Goal: Task Accomplishment & Management: Complete application form

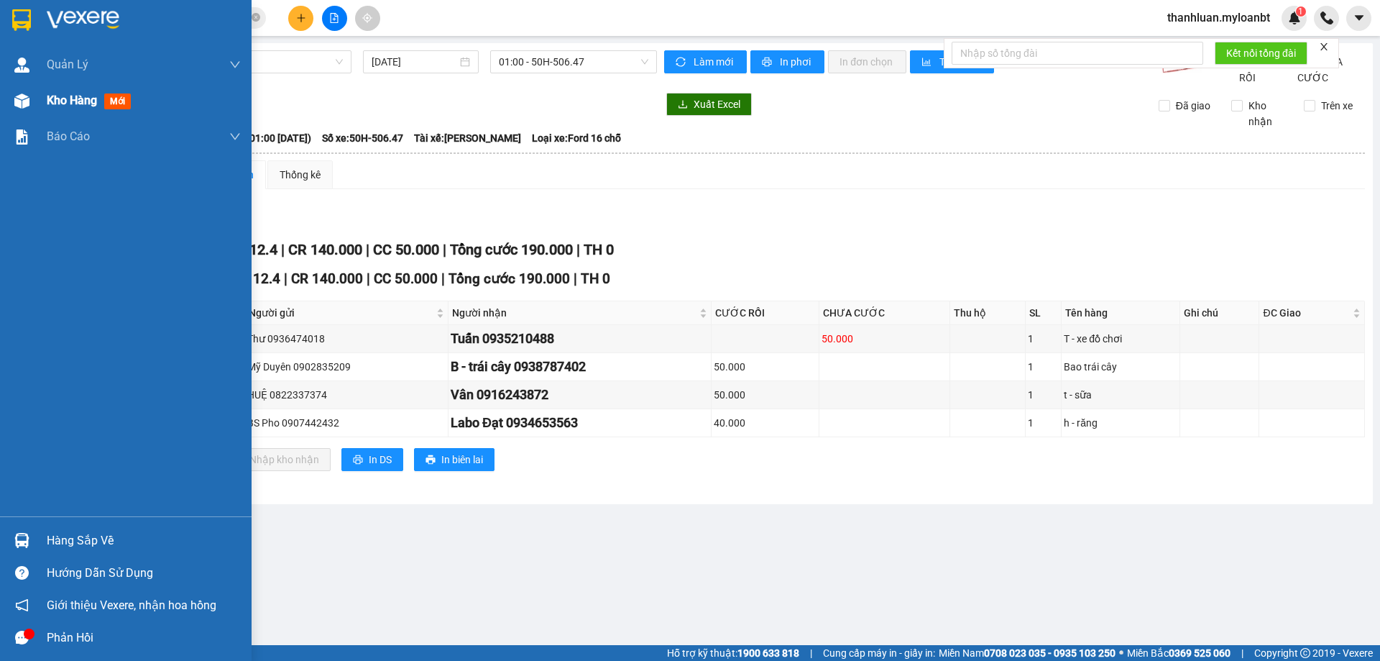
click at [38, 101] on div "Kho hàng mới" at bounding box center [126, 101] width 252 height 36
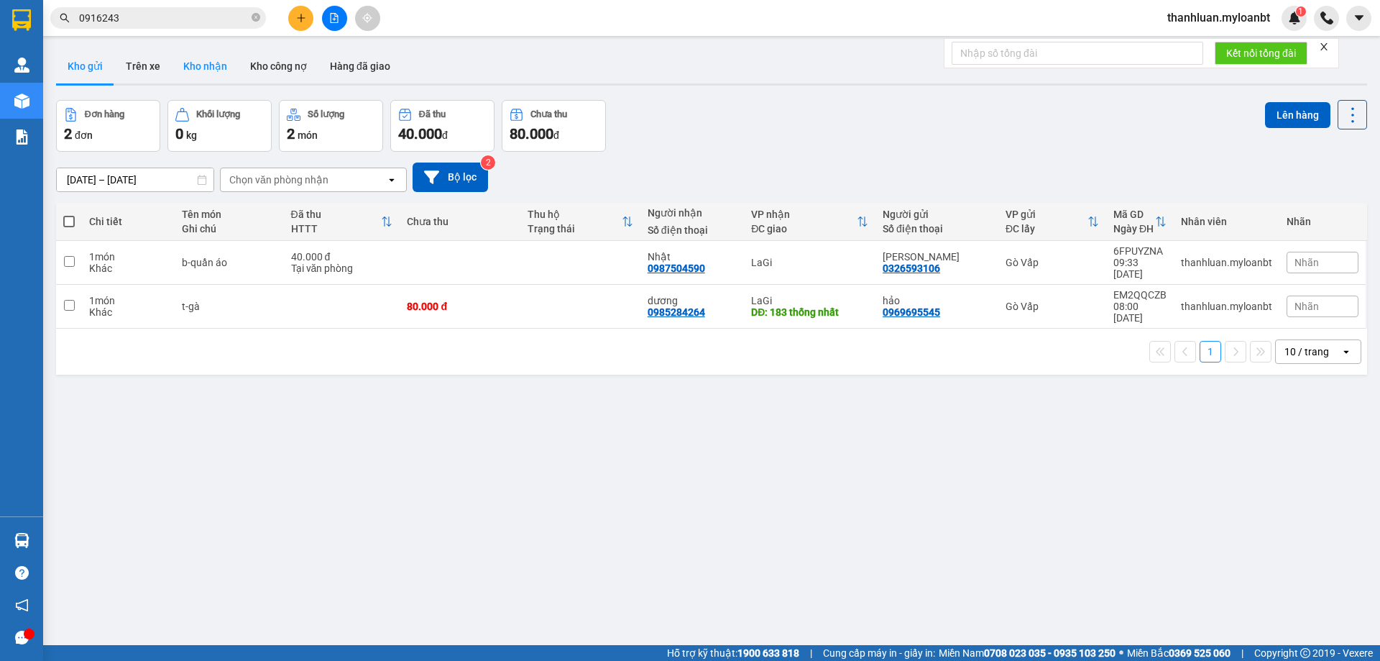
click at [172, 63] on button "Kho nhận" at bounding box center [205, 66] width 67 height 35
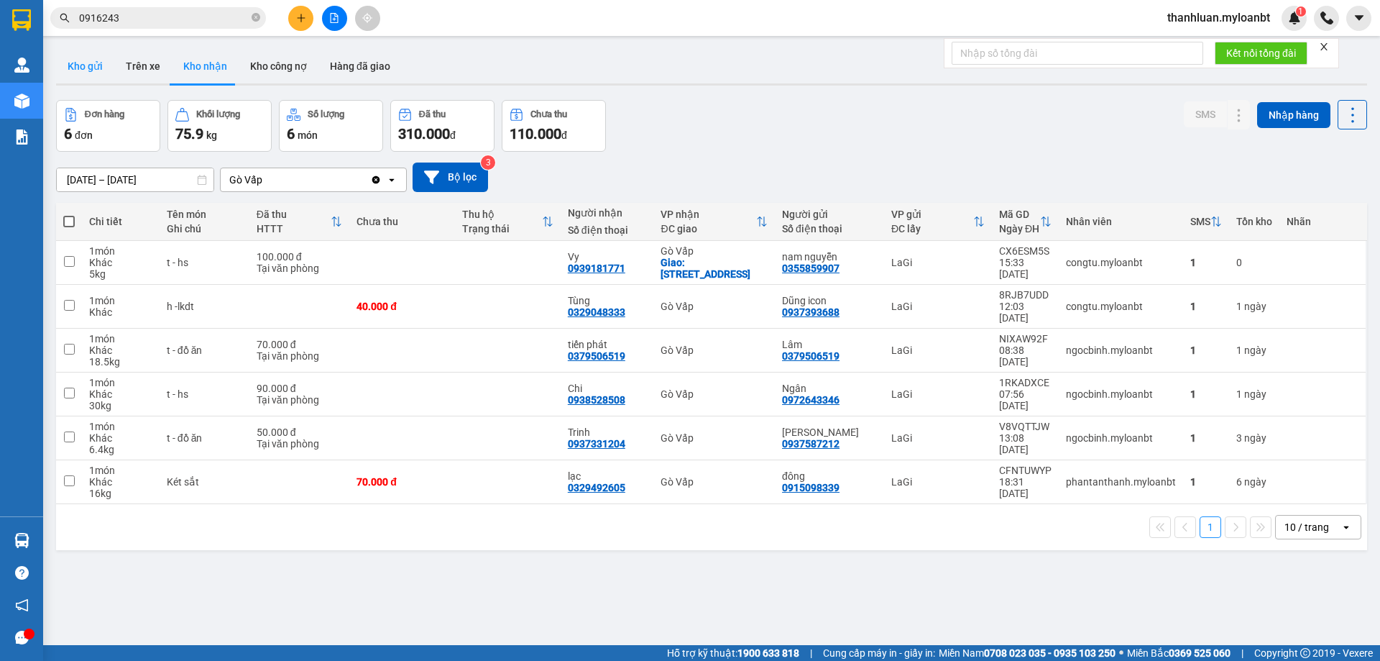
click at [73, 53] on button "Kho gửi" at bounding box center [85, 66] width 58 height 35
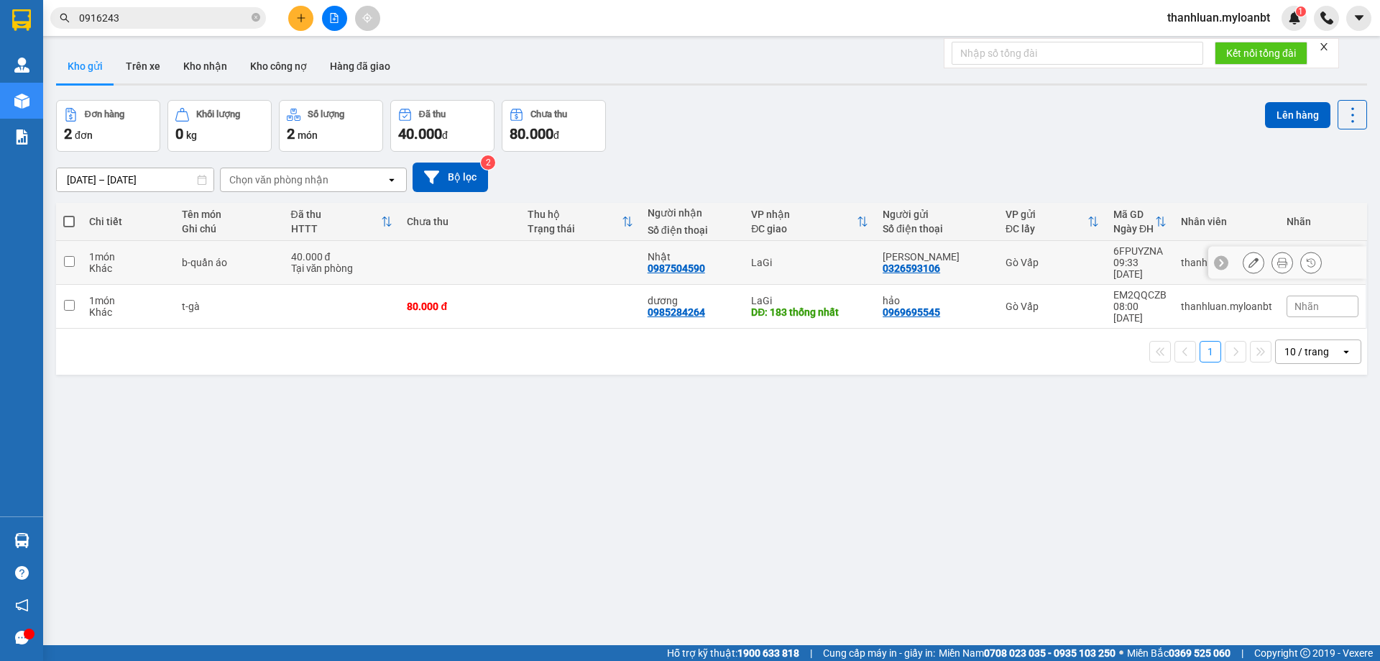
click at [372, 252] on div "40.000 đ" at bounding box center [342, 257] width 102 height 12
checkbox input "true"
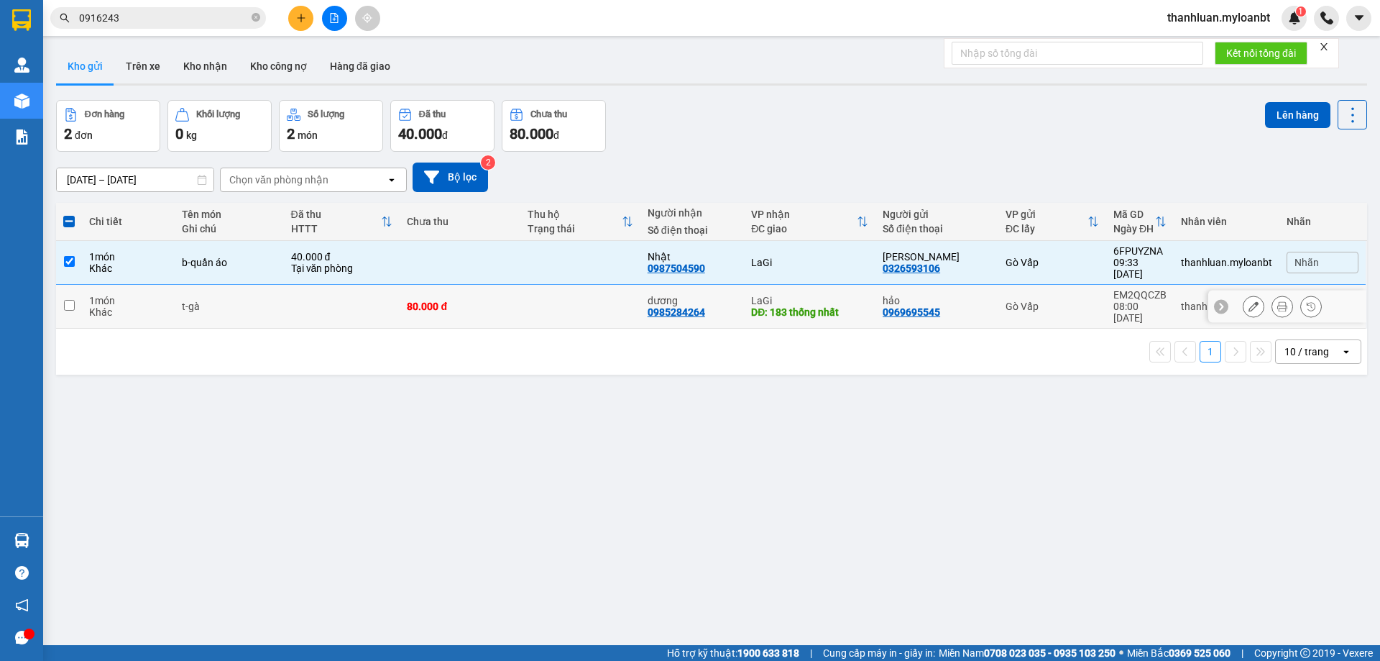
click at [321, 285] on td at bounding box center [342, 307] width 116 height 44
checkbox input "true"
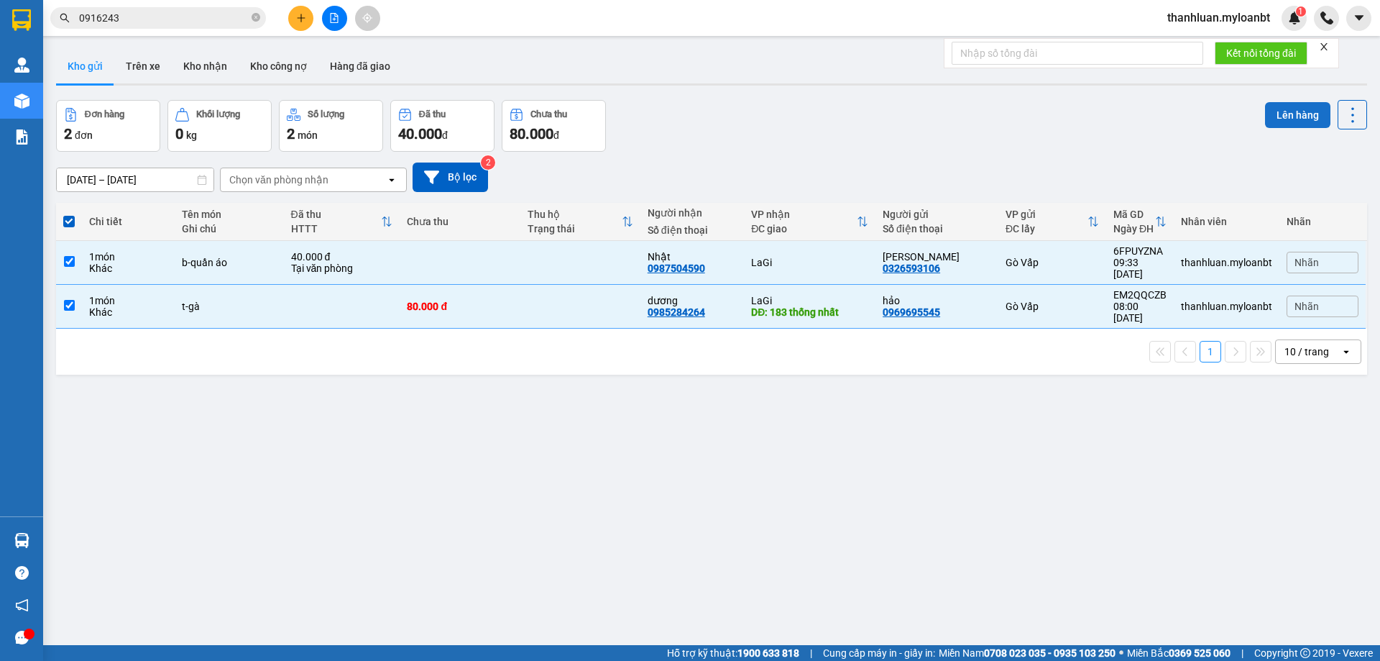
click at [1304, 117] on button "Lên hàng" at bounding box center [1297, 115] width 65 height 26
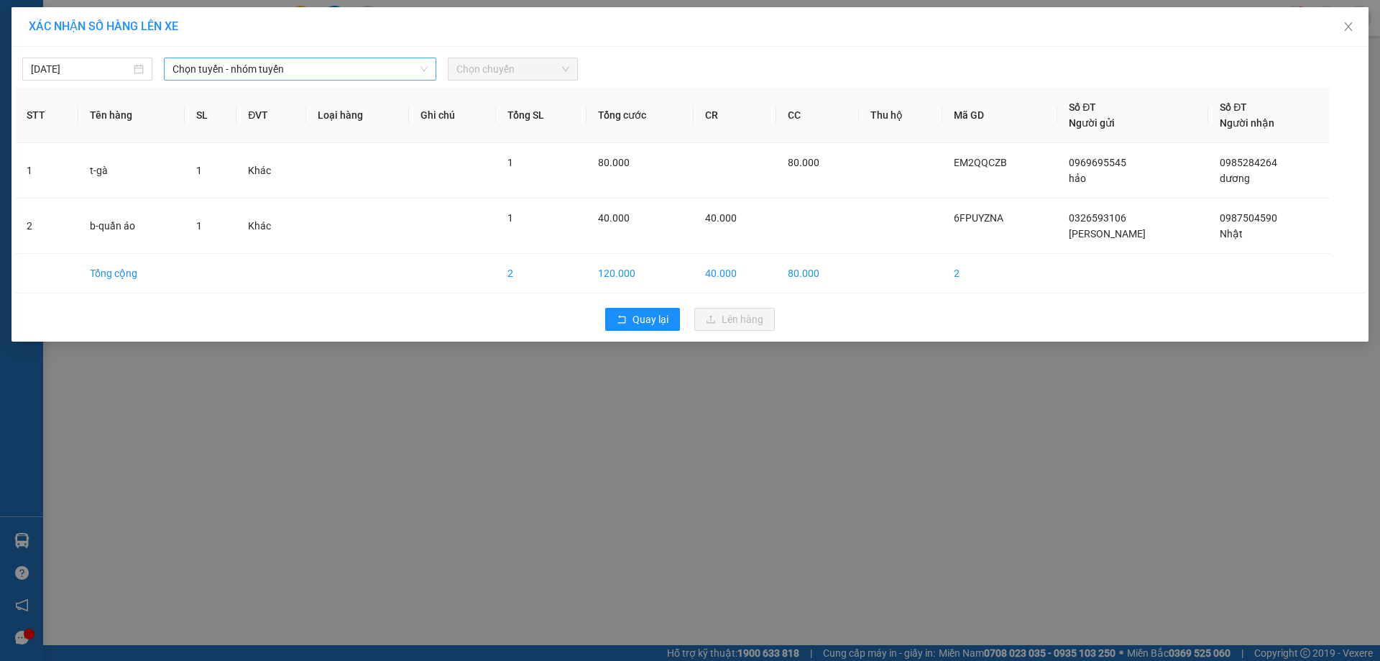
click at [267, 69] on span "Chọn tuyến - nhóm tuyến" at bounding box center [300, 69] width 255 height 22
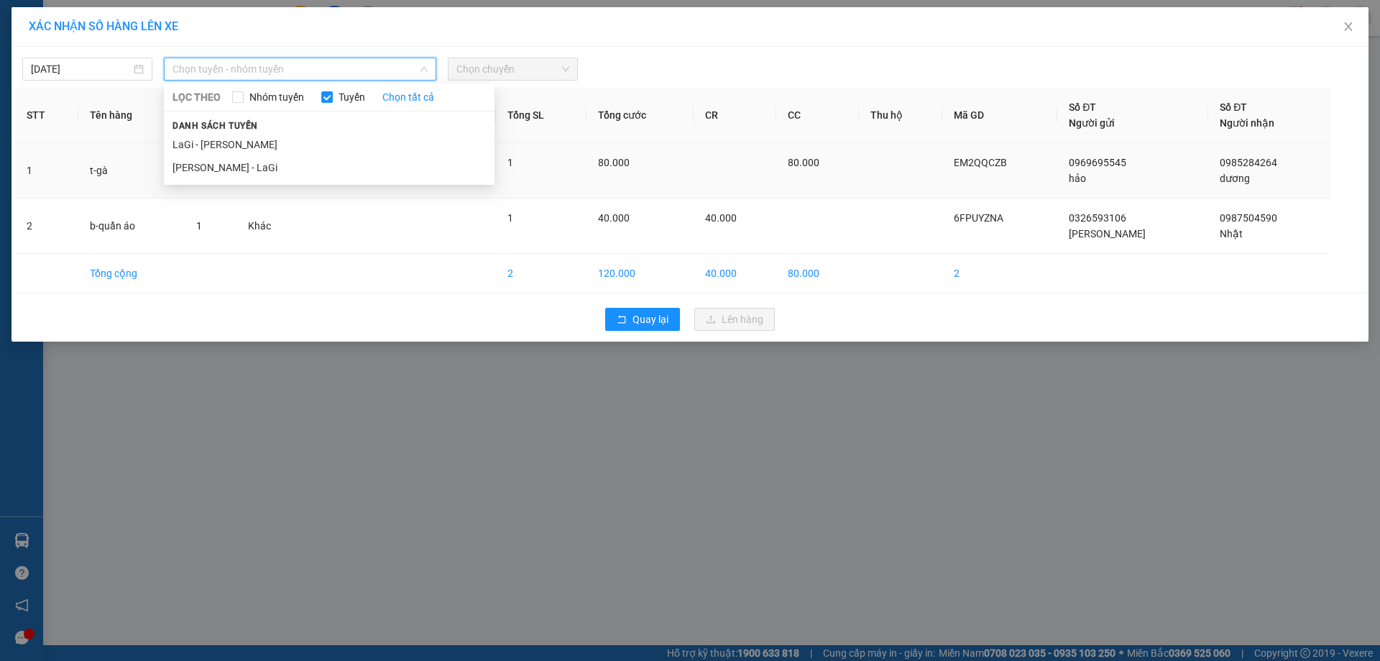
drag, startPoint x: 303, startPoint y: 172, endPoint x: 349, endPoint y: 152, distance: 49.3
click at [303, 172] on li "Hồ Chí Minh - LaGi" at bounding box center [329, 167] width 331 height 23
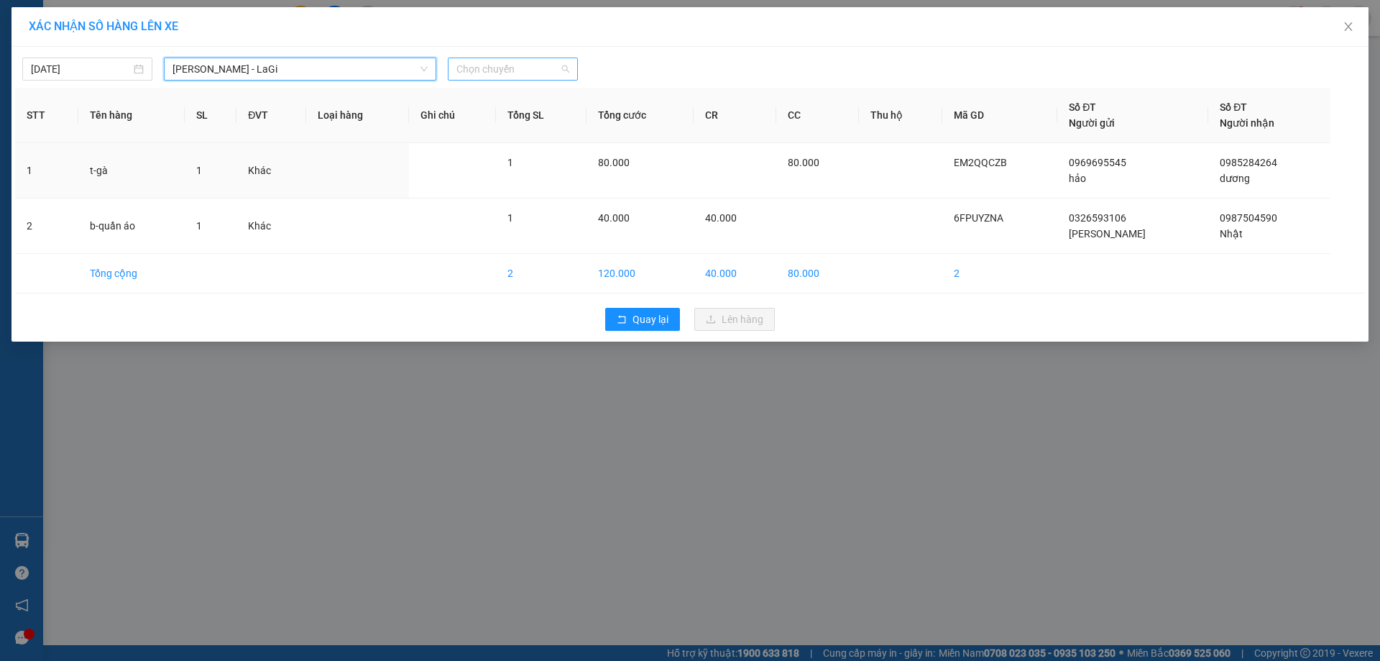
click at [507, 63] on span "Chọn chuyến" at bounding box center [513, 69] width 113 height 22
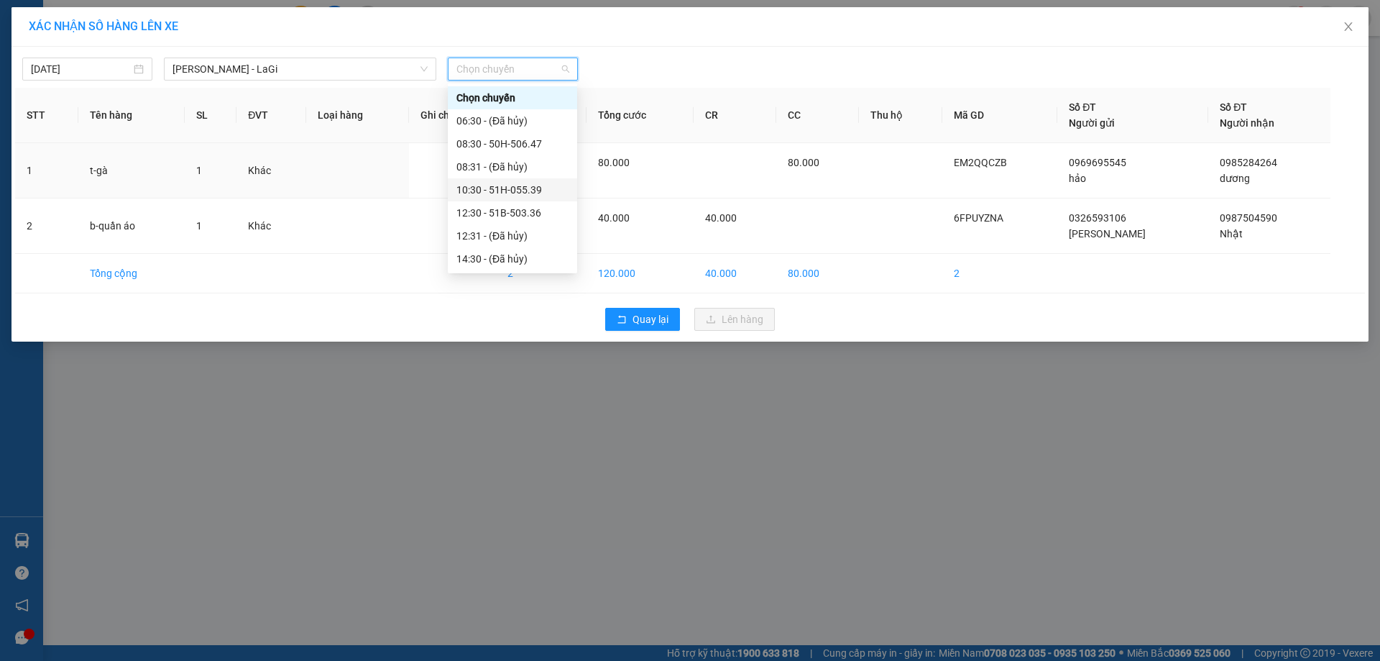
click at [519, 188] on div "10:30 - 51H-055.39" at bounding box center [513, 190] width 112 height 16
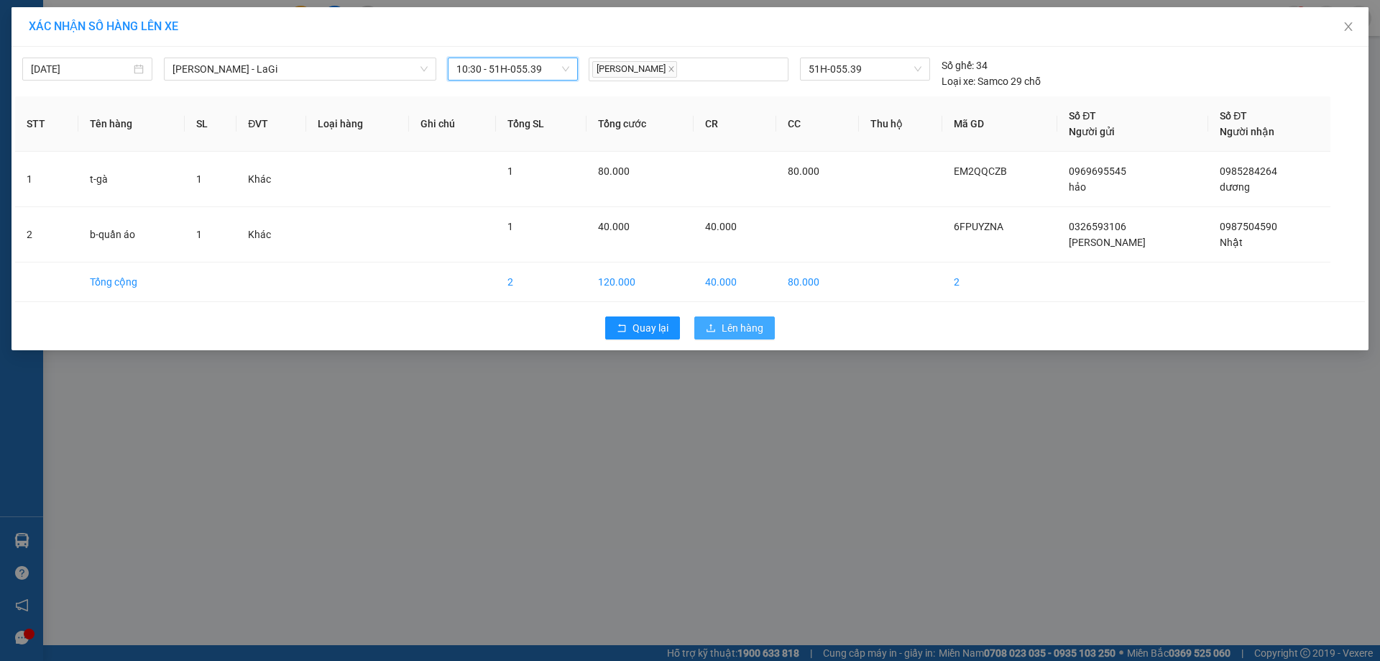
click at [728, 329] on span "Lên hàng" at bounding box center [743, 328] width 42 height 16
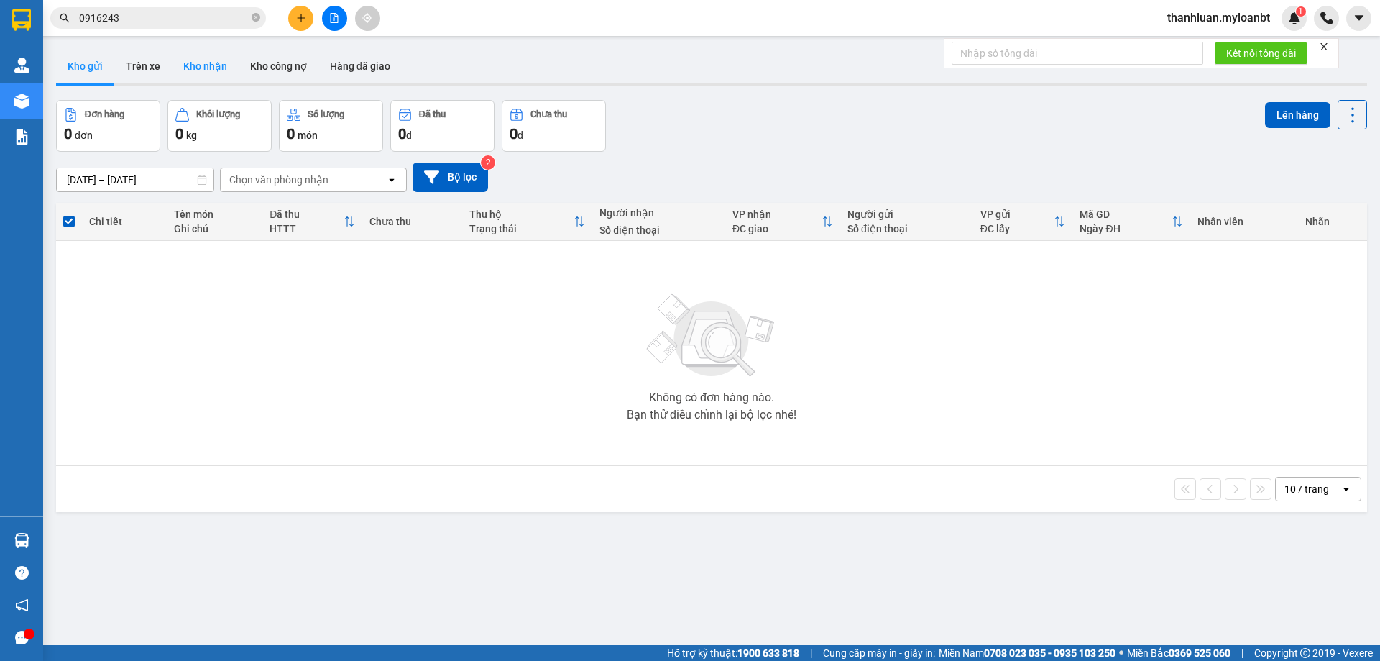
click at [228, 81] on button "Kho nhận" at bounding box center [205, 66] width 67 height 35
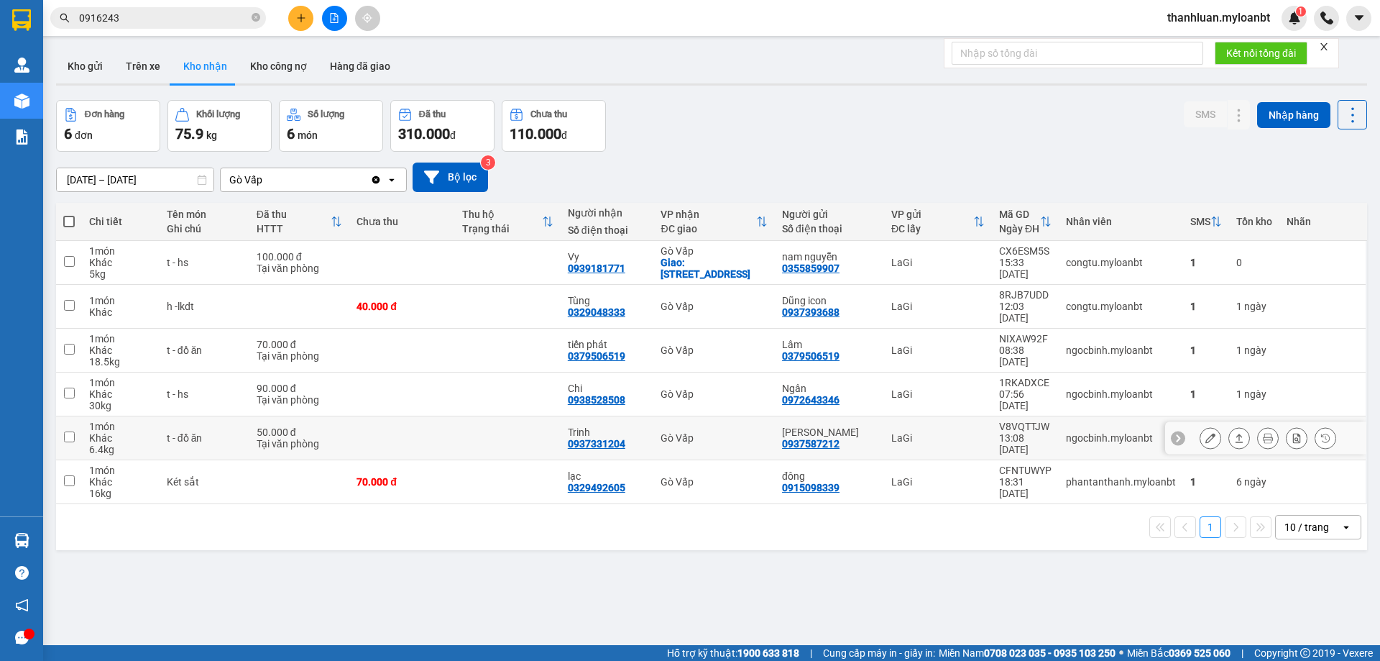
click at [1234, 433] on icon at bounding box center [1239, 438] width 10 height 10
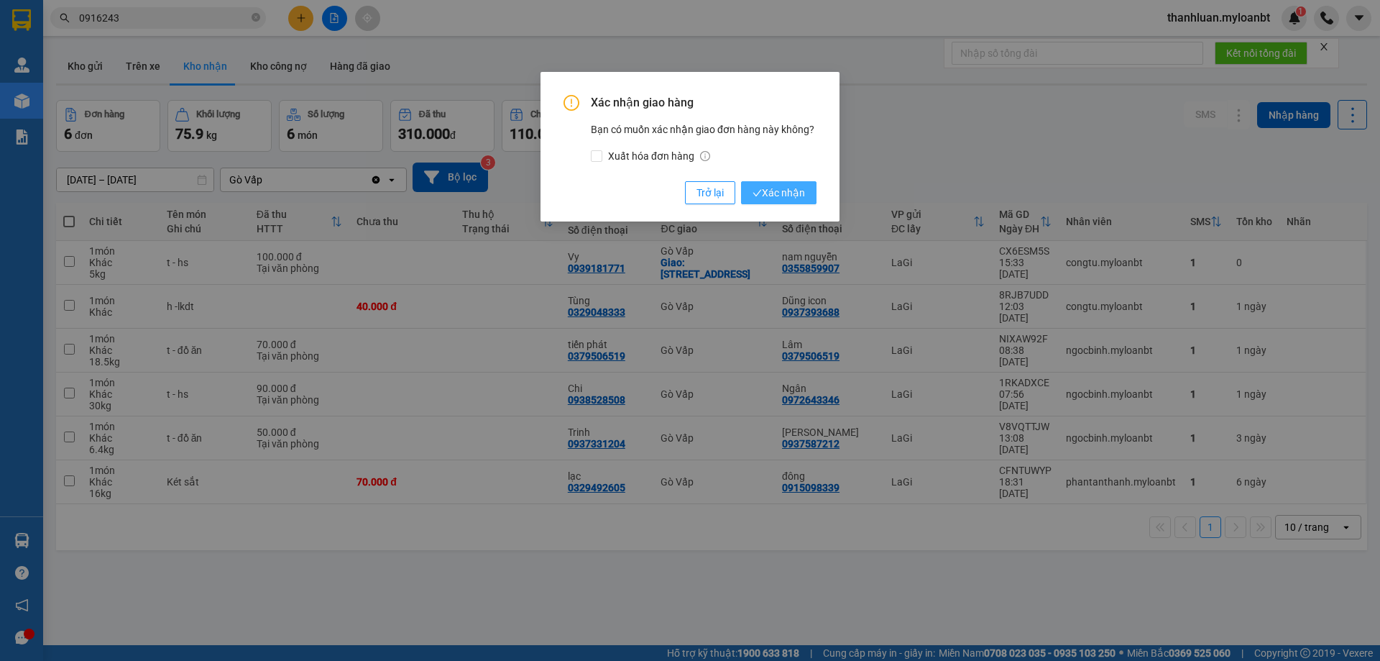
click at [779, 195] on span "Xác nhận" at bounding box center [779, 193] width 52 height 16
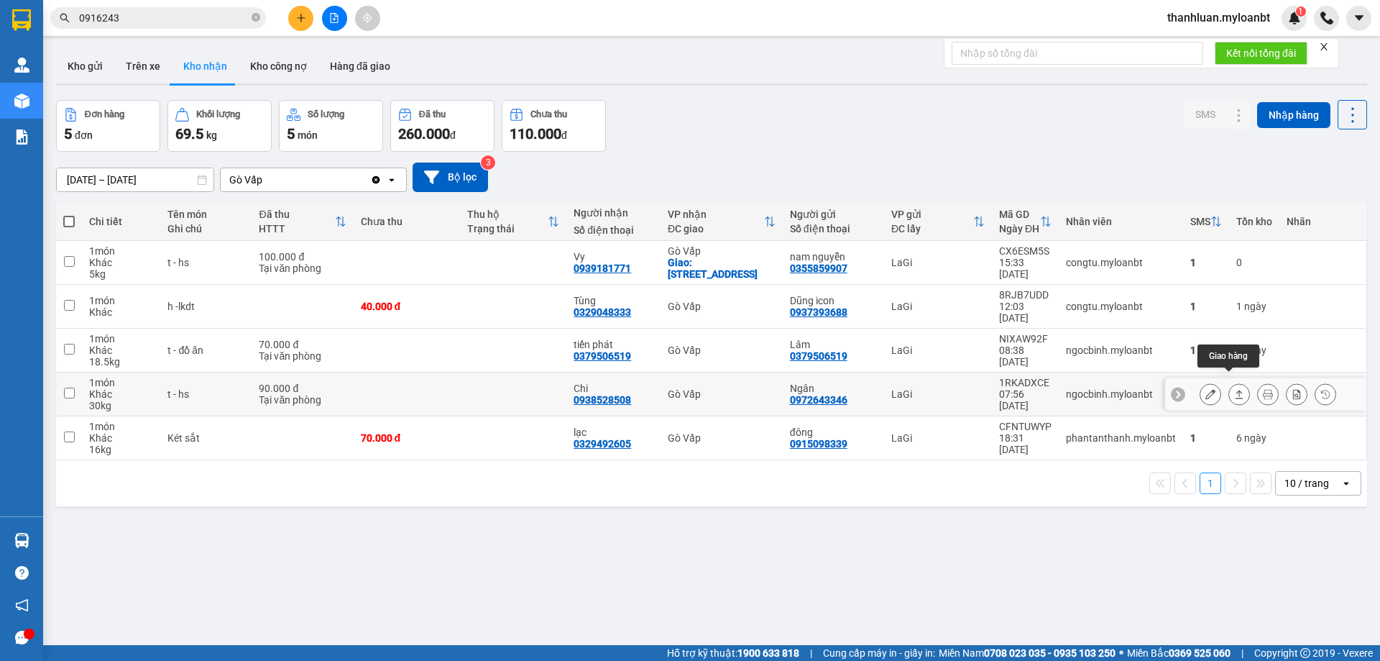
click at [1229, 382] on button at bounding box center [1239, 394] width 20 height 25
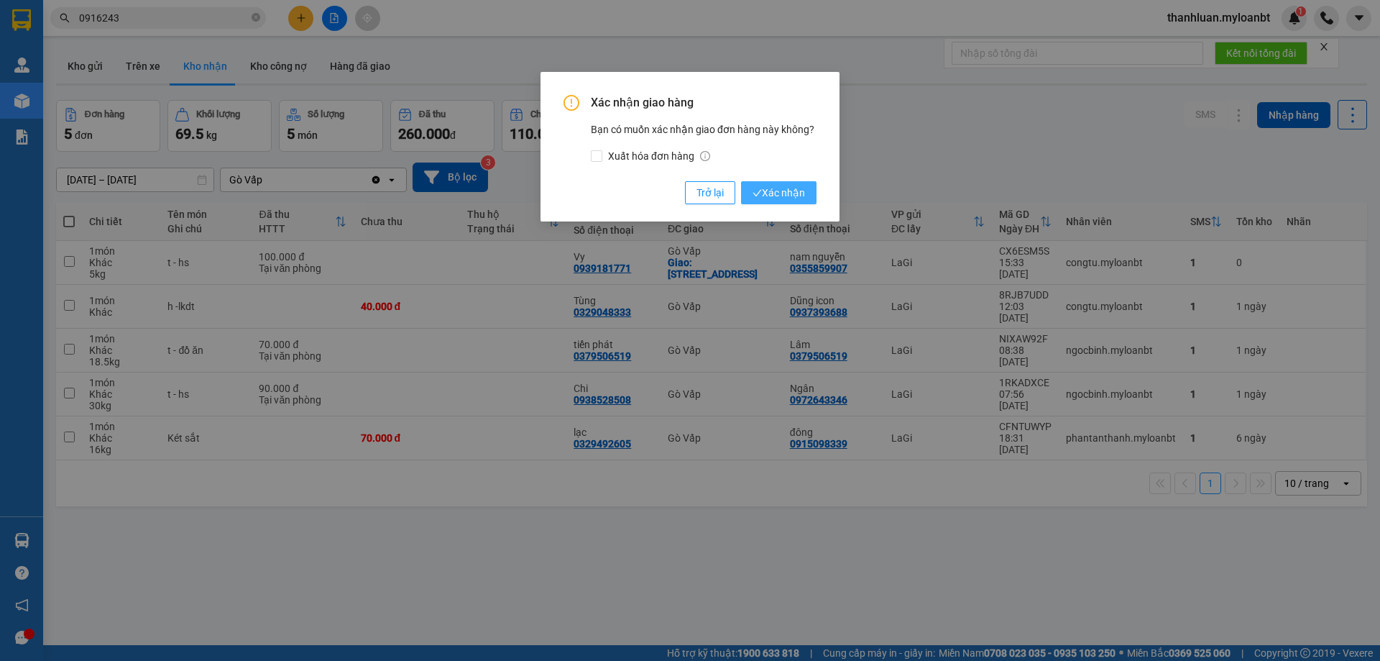
click at [779, 188] on span "Xác nhận" at bounding box center [779, 193] width 52 height 16
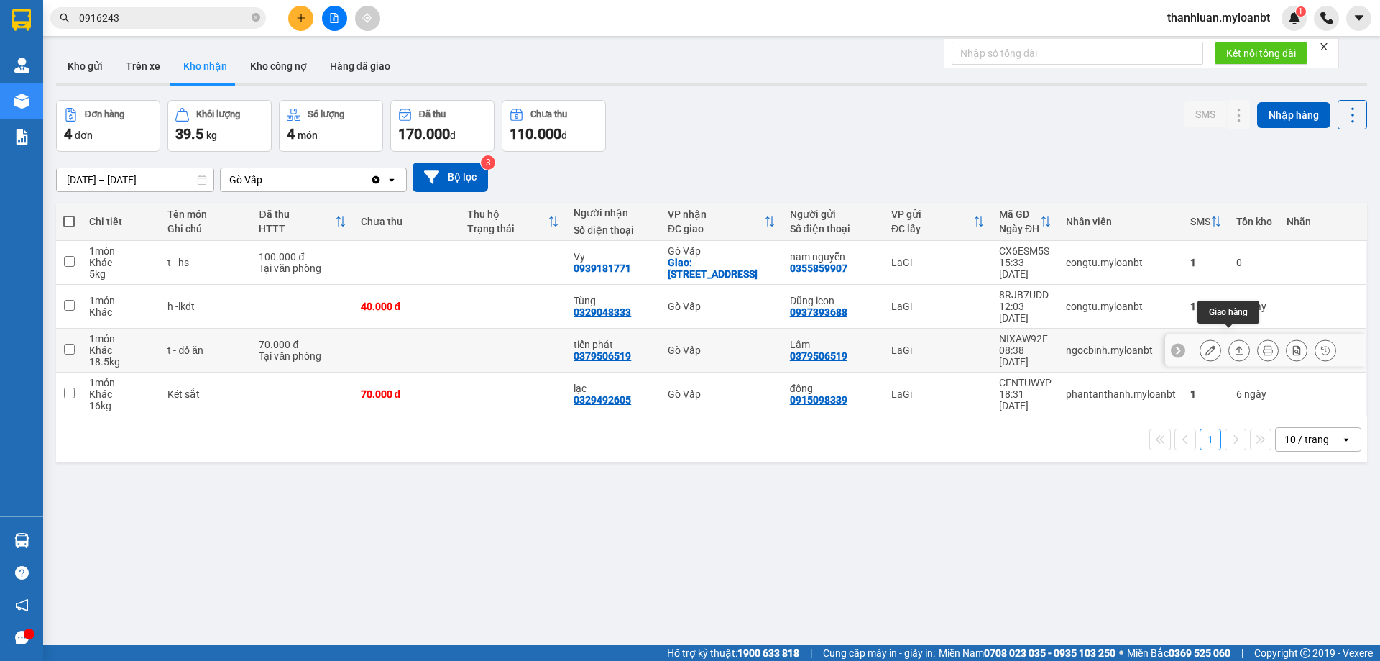
click at [1234, 345] on icon at bounding box center [1239, 350] width 10 height 10
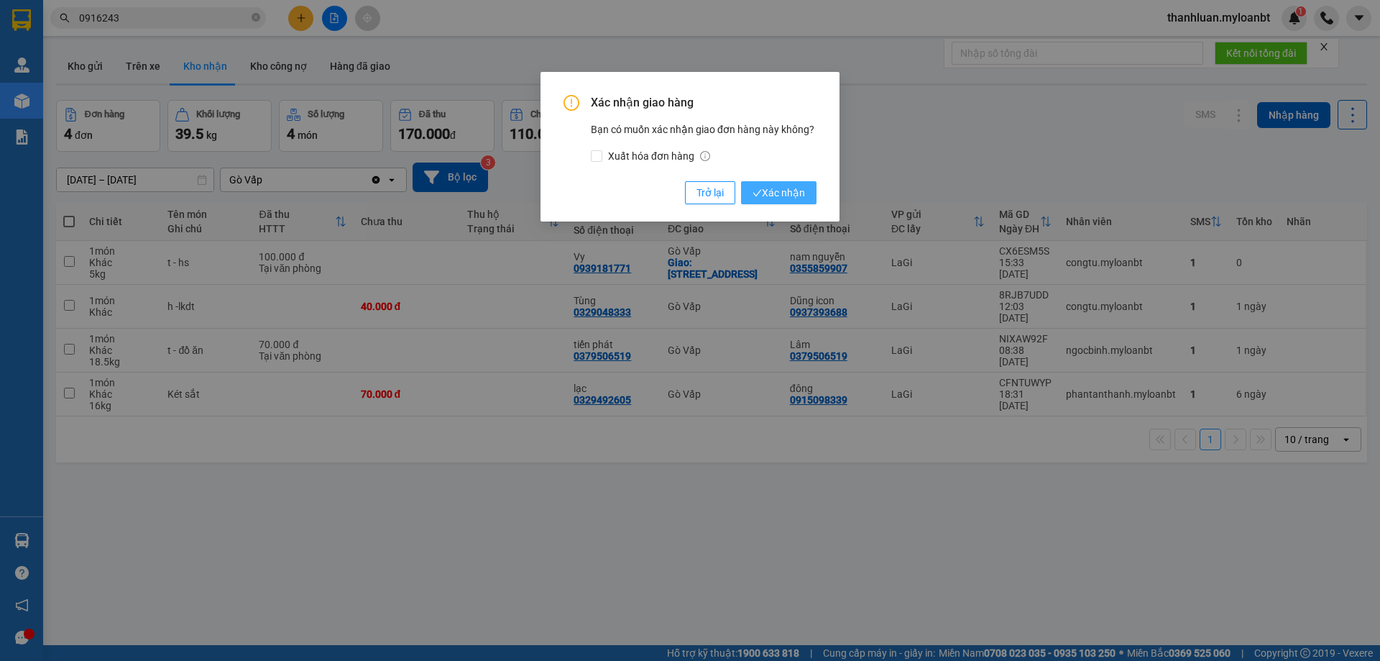
click at [772, 196] on span "Xác nhận" at bounding box center [779, 193] width 52 height 16
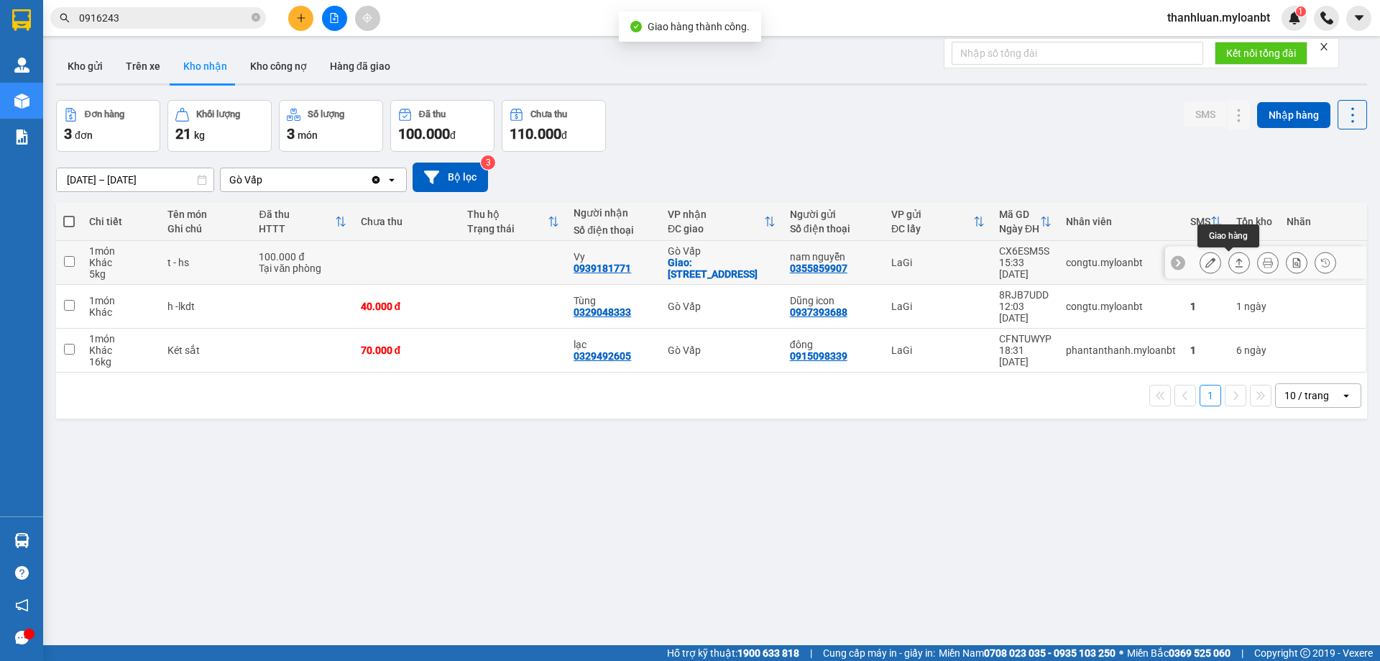
click at [1239, 260] on div at bounding box center [1240, 263] width 22 height 22
click at [1229, 257] on button at bounding box center [1239, 262] width 20 height 25
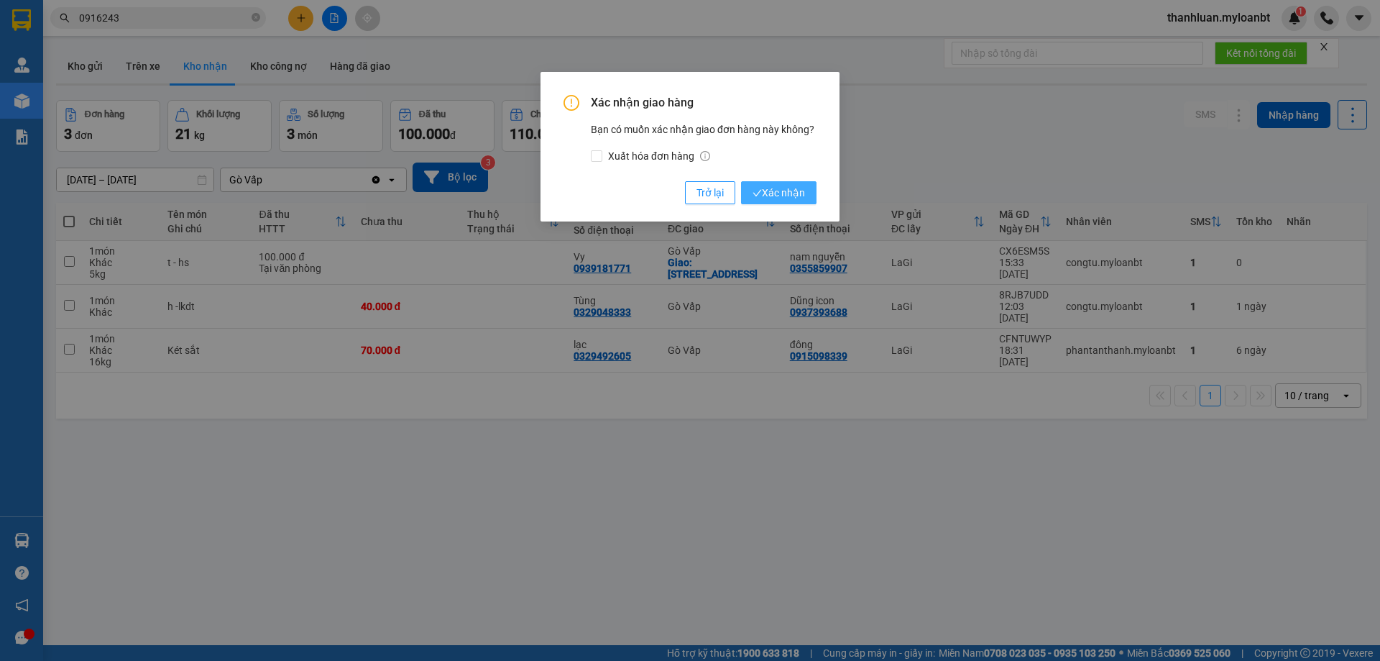
click at [784, 193] on span "Xác nhận" at bounding box center [779, 193] width 52 height 16
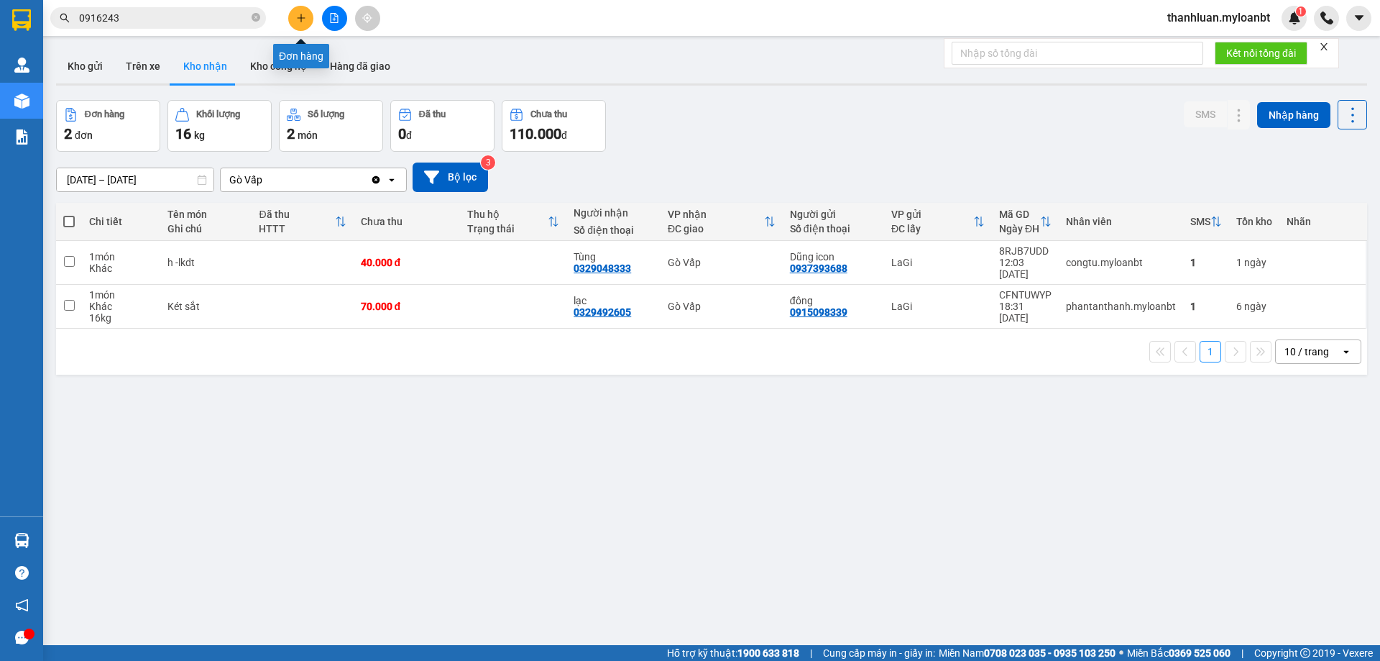
click at [294, 14] on button at bounding box center [300, 18] width 25 height 25
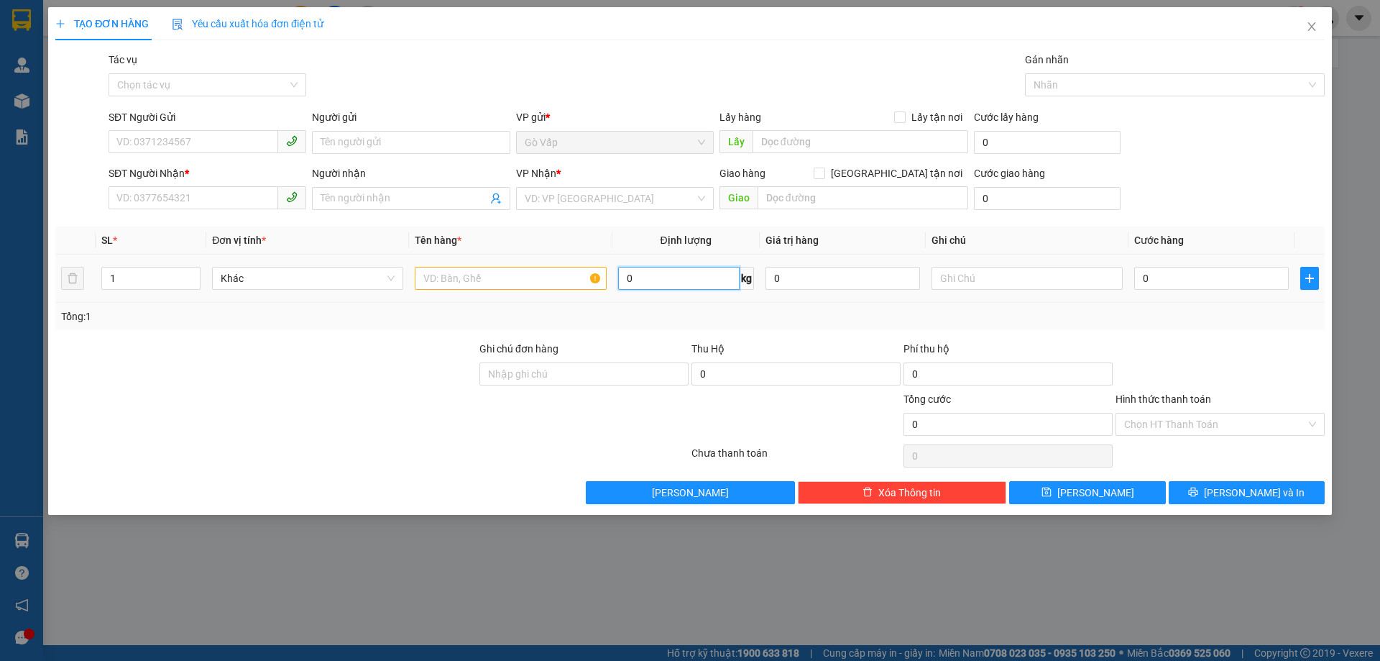
click at [669, 267] on input "0" at bounding box center [679, 278] width 122 height 23
type input "19"
click at [185, 145] on input "SĐT Người Gửi" at bounding box center [194, 141] width 170 height 23
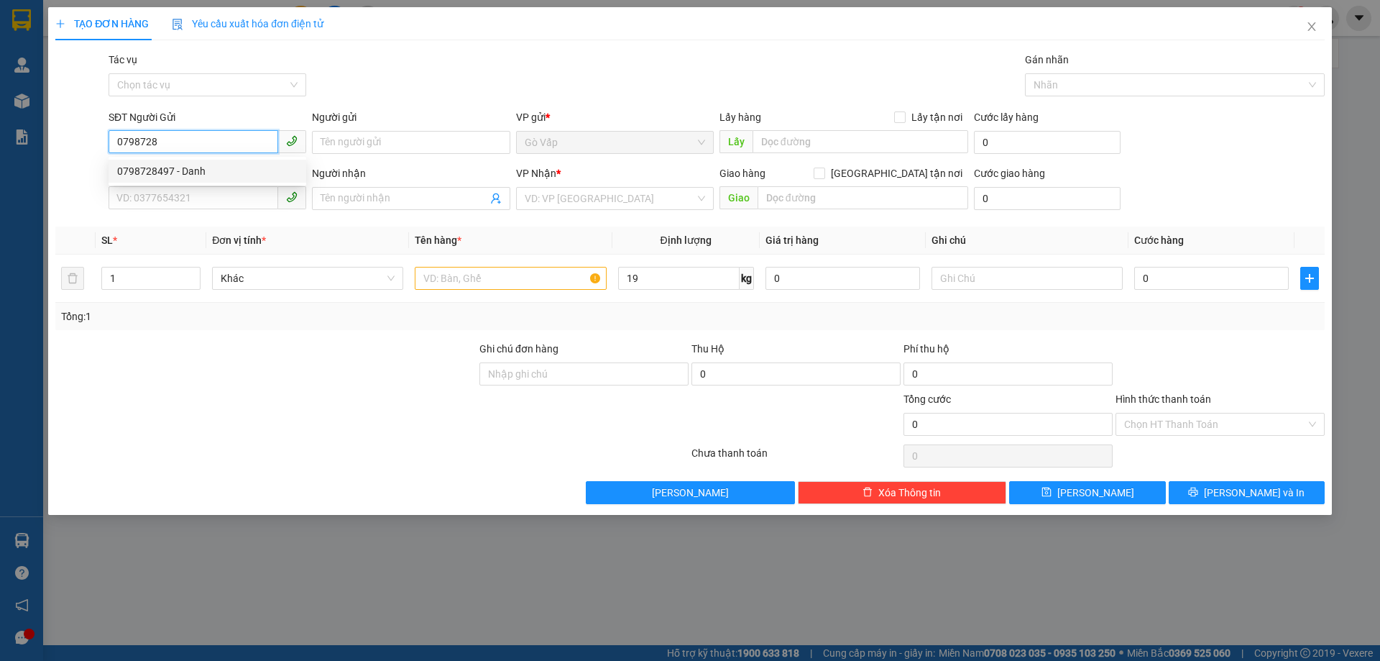
click at [211, 161] on div "0798728497 - Danh" at bounding box center [208, 171] width 198 height 23
type input "0798728497"
type input "Danh"
type input "0969655966"
type input "Khang Trang"
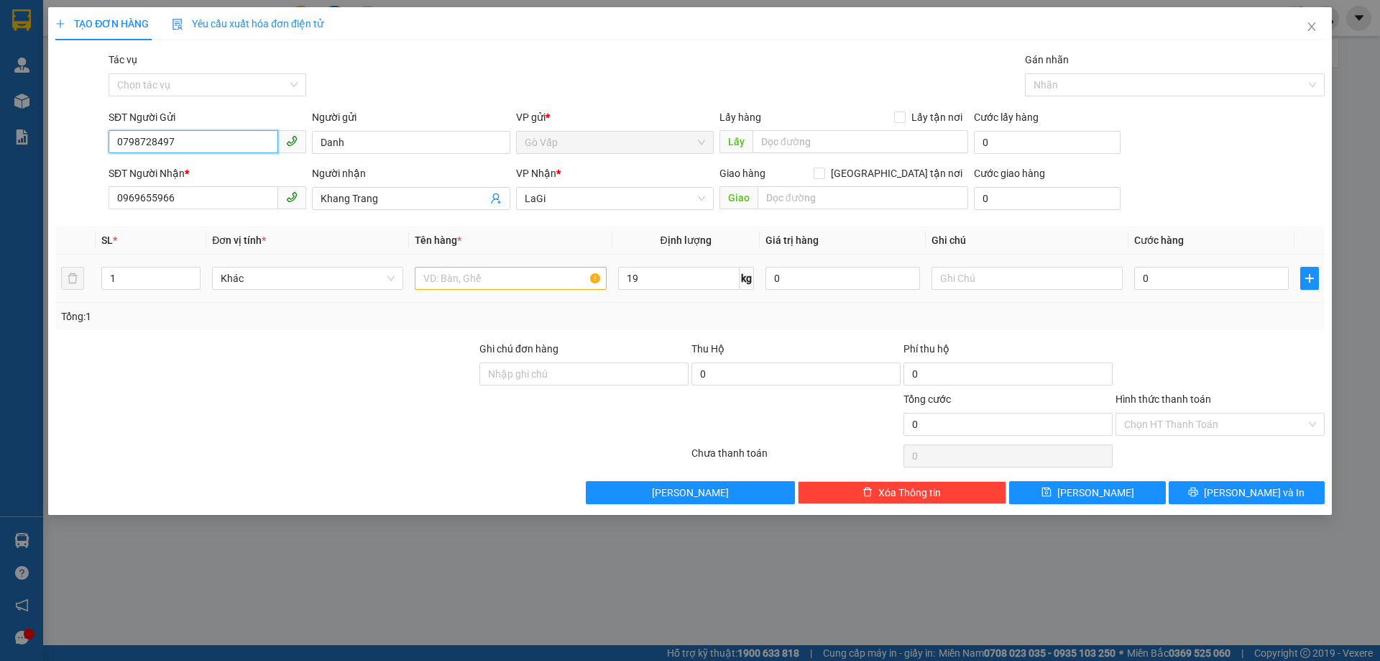
type input "0798728497"
click at [459, 285] on input "text" at bounding box center [510, 278] width 191 height 23
type input "t-nhớt"
click at [1171, 274] on input "0" at bounding box center [1212, 278] width 155 height 23
type input "60"
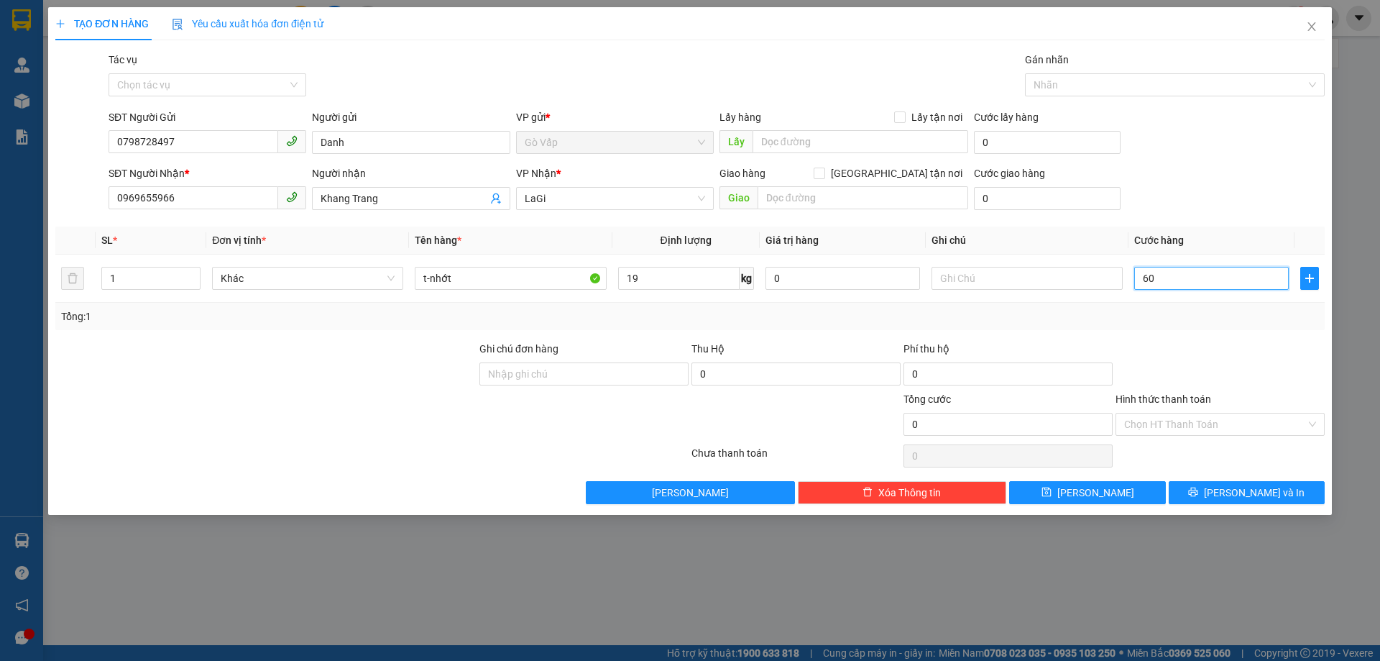
type input "60"
type input "60.000"
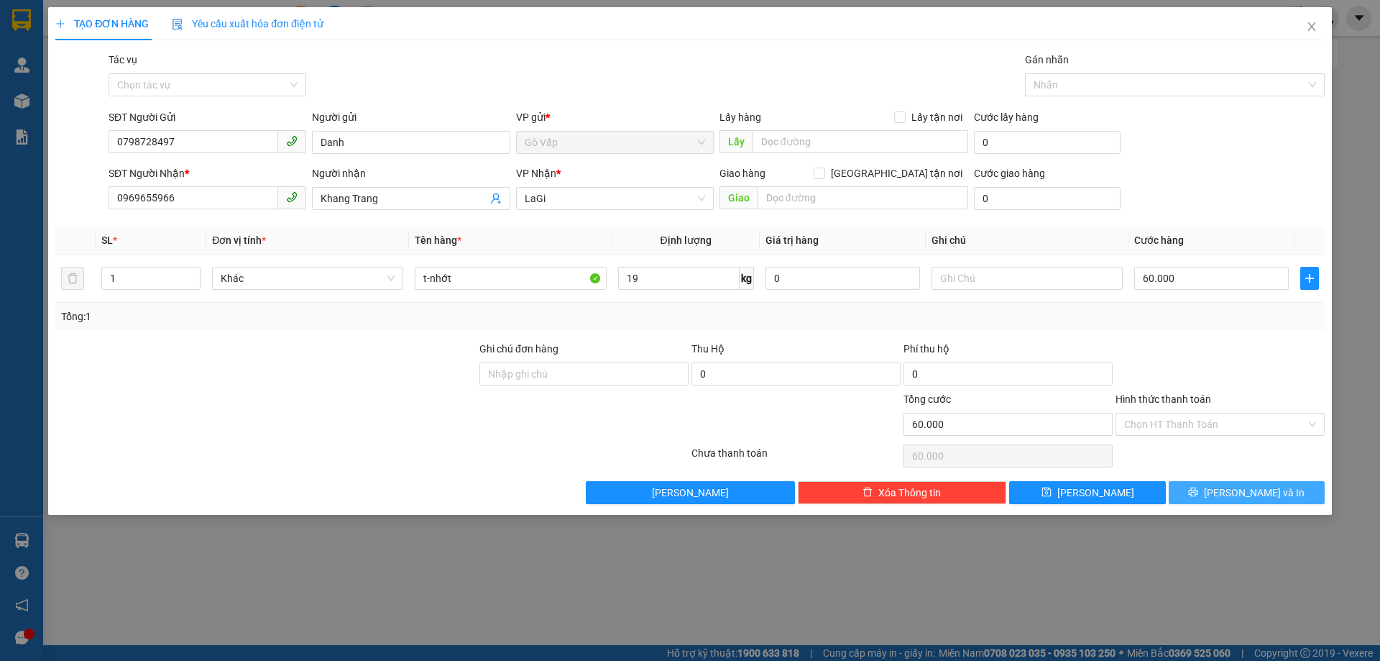
click at [1218, 487] on button "Lưu và In" at bounding box center [1247, 492] width 156 height 23
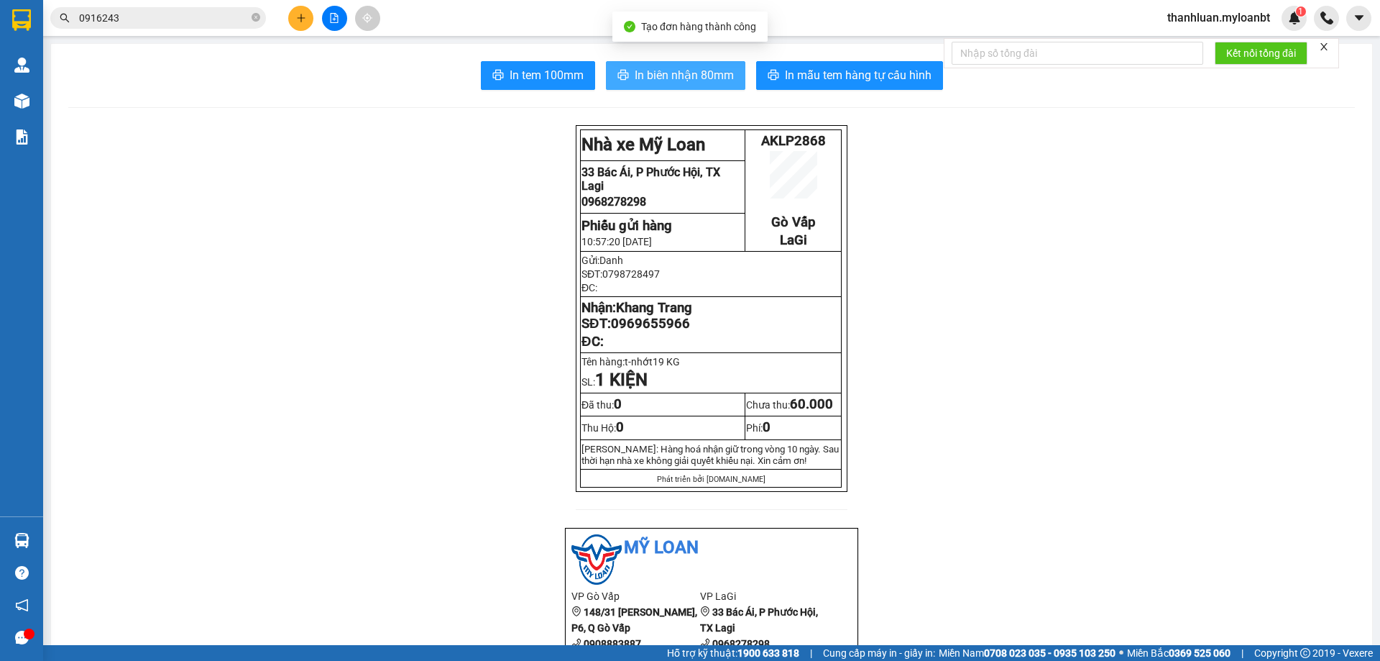
click at [653, 75] on span "In biên nhận 80mm" at bounding box center [684, 75] width 99 height 18
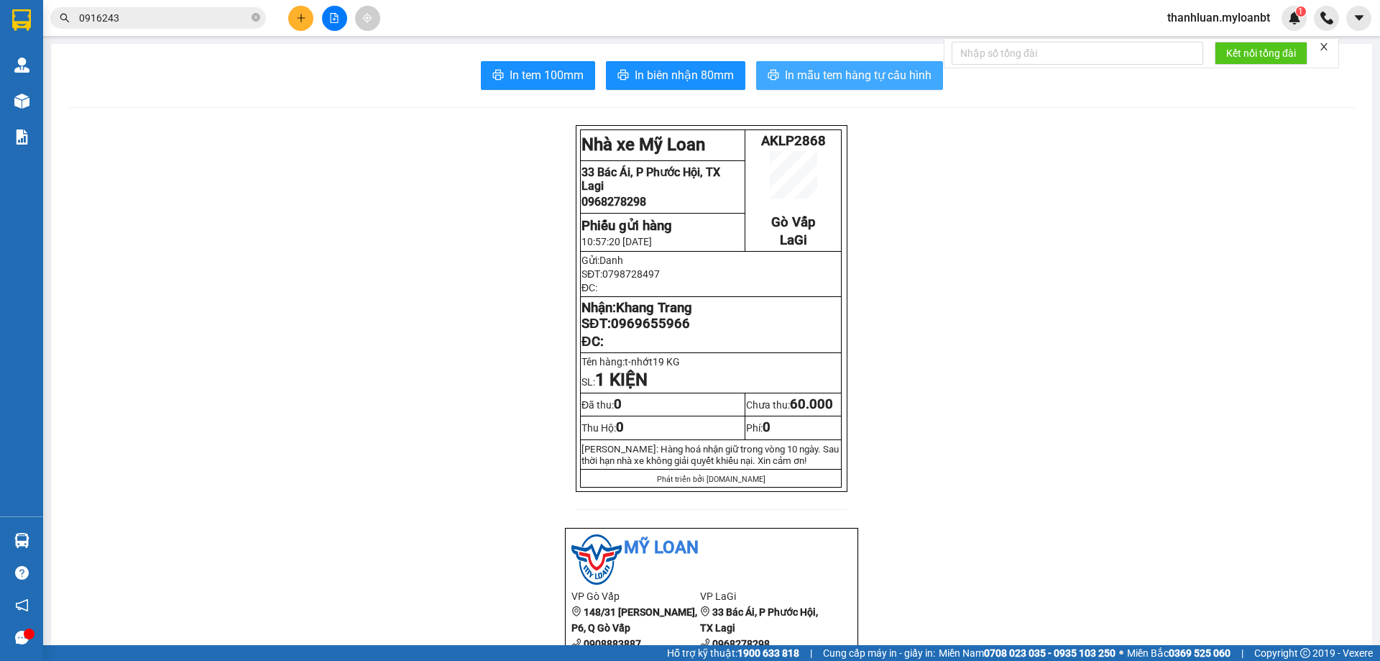
click at [833, 78] on span "In mẫu tem hàng tự cấu hình" at bounding box center [858, 75] width 147 height 18
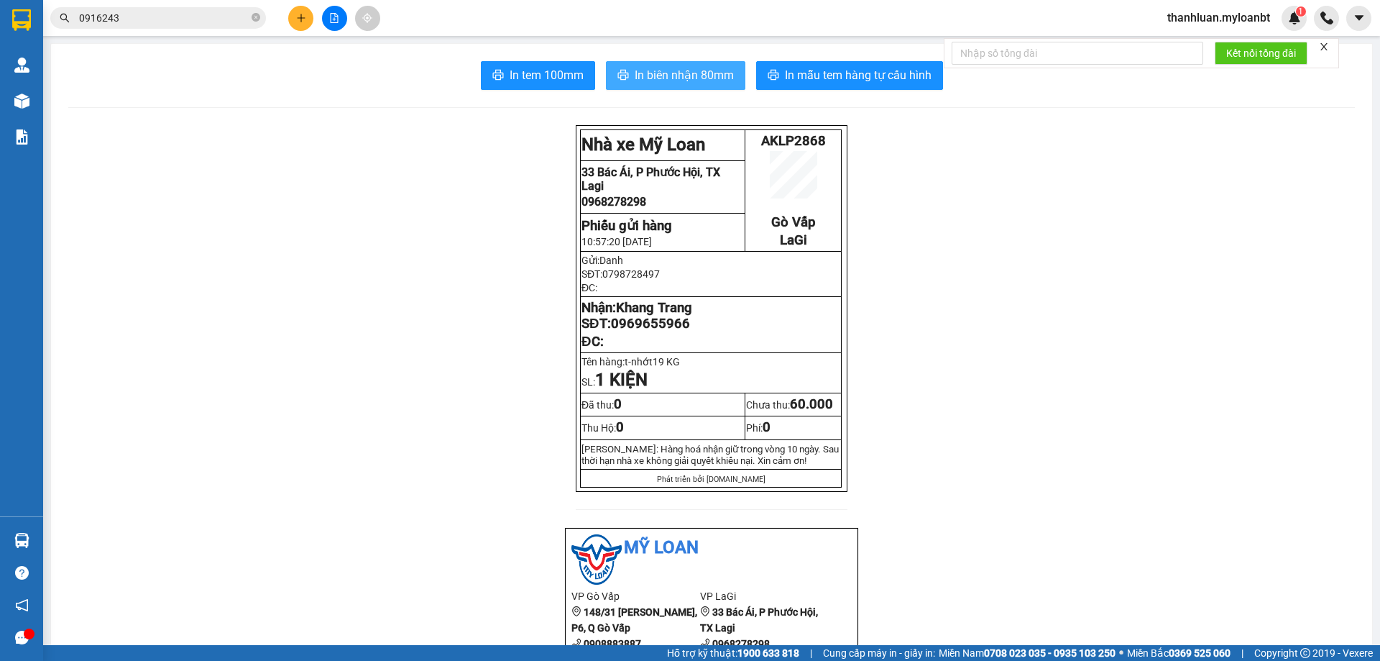
click at [668, 78] on span "In biên nhận 80mm" at bounding box center [684, 75] width 99 height 18
click at [301, 11] on button at bounding box center [300, 18] width 25 height 25
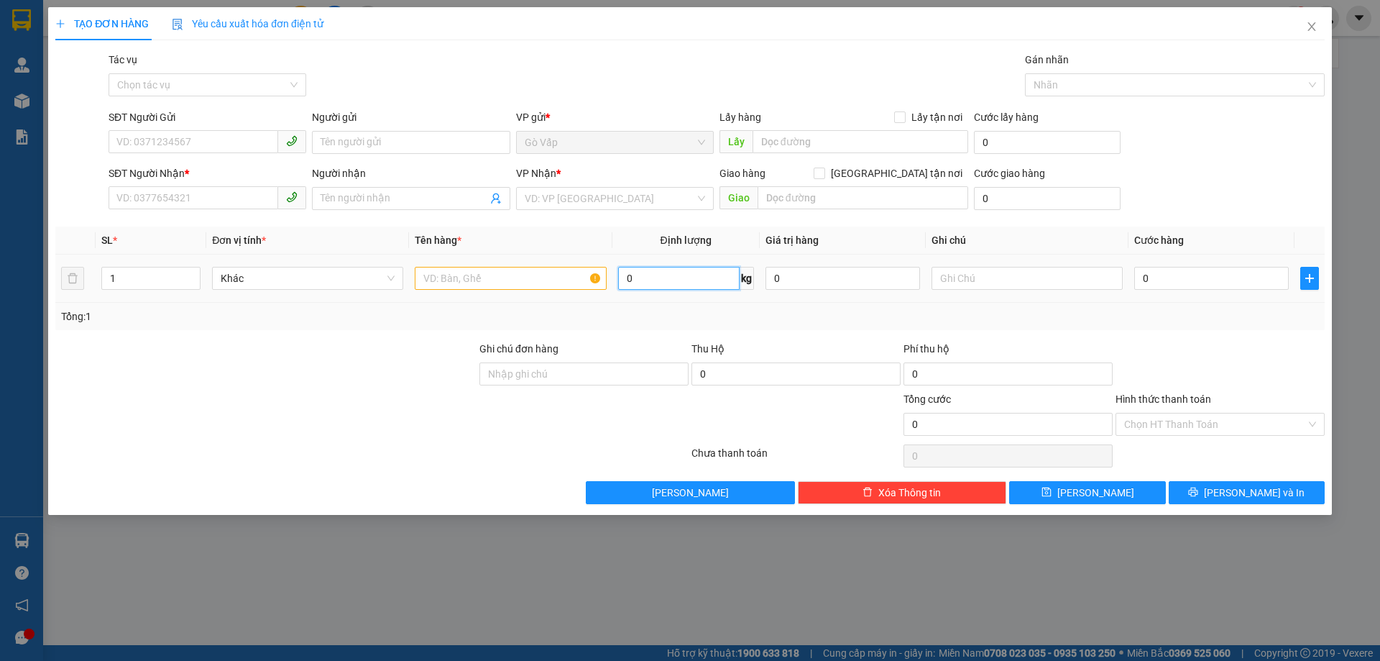
click at [664, 280] on input "0" at bounding box center [679, 278] width 122 height 23
type input "46"
click at [179, 145] on input "SĐT Người Gửi" at bounding box center [194, 141] width 170 height 23
type input "0933166607"
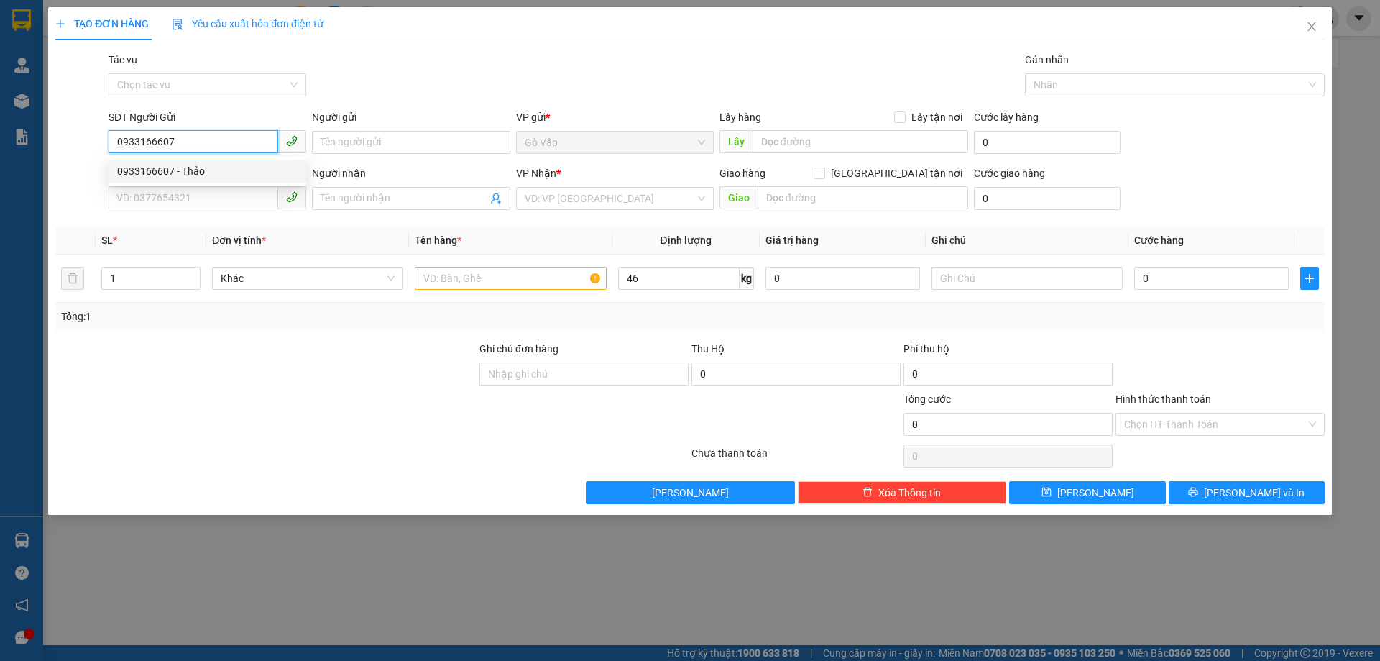
click at [215, 173] on div "0933166607 - Thảo" at bounding box center [207, 171] width 180 height 16
type input "Thảo"
type input "0964286282"
type input "Trí"
type input "0933166607"
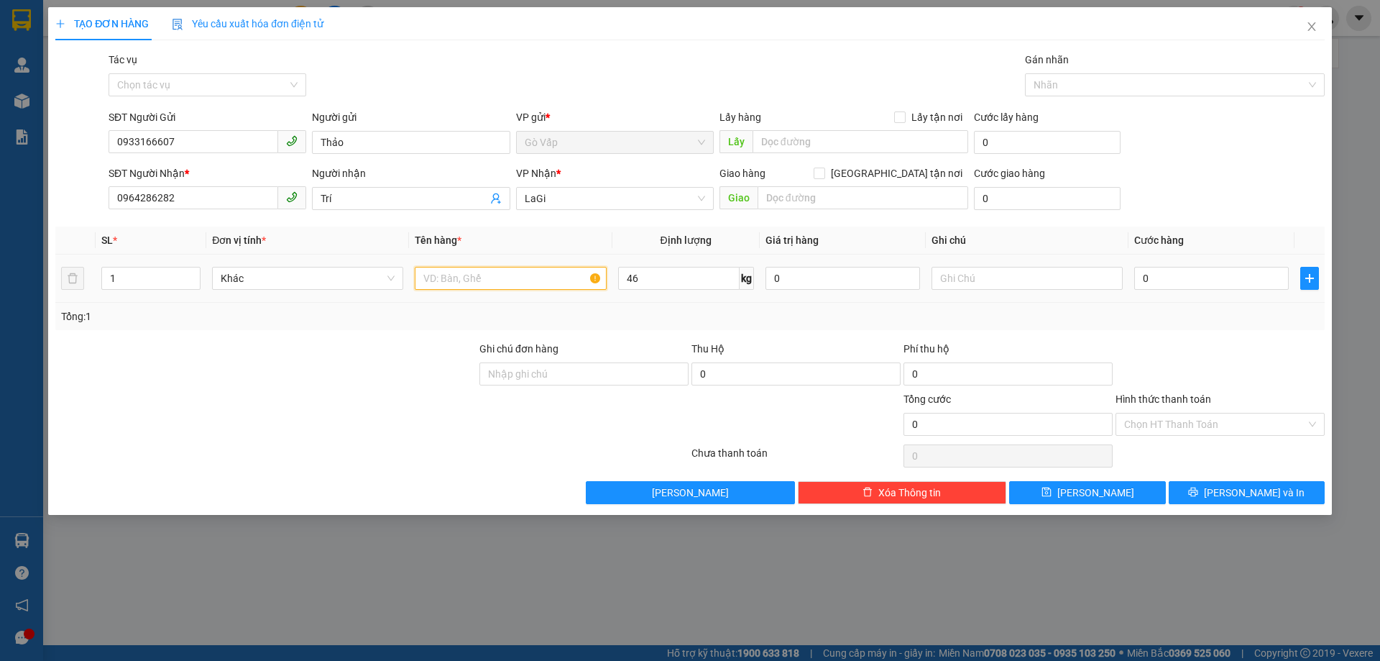
click at [470, 278] on input "text" at bounding box center [510, 278] width 191 height 23
type input "t-tượng"
click at [1163, 284] on input "0" at bounding box center [1212, 278] width 155 height 23
type input "1"
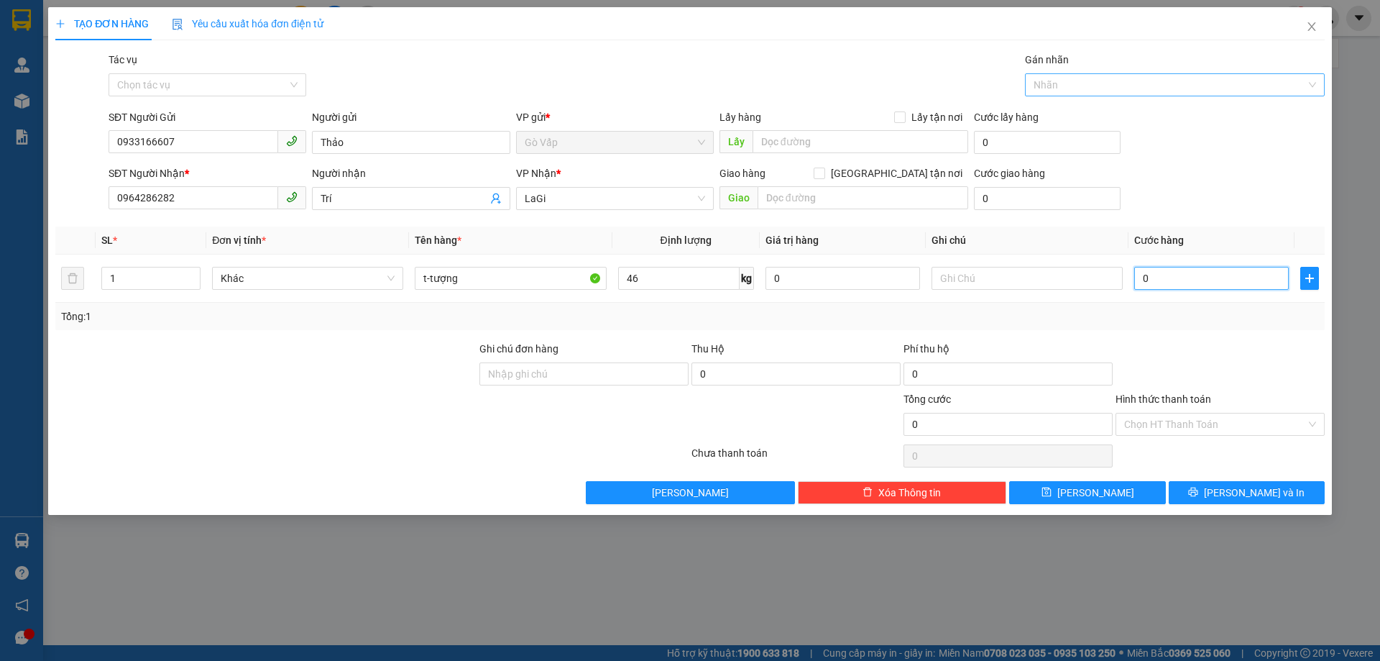
type input "1"
type input "11"
type input "110"
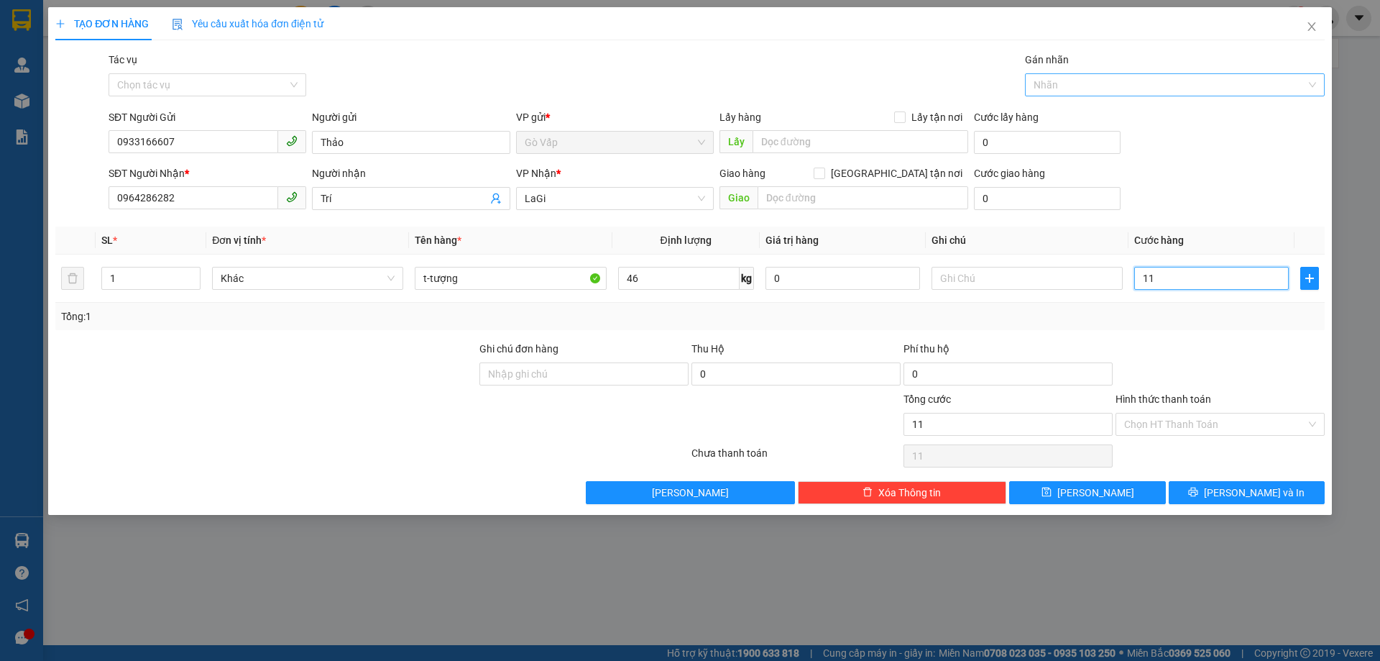
type input "110"
type input "110.000"
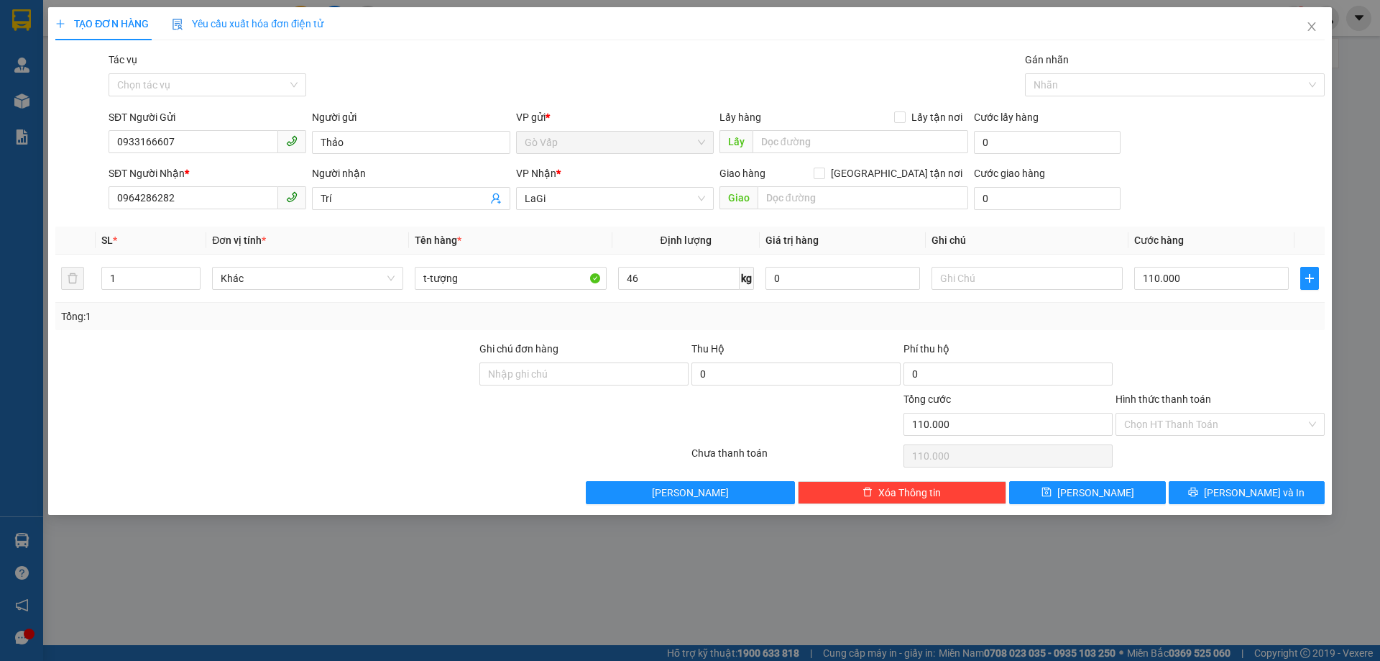
click at [1196, 376] on div at bounding box center [1220, 366] width 212 height 50
click at [1233, 489] on button "Lưu và In" at bounding box center [1247, 492] width 156 height 23
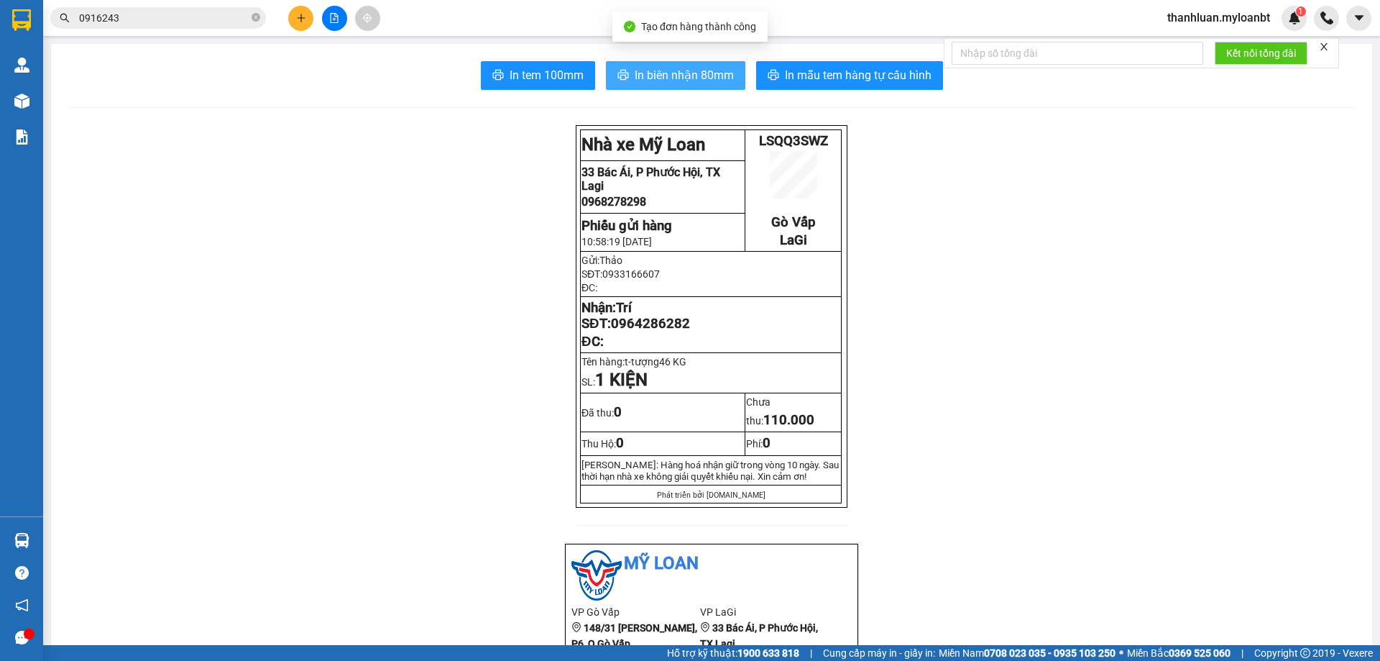
click at [649, 61] on button "In biên nhận 80mm" at bounding box center [675, 75] width 139 height 29
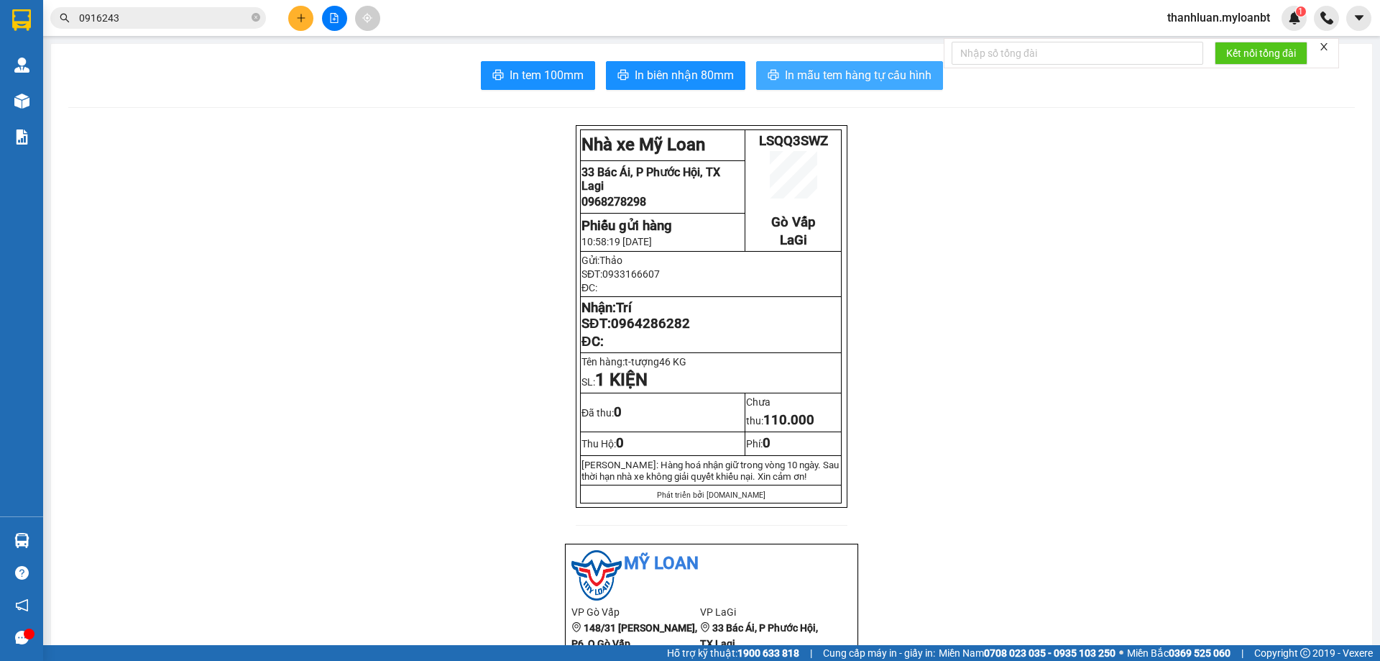
click at [809, 69] on span "In mẫu tem hàng tự cấu hình" at bounding box center [858, 75] width 147 height 18
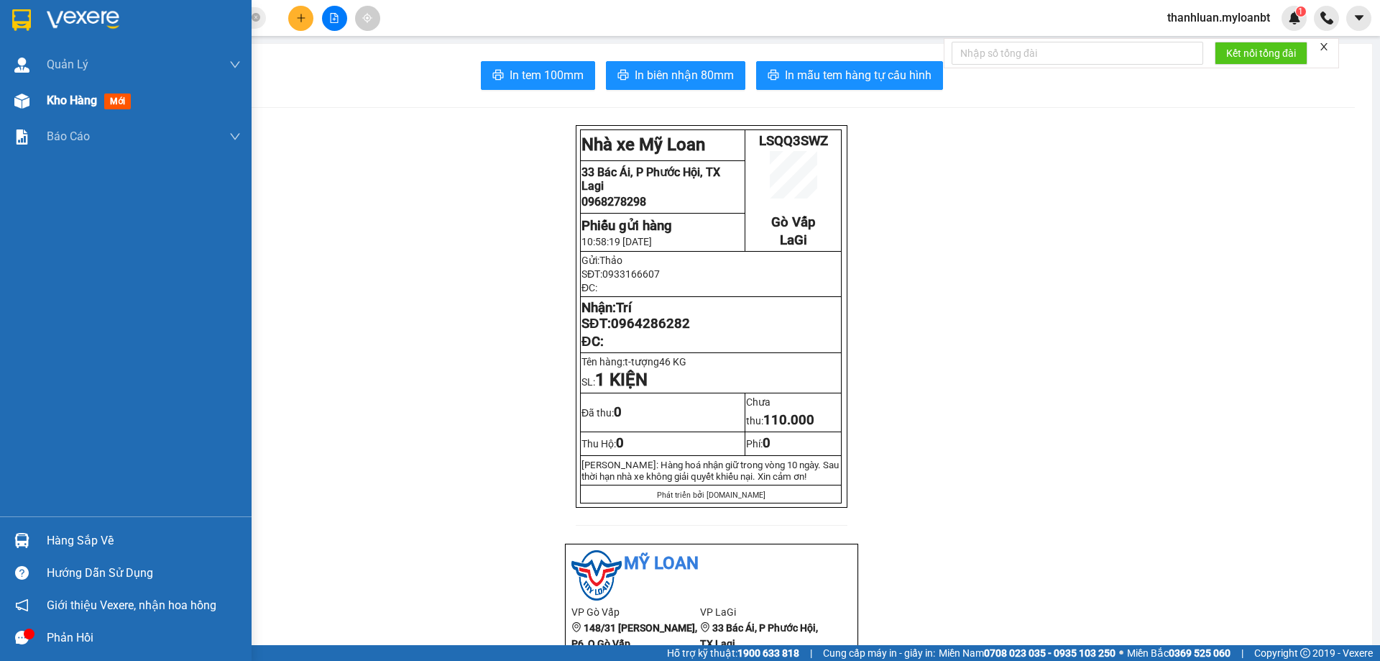
click at [9, 96] on div at bounding box center [21, 100] width 25 height 25
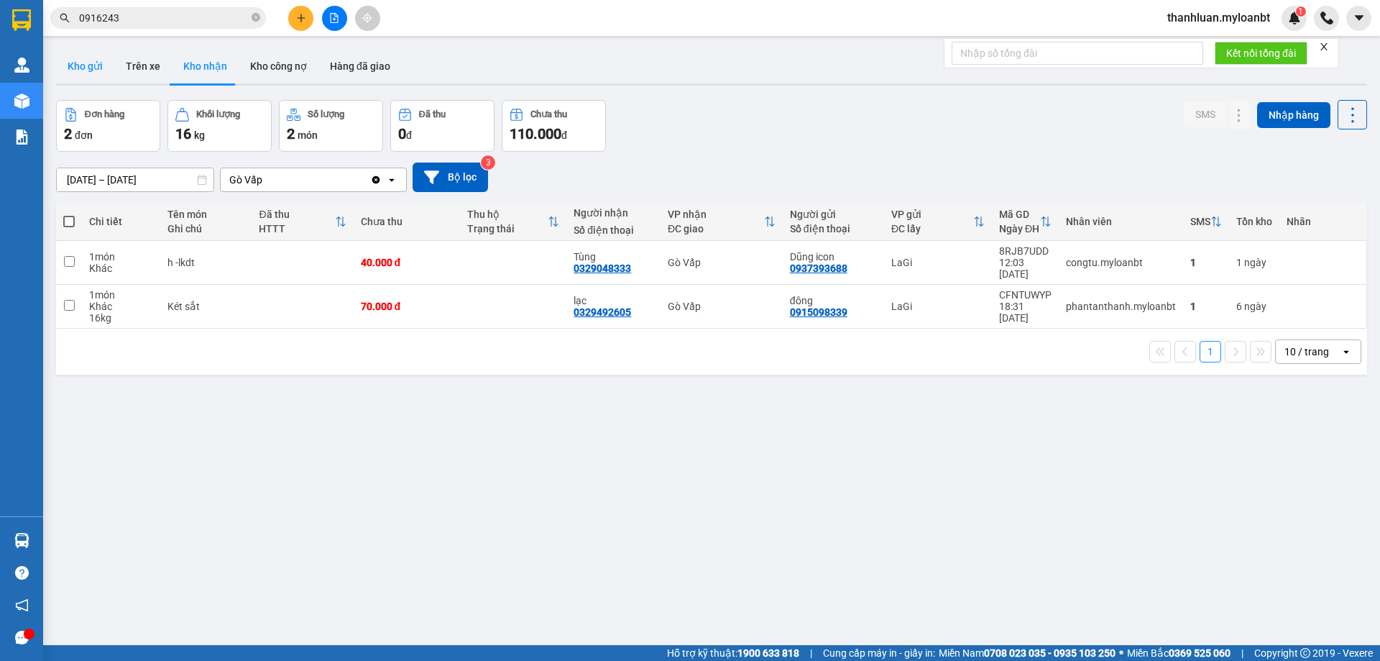
click at [82, 70] on button "Kho gửi" at bounding box center [85, 66] width 58 height 35
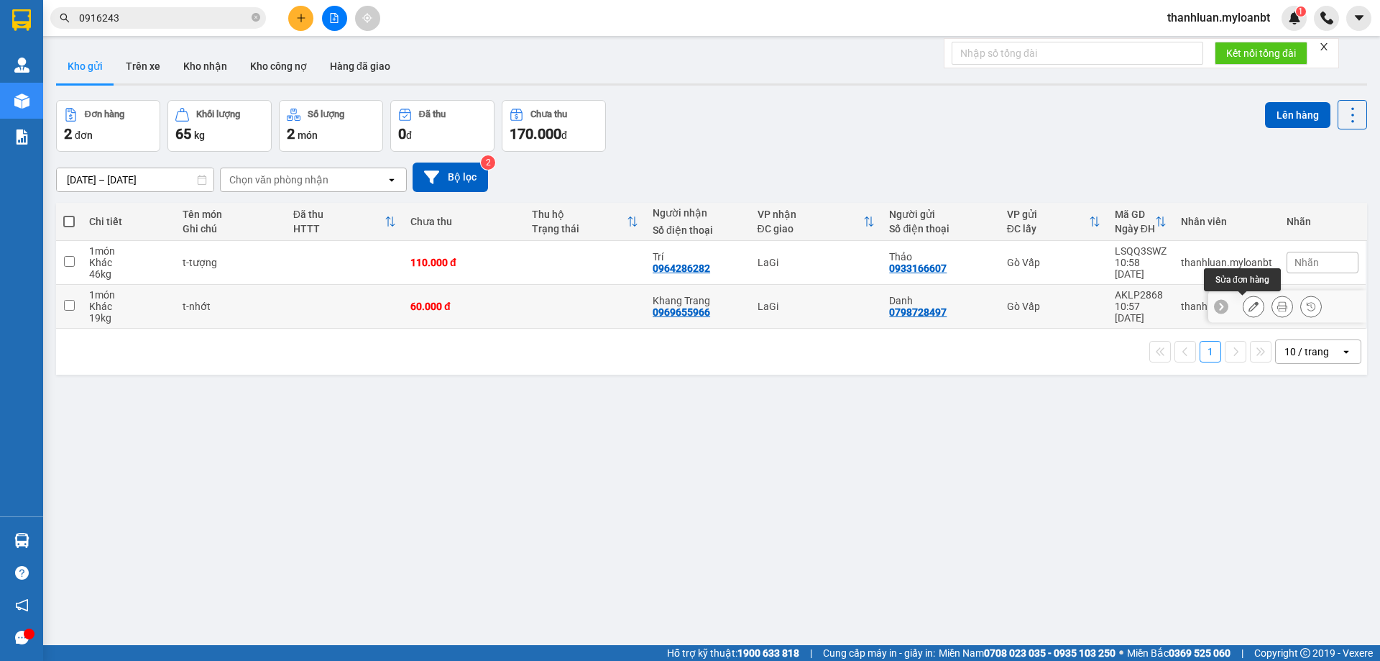
click at [1249, 304] on icon at bounding box center [1254, 306] width 10 height 10
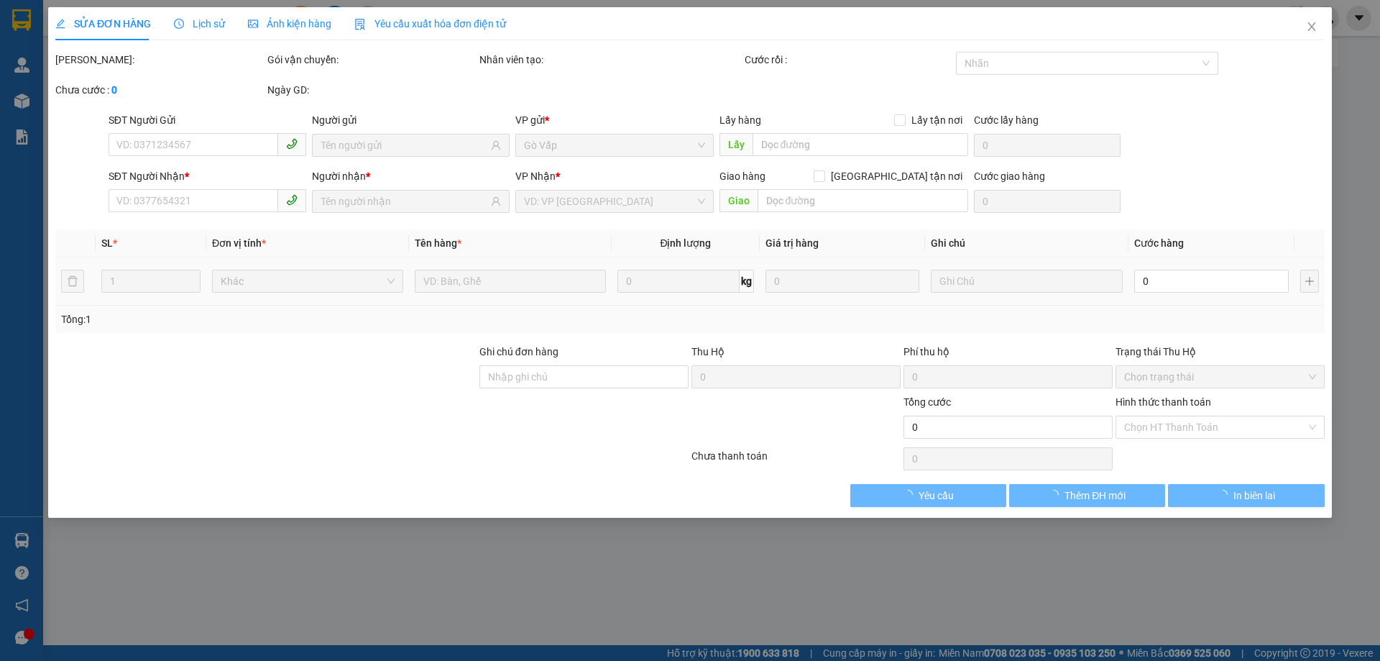
type input "0798728497"
type input "0969655966"
type input "60.000"
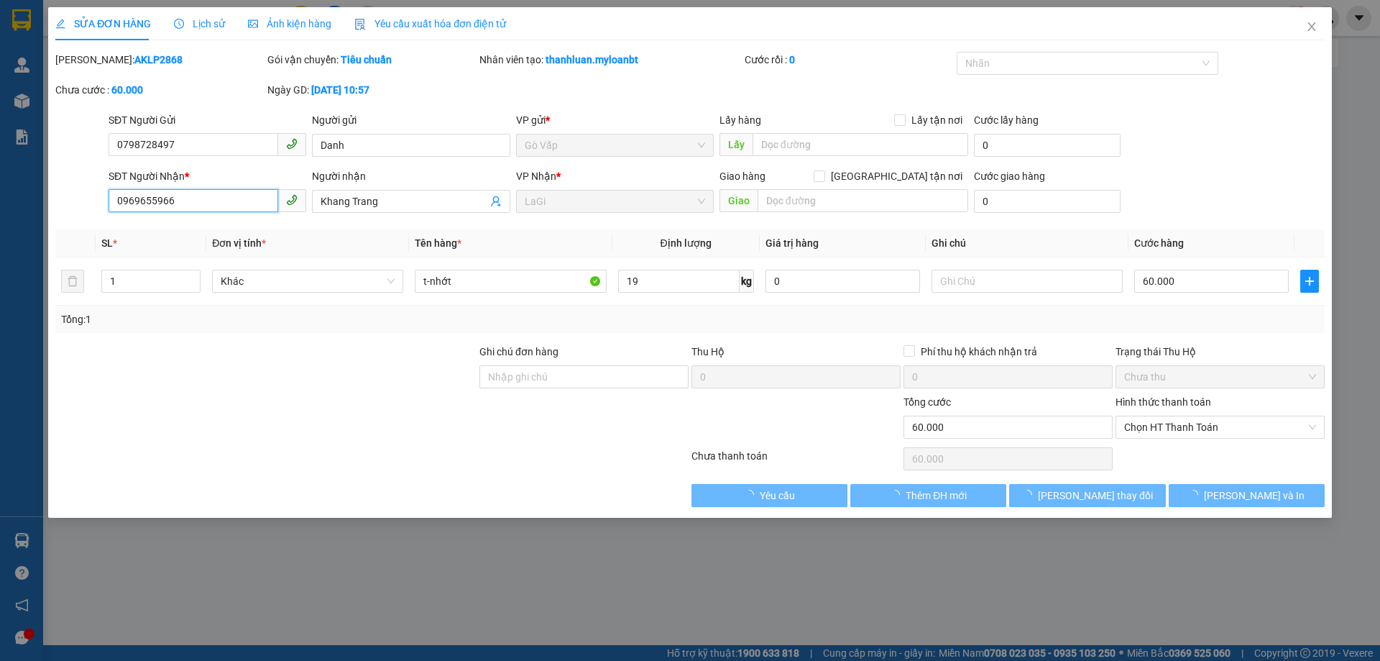
click at [231, 201] on input "0969655966" at bounding box center [194, 200] width 170 height 23
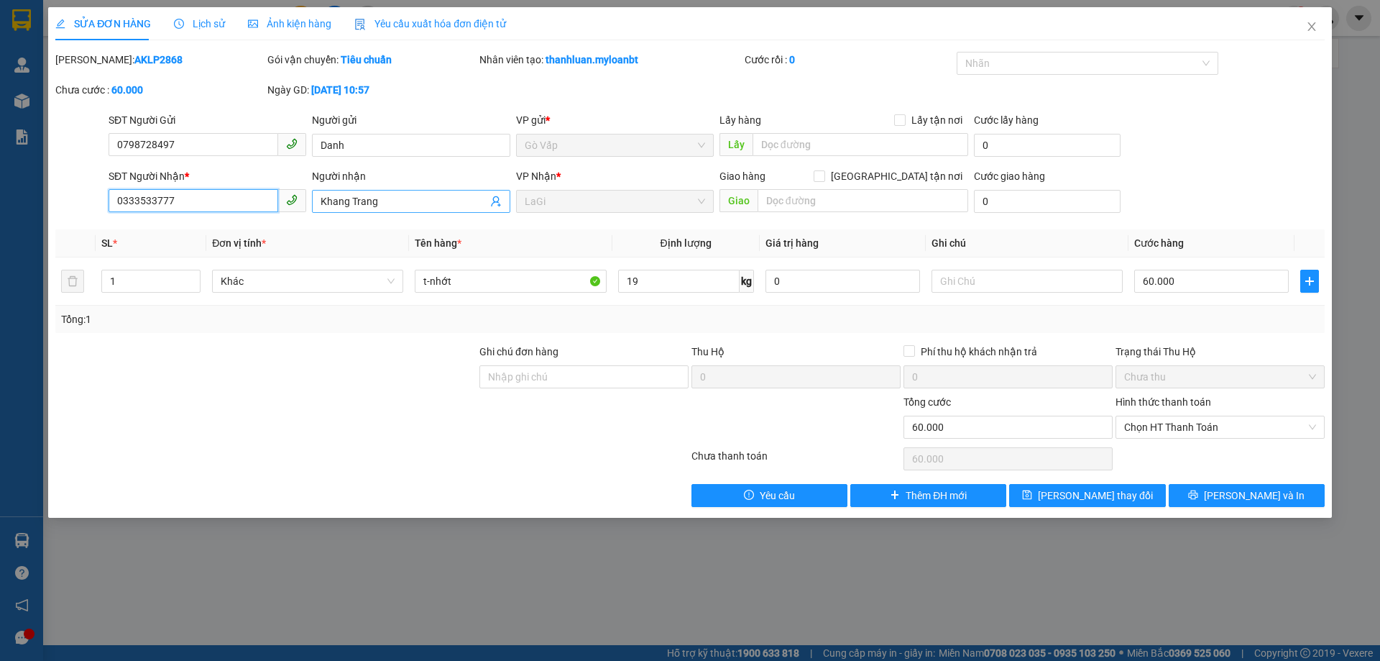
type input "0333533777"
click at [418, 202] on input "Khang Trang" at bounding box center [404, 201] width 166 height 16
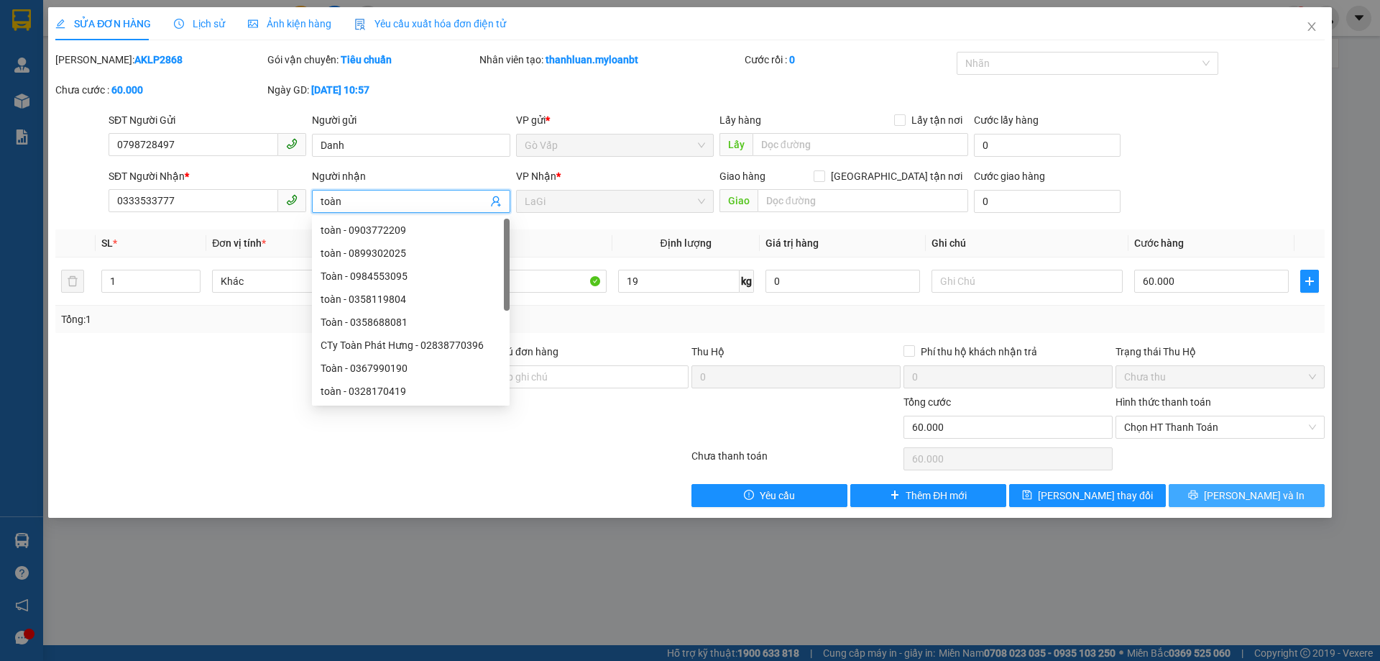
type input "toàn"
click at [1216, 500] on button "Lưu và In" at bounding box center [1247, 495] width 156 height 23
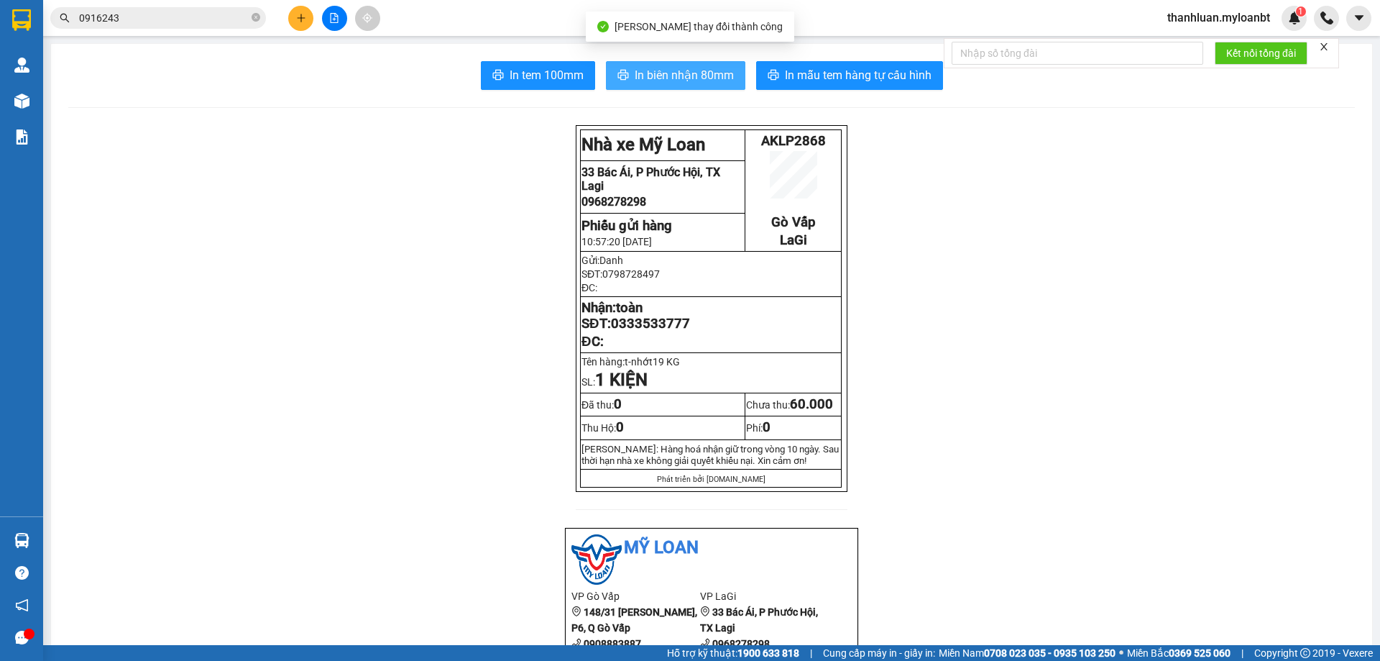
click at [672, 83] on span "In biên nhận 80mm" at bounding box center [684, 75] width 99 height 18
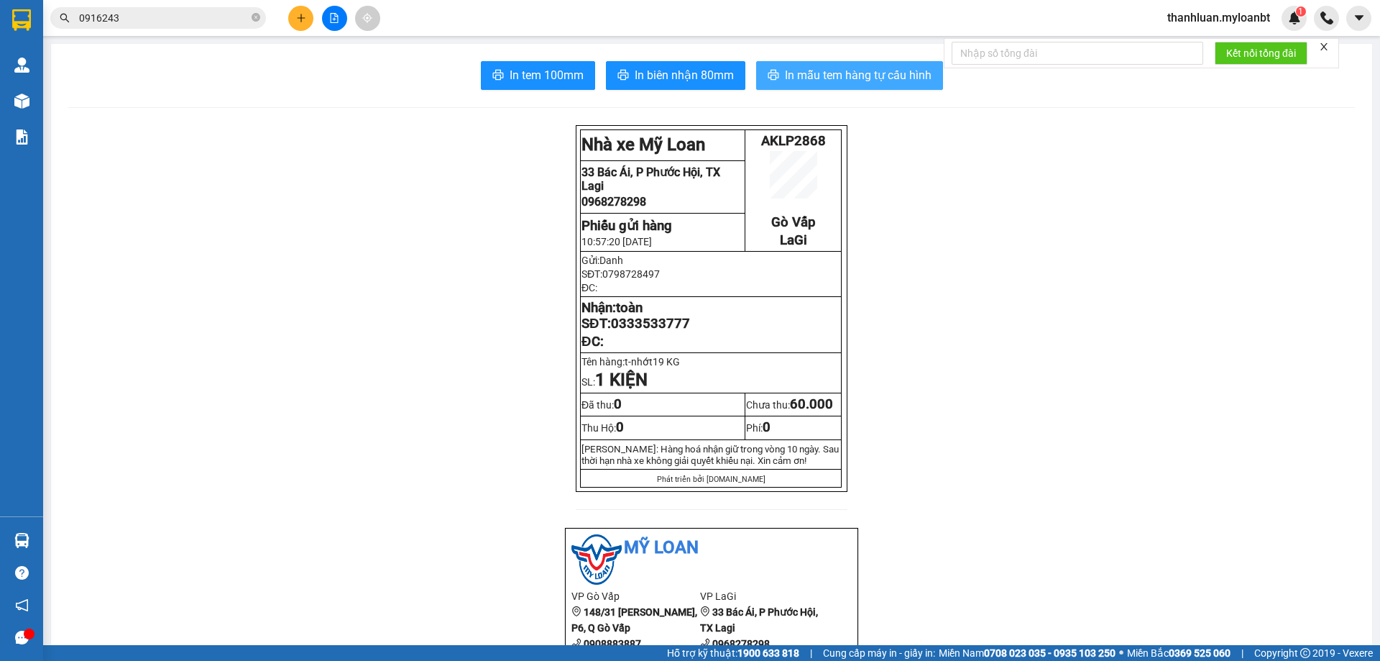
click at [827, 73] on span "In mẫu tem hàng tự cấu hình" at bounding box center [858, 75] width 147 height 18
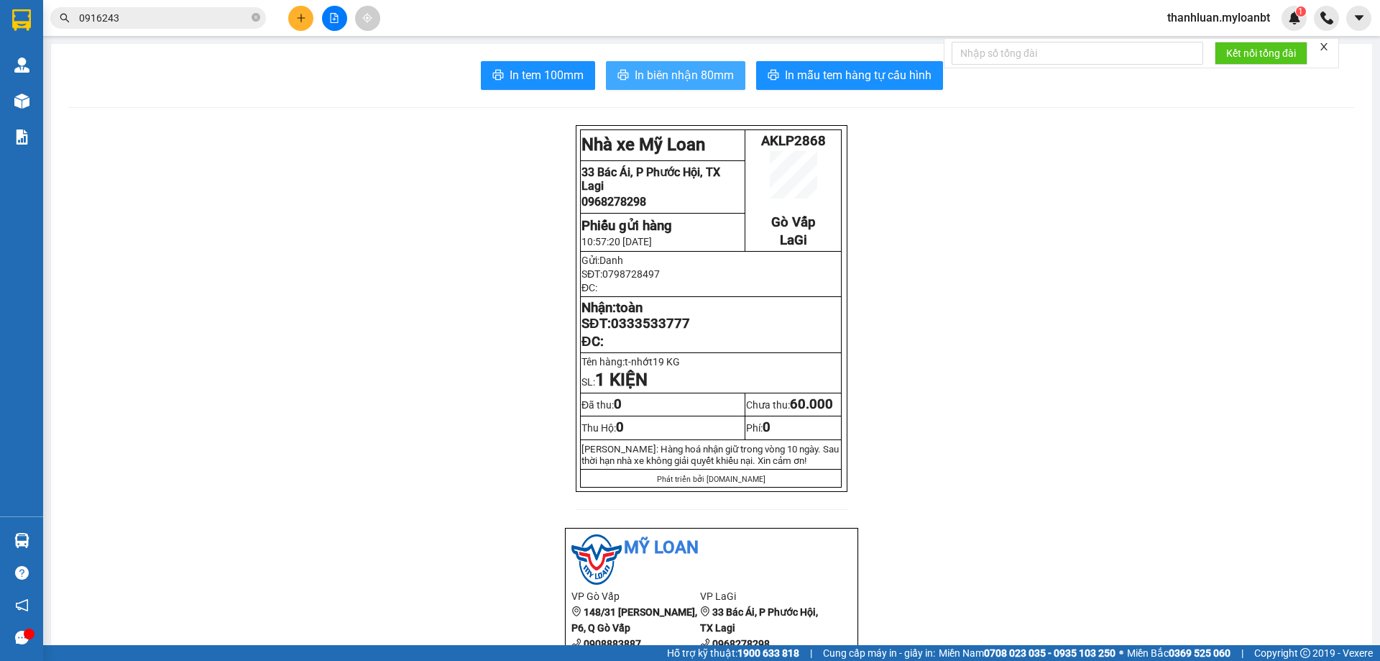
click at [690, 76] on span "In biên nhận 80mm" at bounding box center [684, 75] width 99 height 18
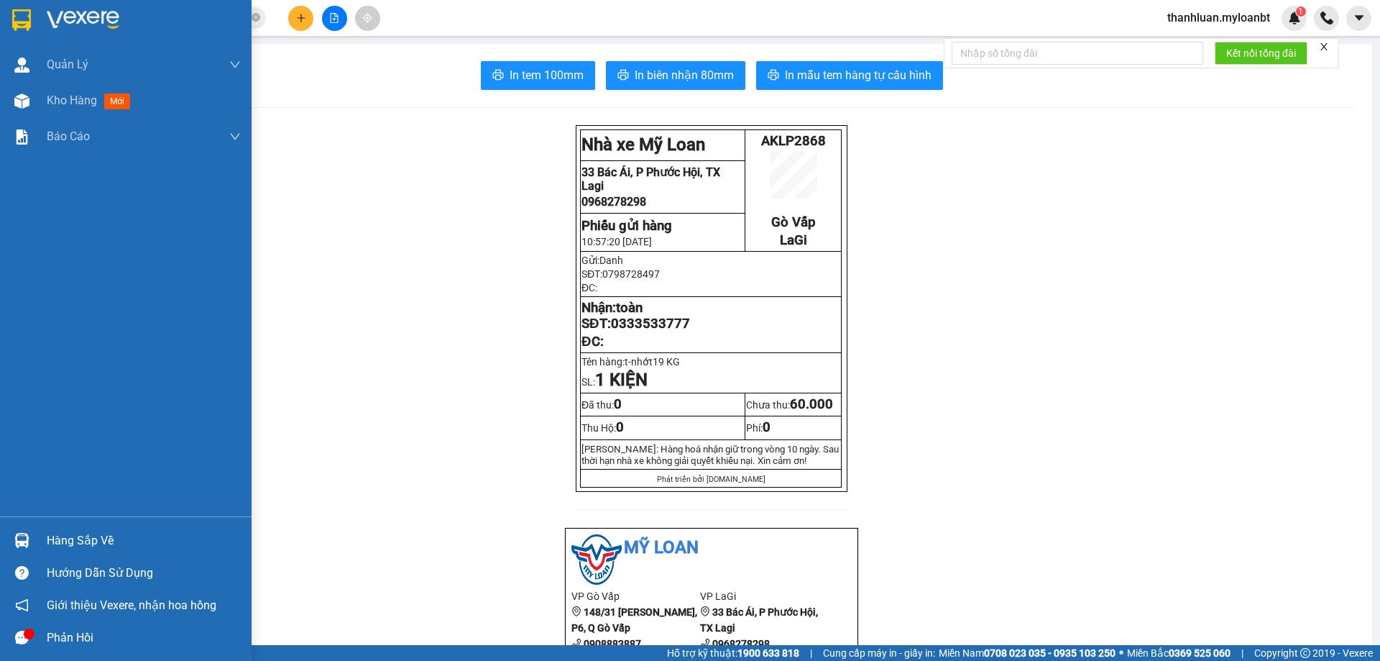
click at [19, 534] on img at bounding box center [21, 540] width 15 height 15
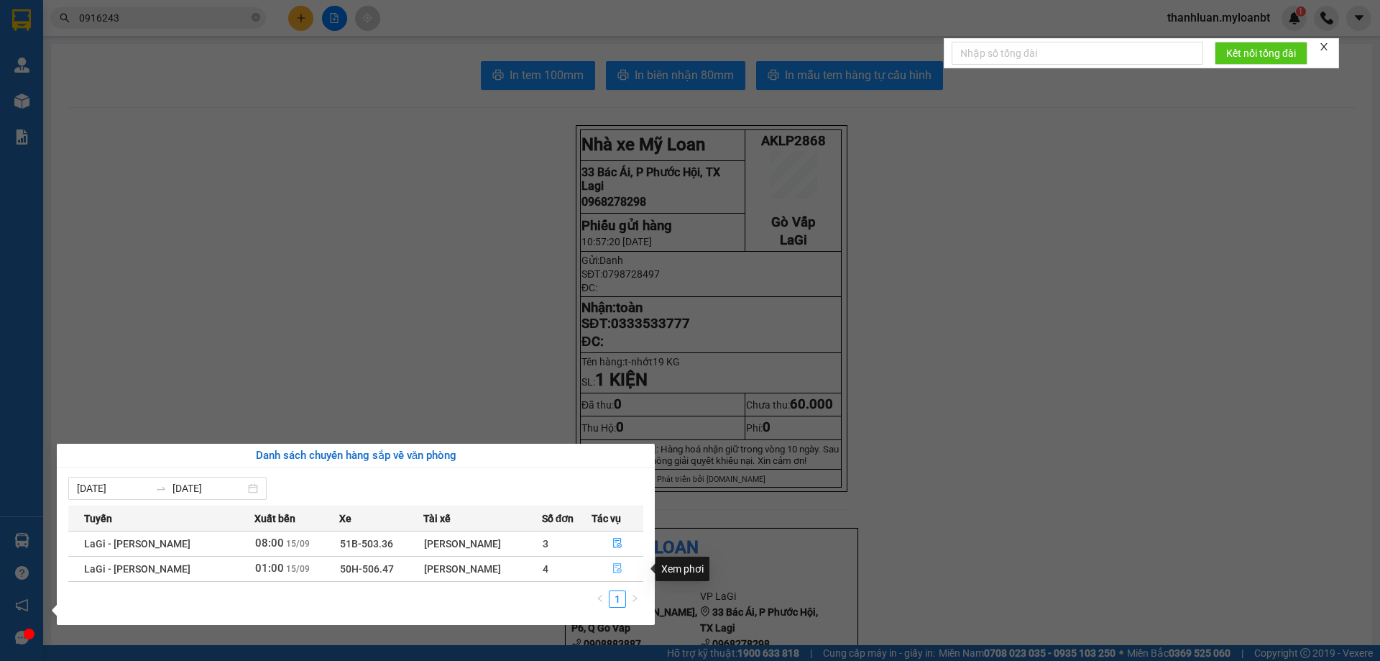
drag, startPoint x: 614, startPoint y: 566, endPoint x: 716, endPoint y: 566, distance: 102.1
click at [615, 566] on icon "file-done" at bounding box center [617, 569] width 9 height 10
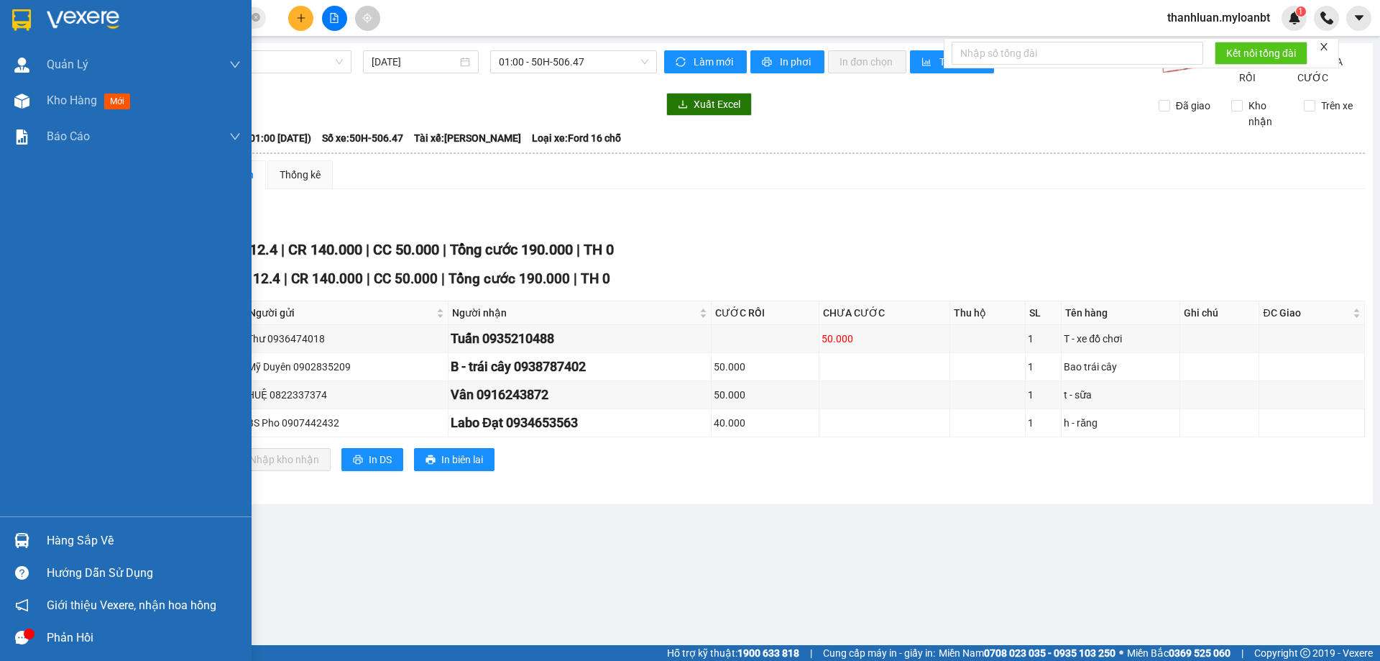
click at [14, 539] on img at bounding box center [21, 540] width 15 height 15
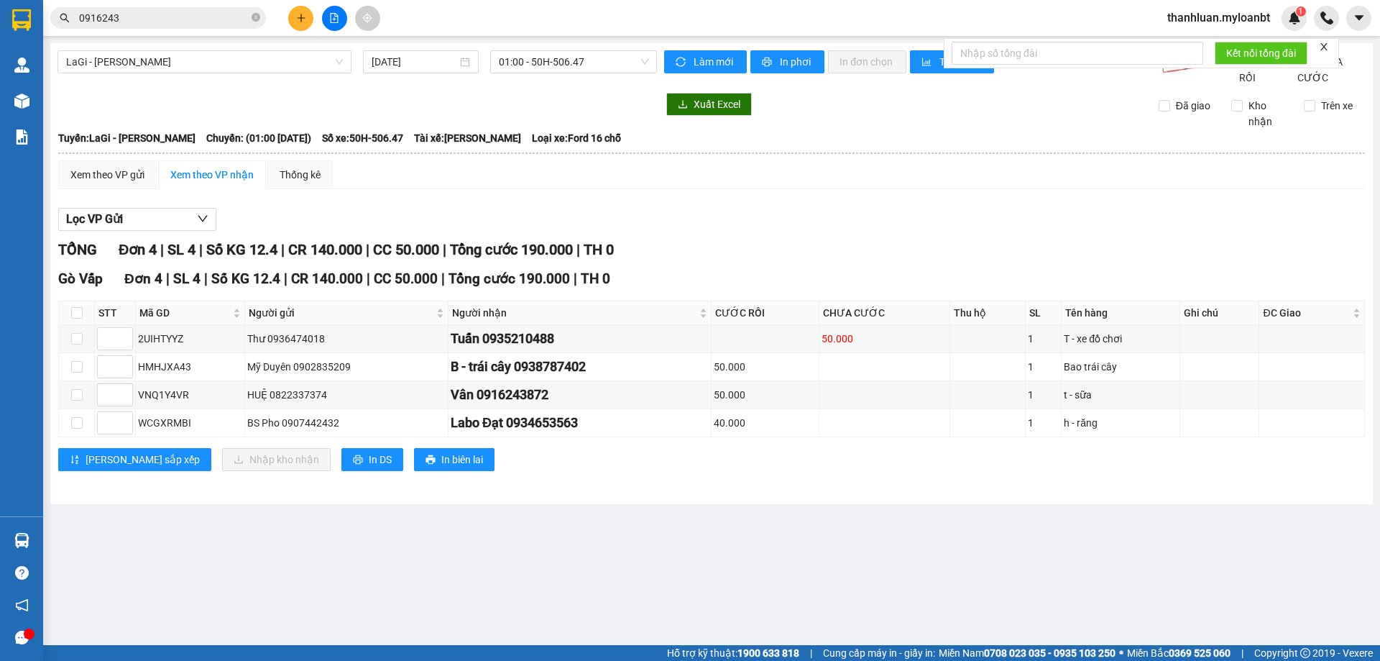
click at [738, 567] on section "Kết quả tìm kiếm ( 1 ) Bộ lọc Mã ĐH Trạng thái Món hàng Thu hộ Tổng cước Chưa c…" at bounding box center [690, 330] width 1380 height 661
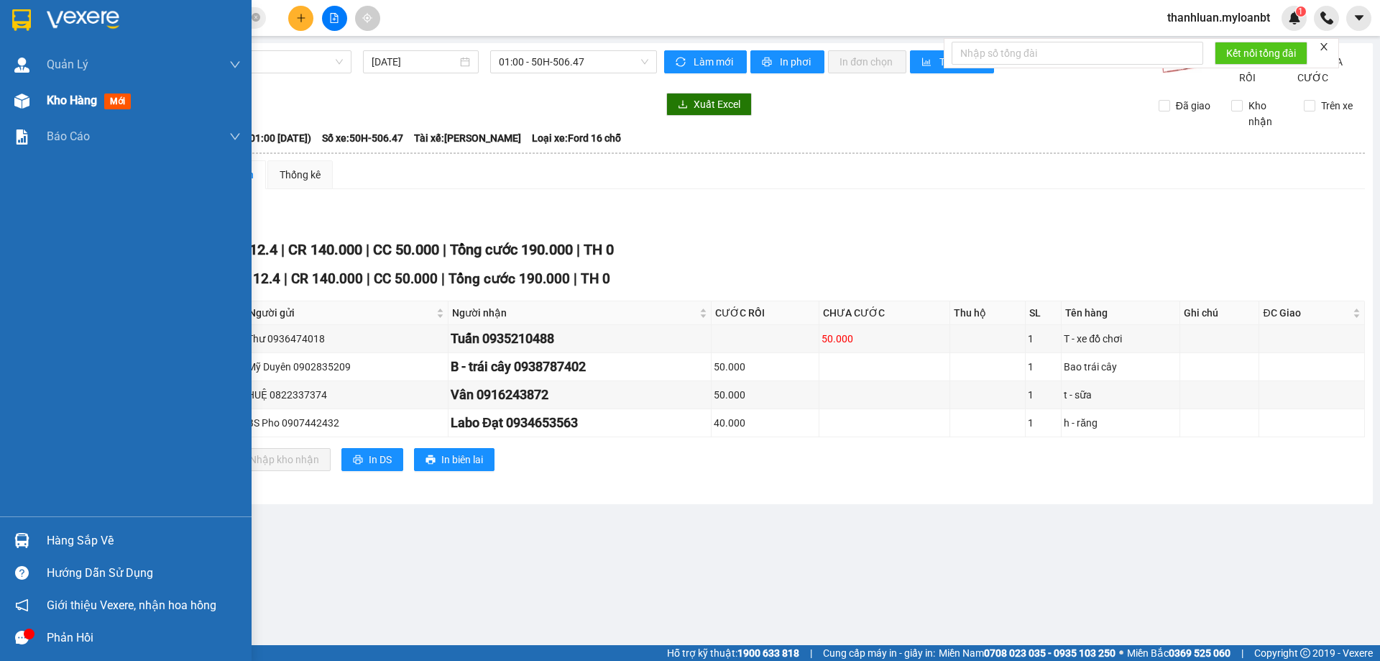
click at [64, 104] on span "Kho hàng" at bounding box center [72, 100] width 50 height 14
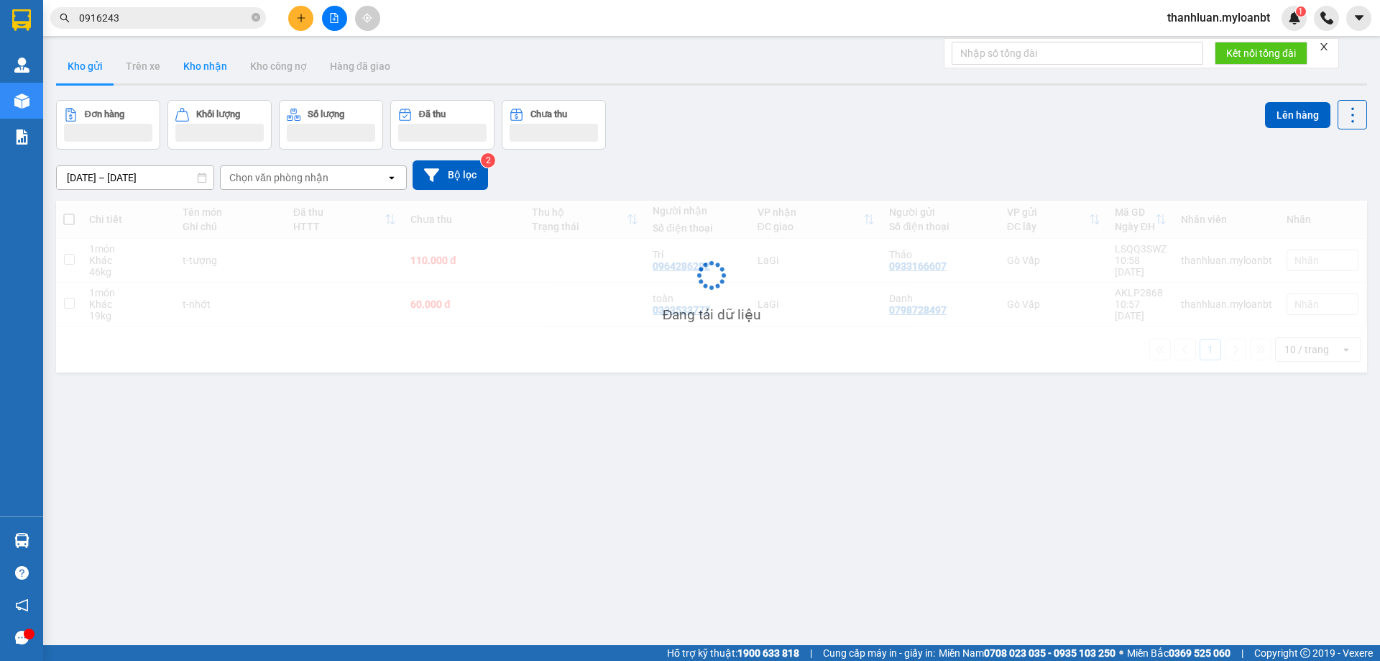
click at [206, 68] on button "Kho nhận" at bounding box center [205, 66] width 67 height 35
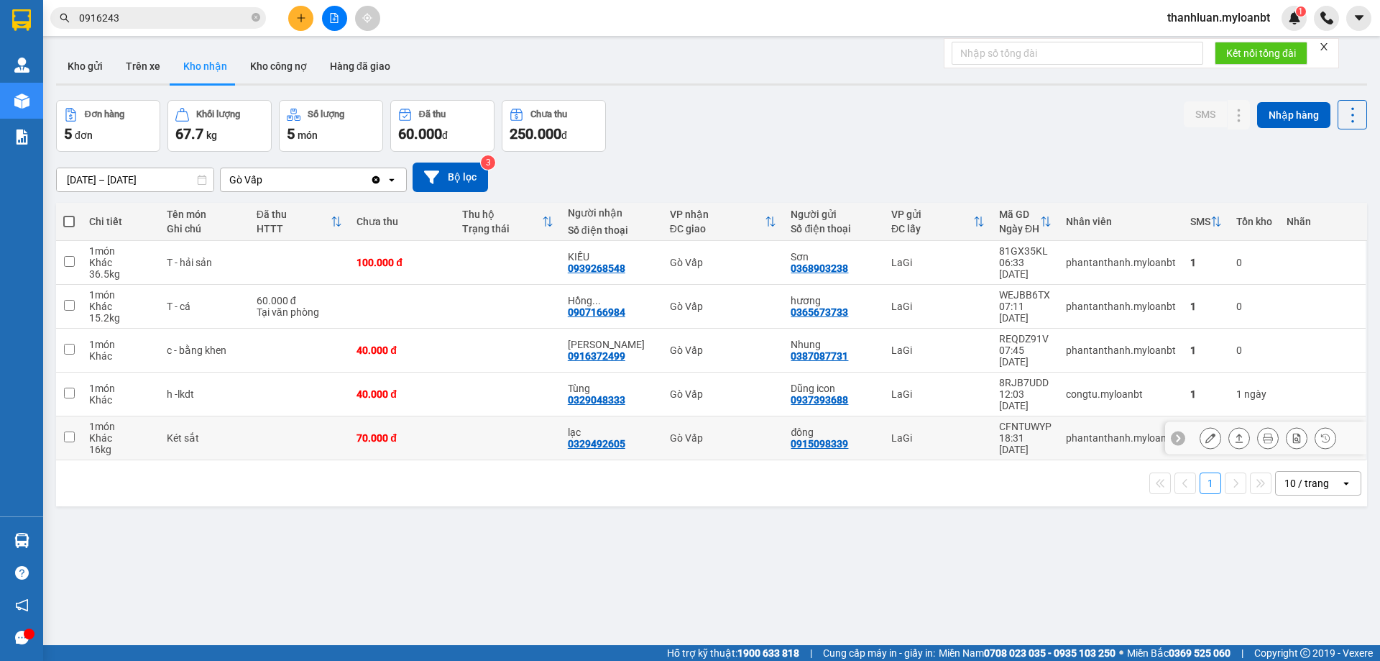
click at [647, 416] on td "lạc 0329492605" at bounding box center [612, 438] width 102 height 44
checkbox input "true"
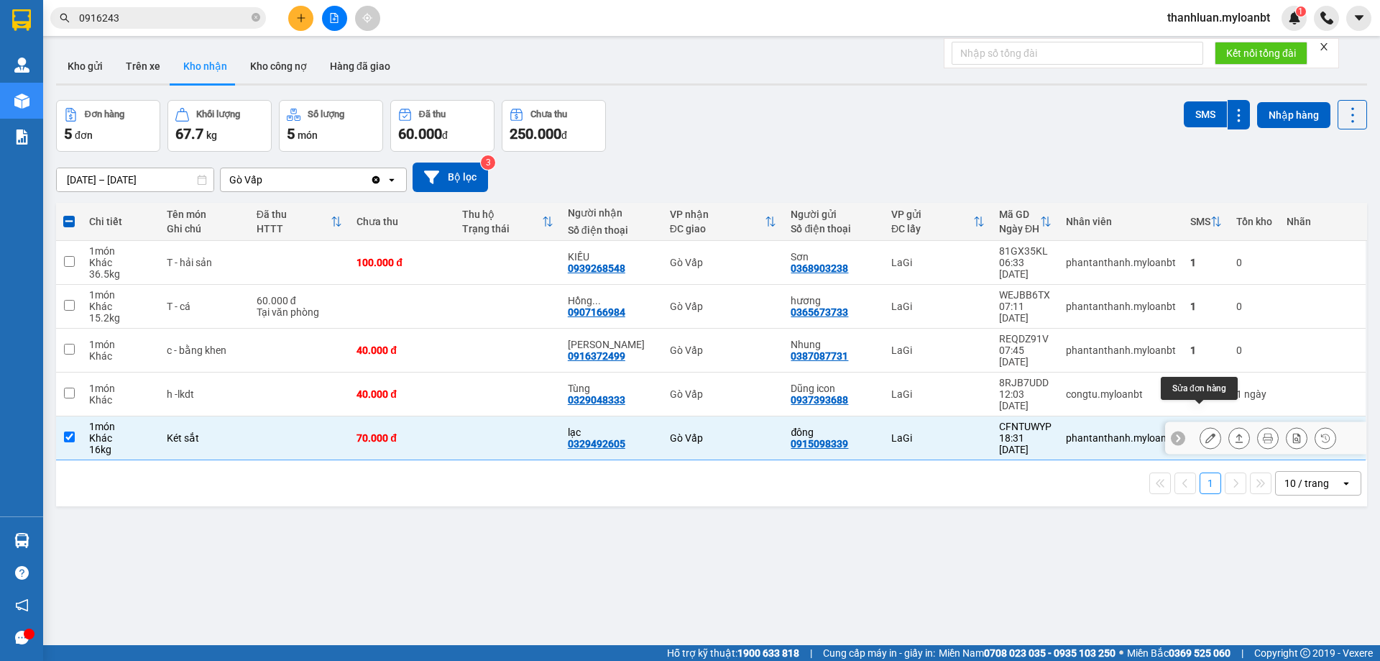
click at [1206, 433] on icon at bounding box center [1211, 438] width 10 height 10
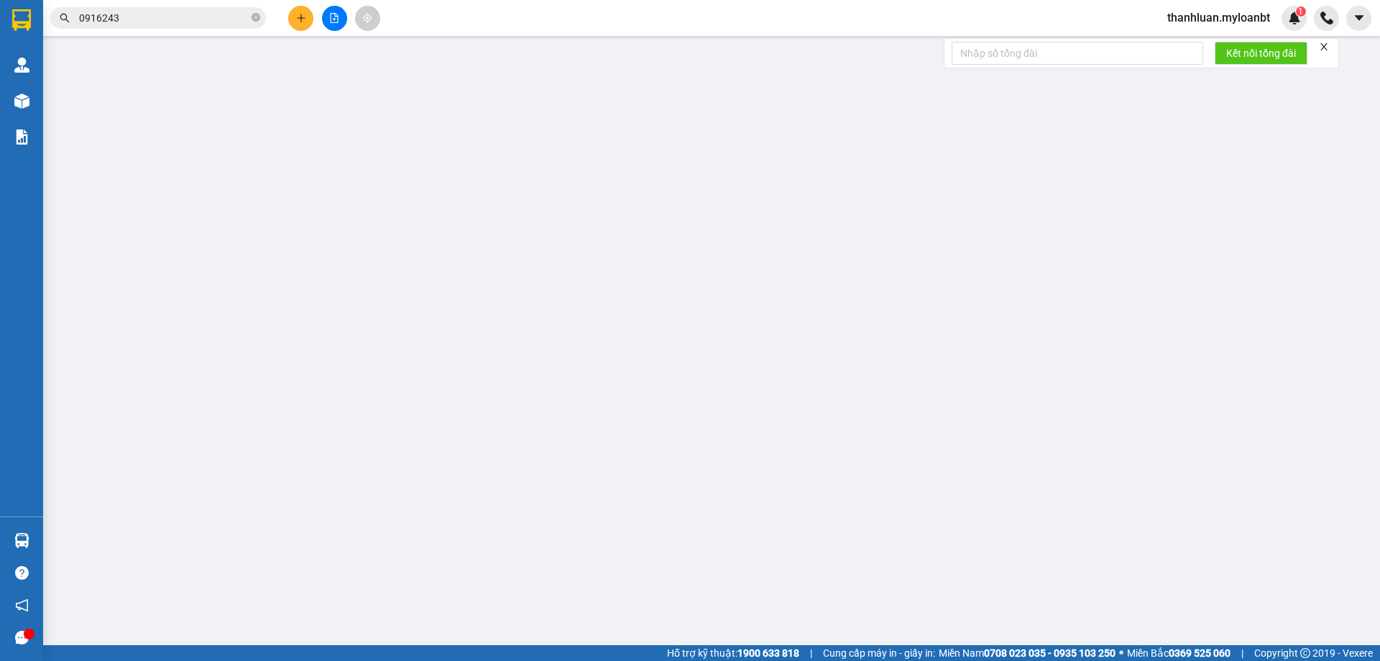
type input "0915098339"
type input "đông"
type input "0329492605"
type input "lạc"
type input "70.000"
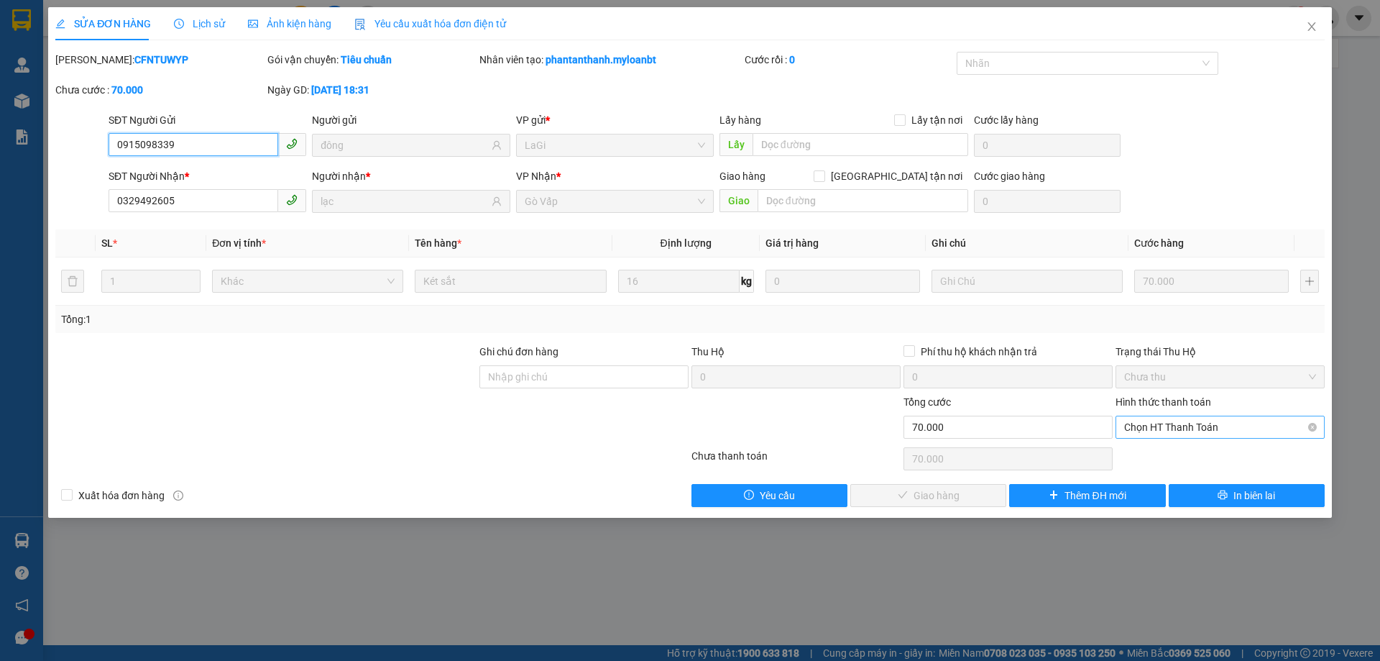
click at [1221, 429] on span "Chọn HT Thanh Toán" at bounding box center [1220, 427] width 192 height 22
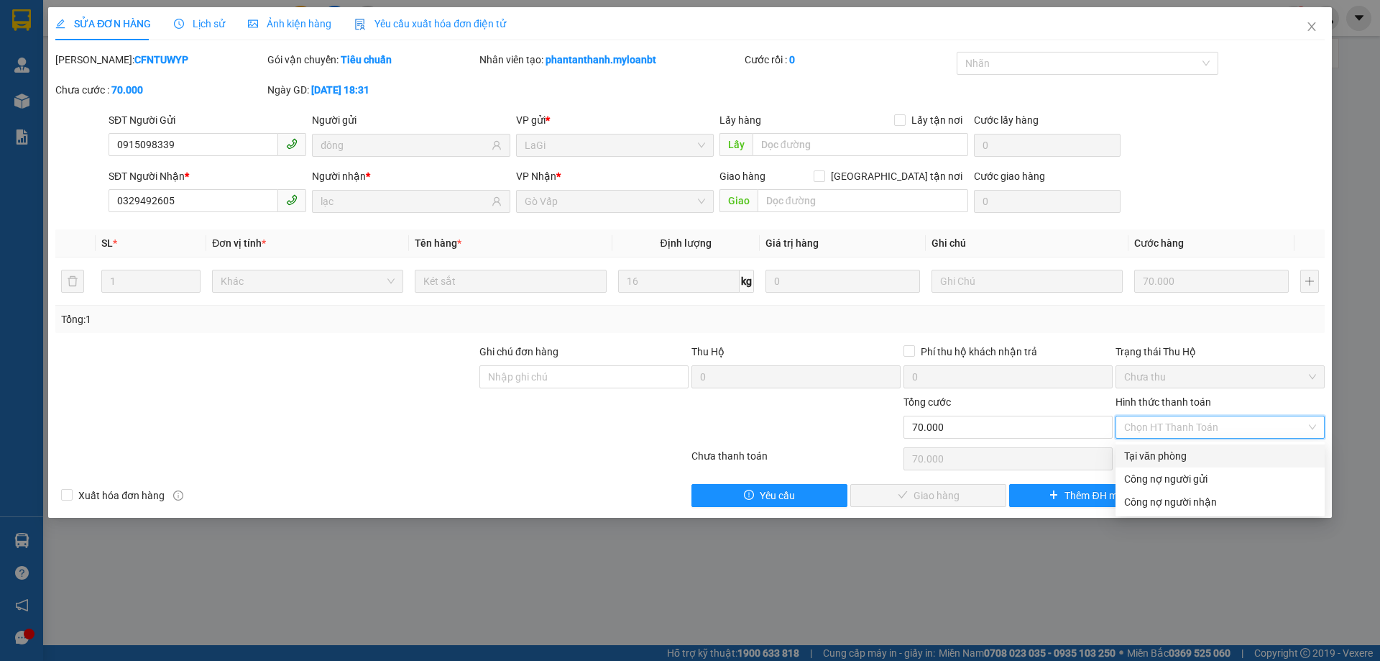
click at [1204, 450] on div "Tại văn phòng" at bounding box center [1220, 456] width 192 height 16
type input "0"
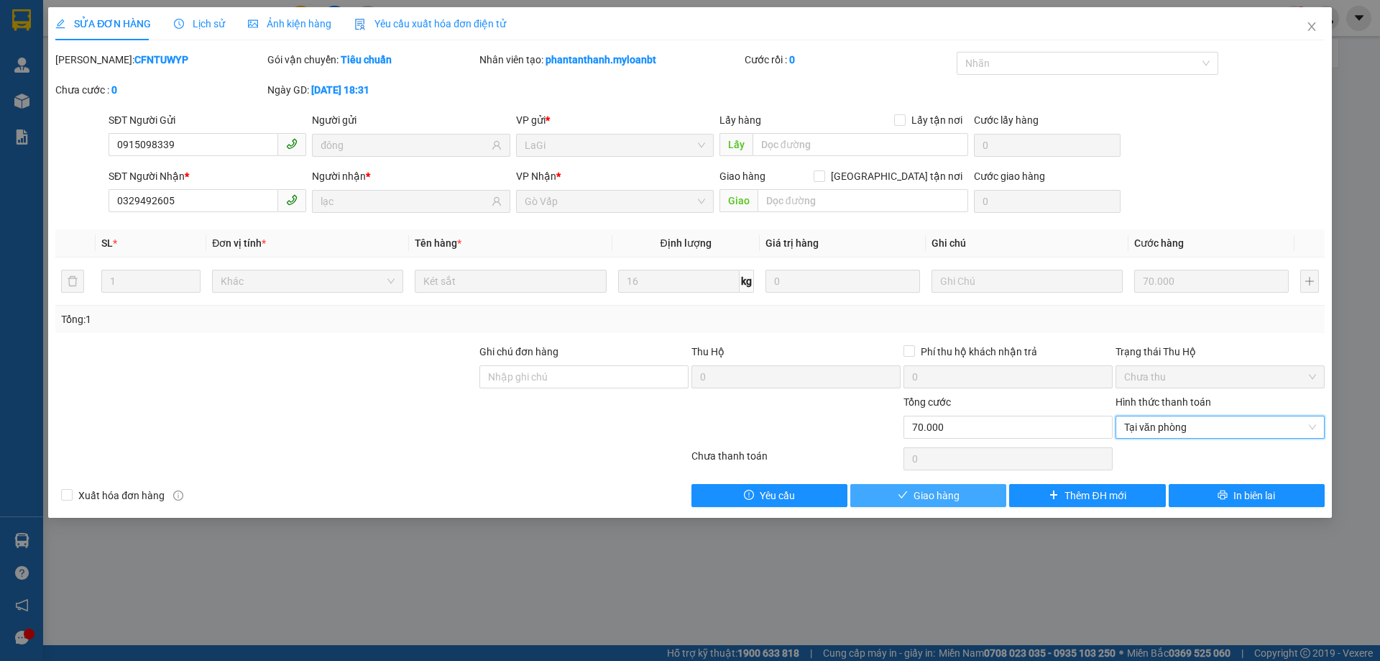
click at [939, 499] on span "Giao hàng" at bounding box center [937, 495] width 46 height 16
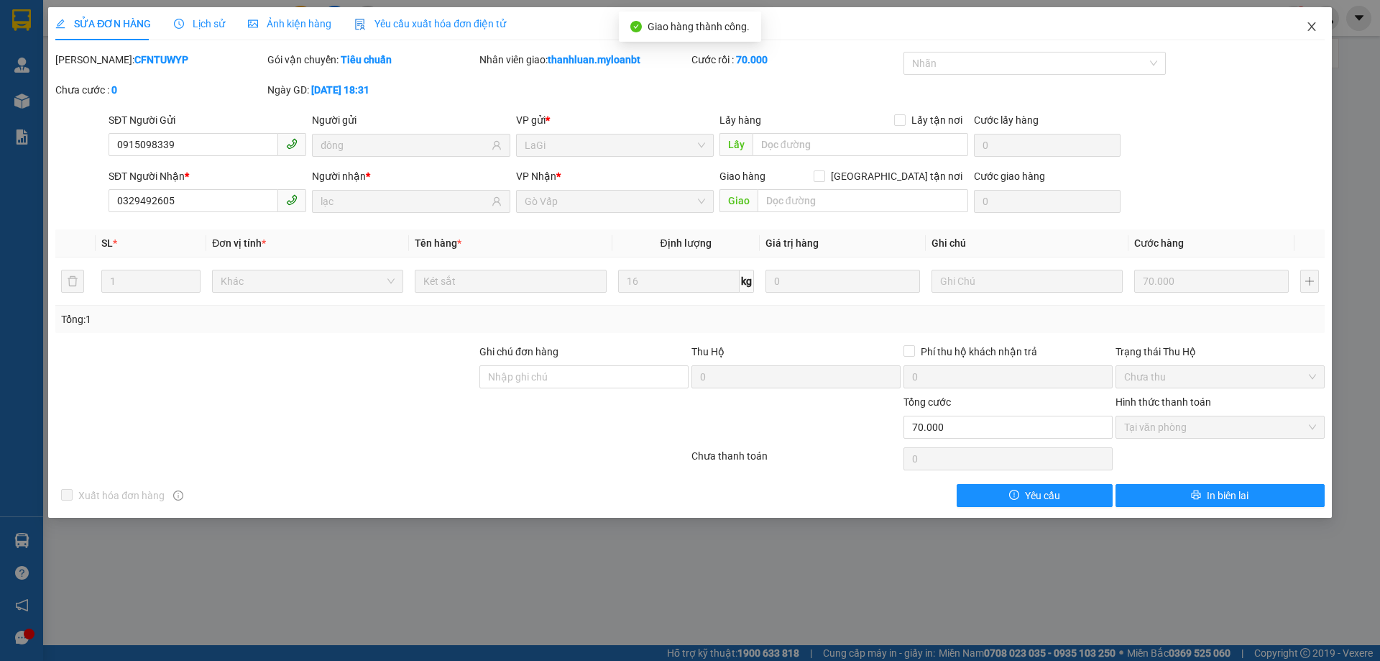
click at [1307, 29] on icon "close" at bounding box center [1312, 27] width 12 height 12
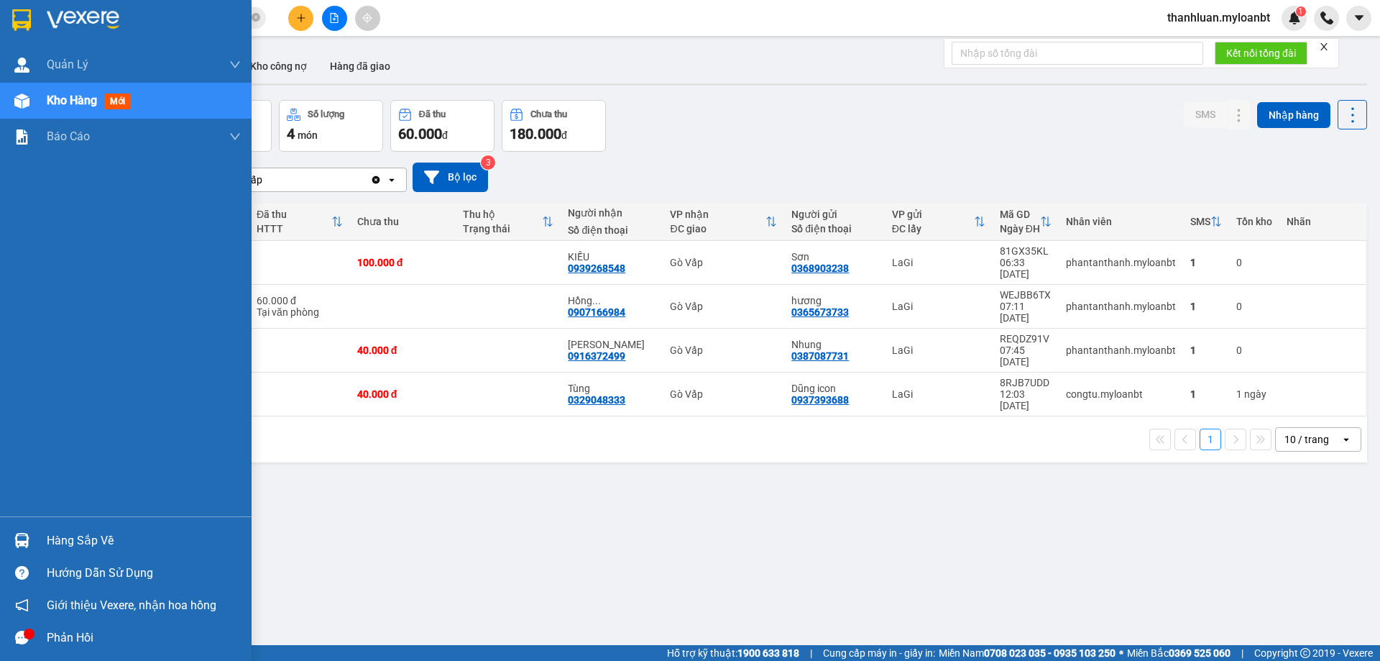
click at [9, 530] on div at bounding box center [21, 540] width 25 height 25
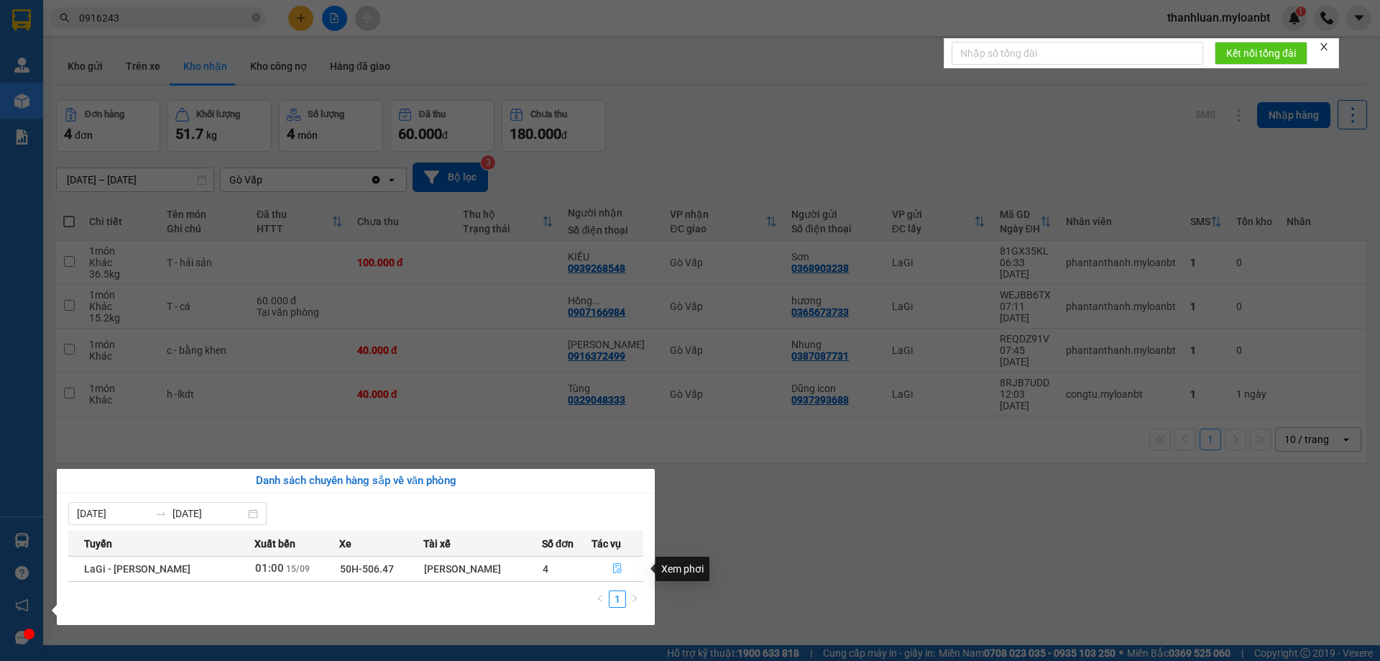
click at [615, 562] on button "button" at bounding box center [617, 568] width 51 height 23
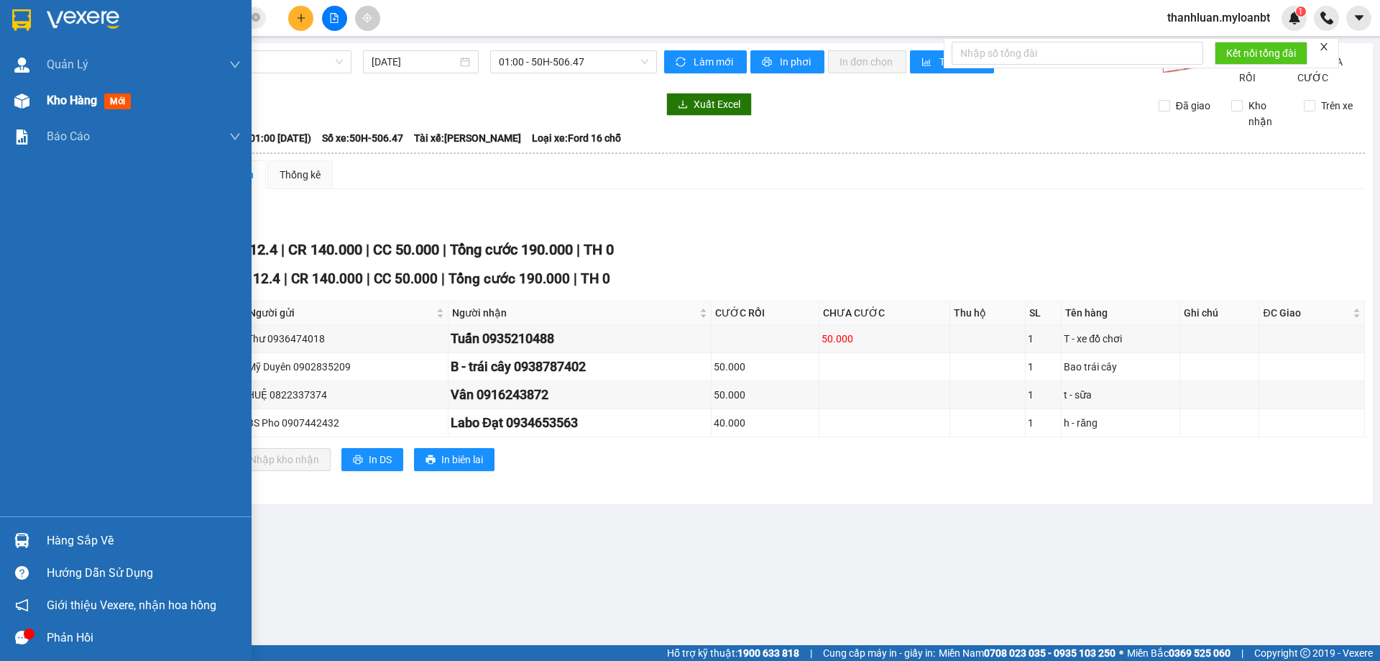
click at [48, 105] on span "Kho hàng" at bounding box center [72, 100] width 50 height 14
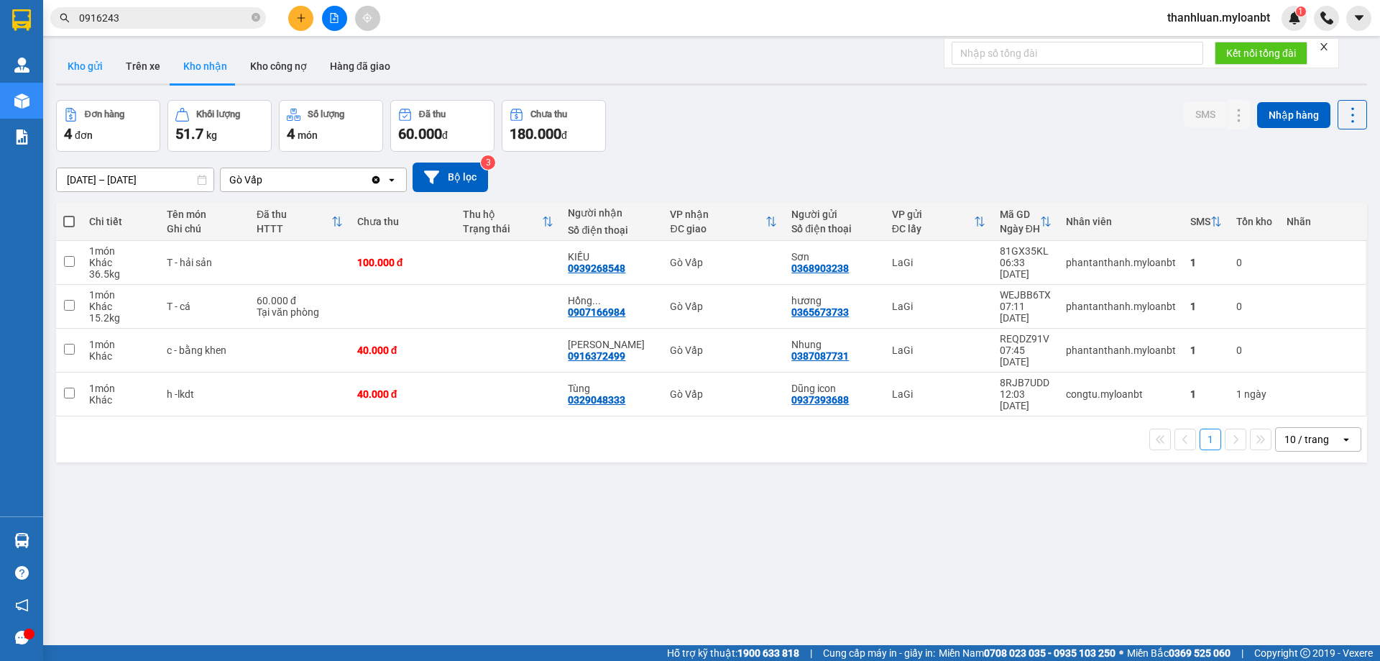
click at [86, 78] on button "Kho gửi" at bounding box center [85, 66] width 58 height 35
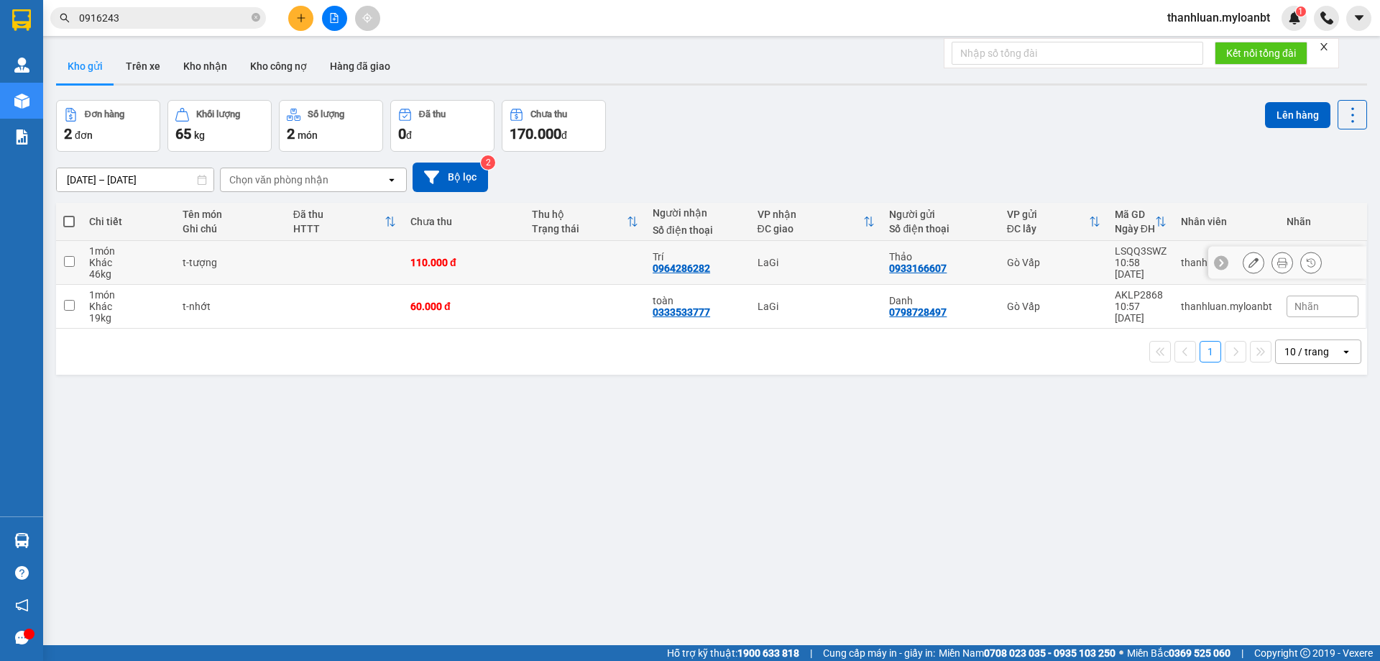
click at [247, 249] on td "t-tượng" at bounding box center [230, 263] width 110 height 44
checkbox input "true"
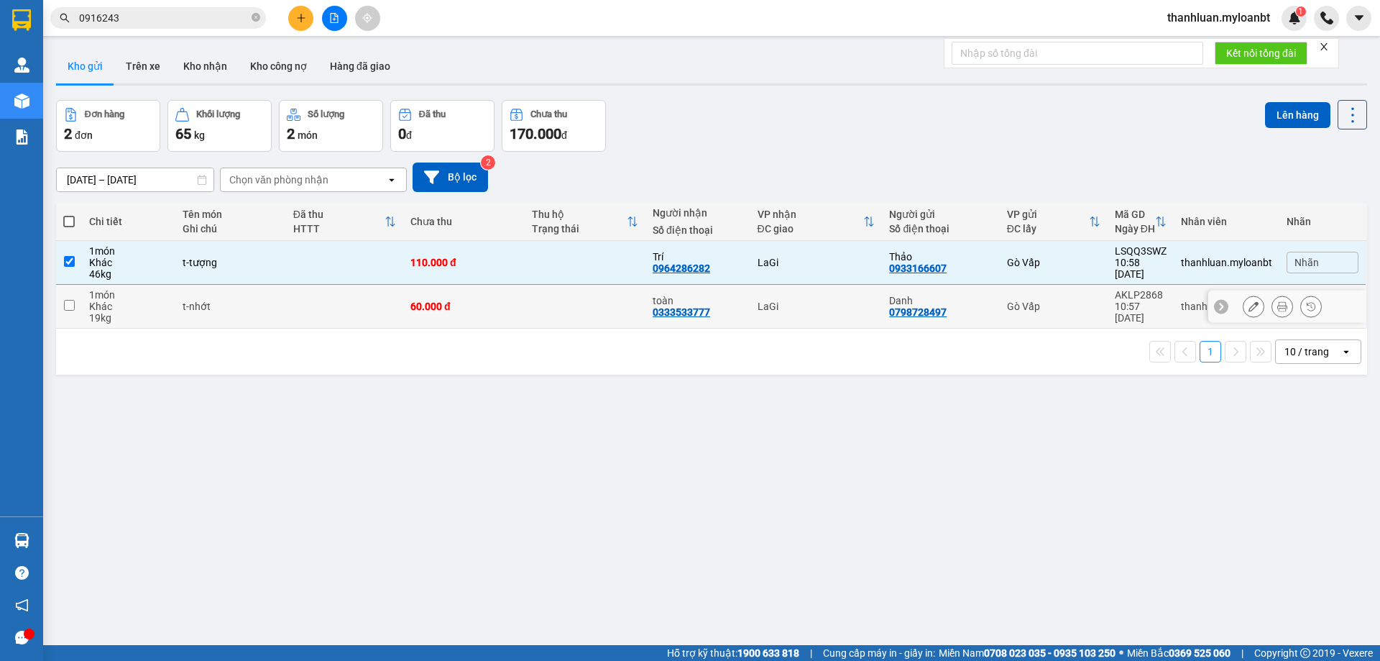
click at [260, 302] on div "t-nhớt" at bounding box center [231, 307] width 96 height 12
checkbox input "true"
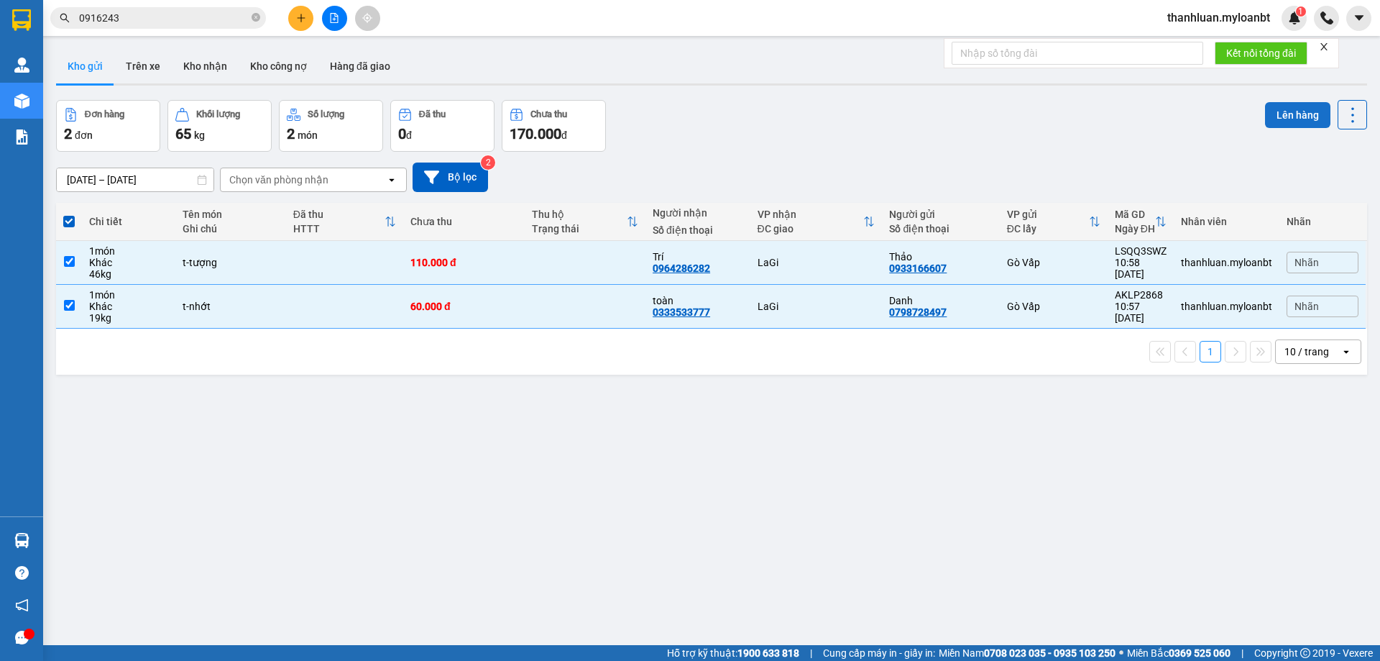
click at [1274, 119] on button "Lên hàng" at bounding box center [1297, 115] width 65 height 26
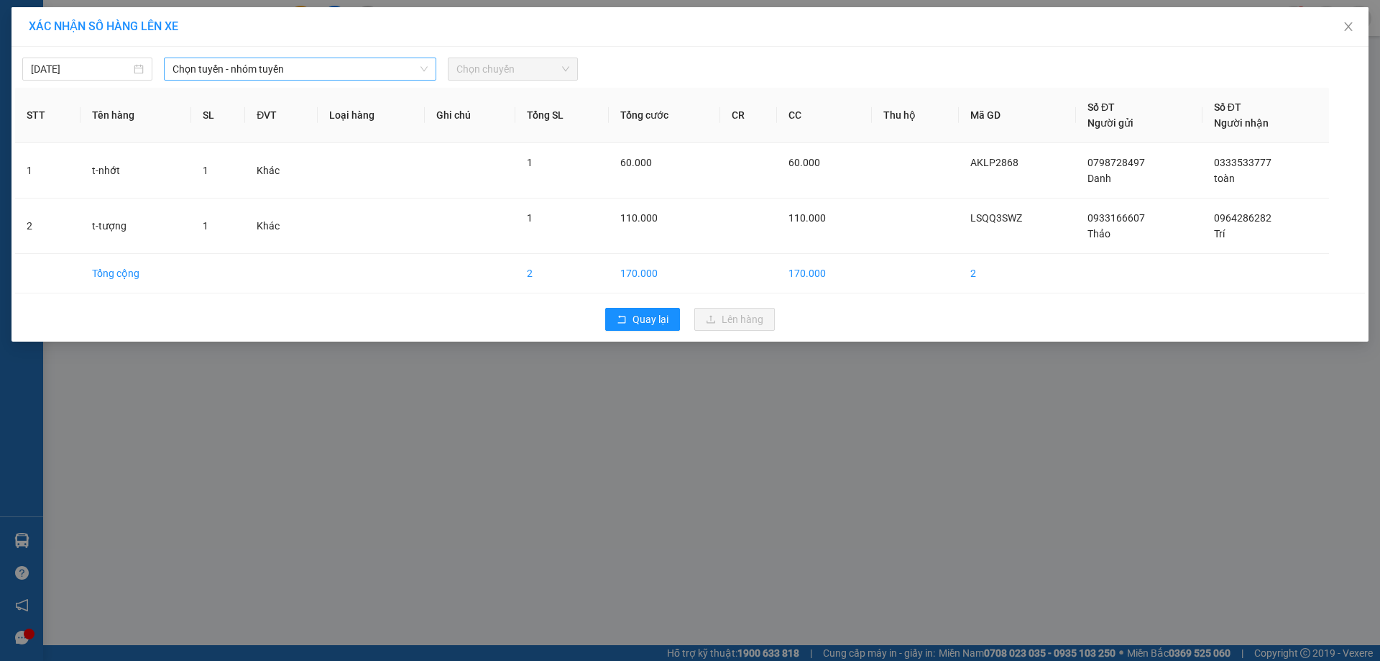
drag, startPoint x: 201, startPoint y: 62, endPoint x: 218, endPoint y: 80, distance: 24.9
click at [203, 65] on span "Chọn tuyến - nhóm tuyến" at bounding box center [300, 69] width 255 height 22
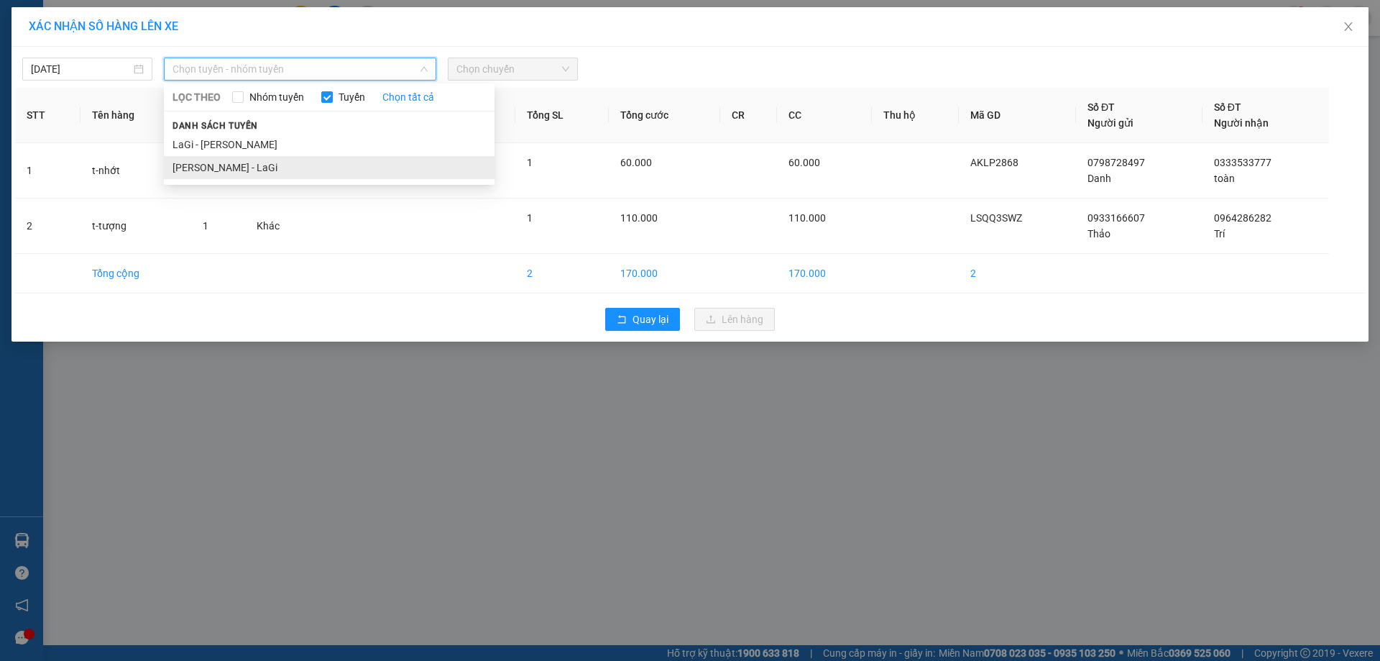
click at [298, 161] on li "Hồ Chí Minh - LaGi" at bounding box center [329, 167] width 331 height 23
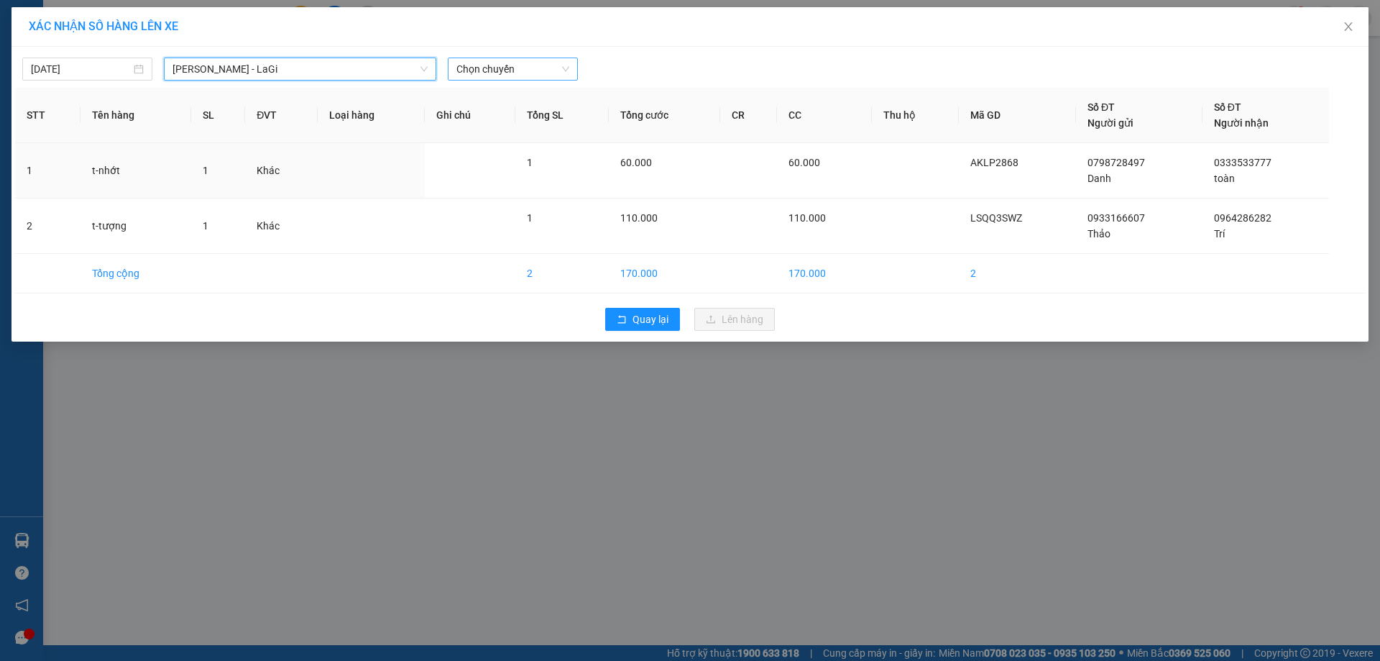
click at [534, 65] on span "Chọn chuyến" at bounding box center [513, 69] width 113 height 22
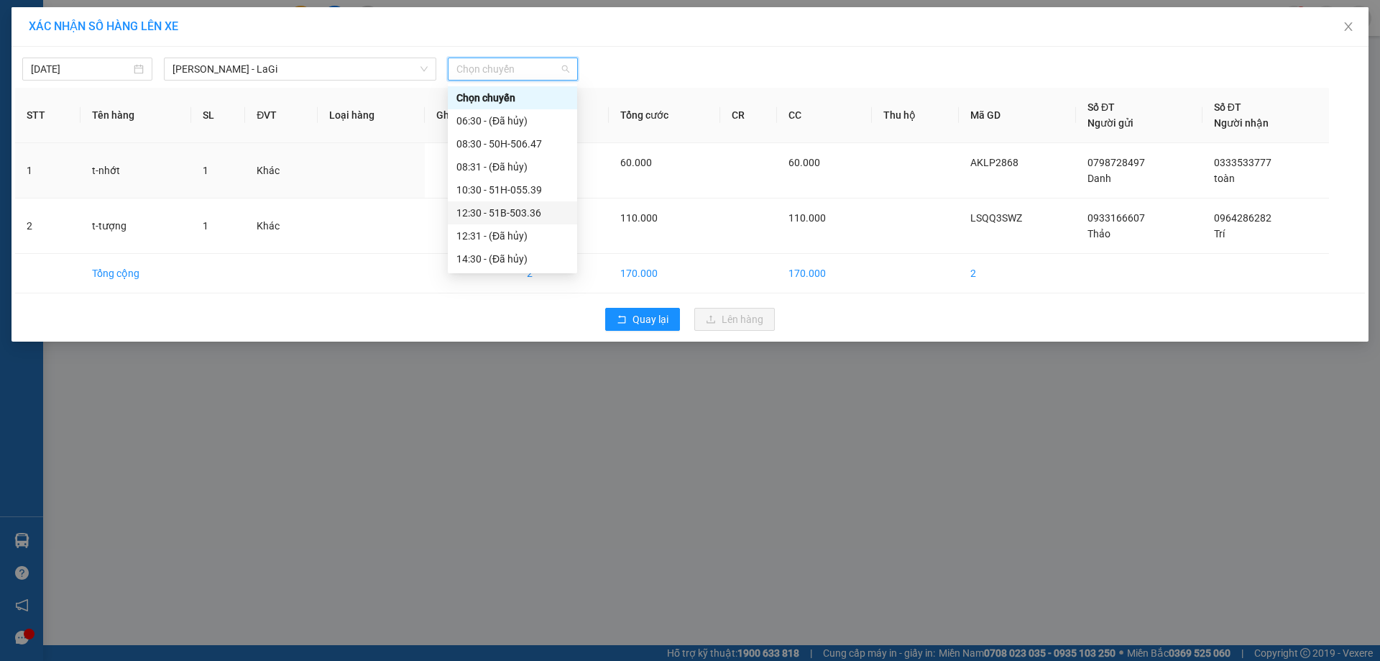
click at [500, 220] on div "12:30 - 51B-503.36" at bounding box center [513, 213] width 112 height 16
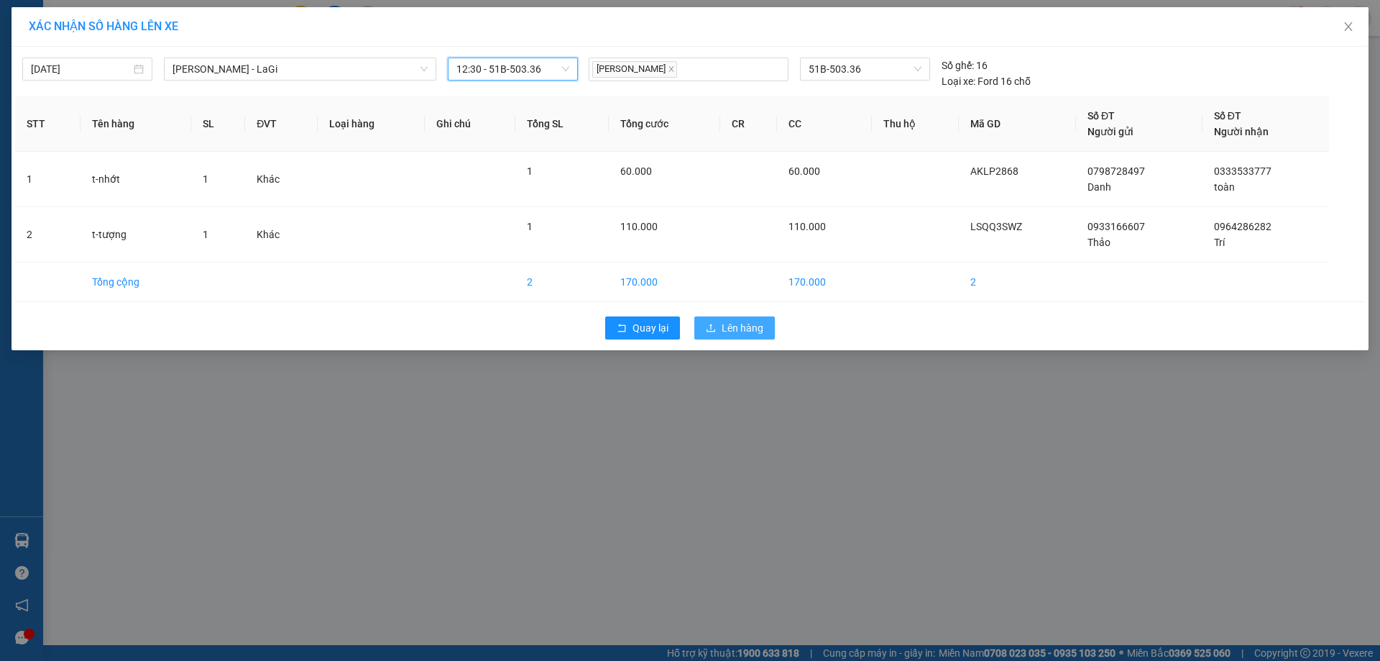
click at [715, 327] on icon "upload" at bounding box center [711, 328] width 10 height 10
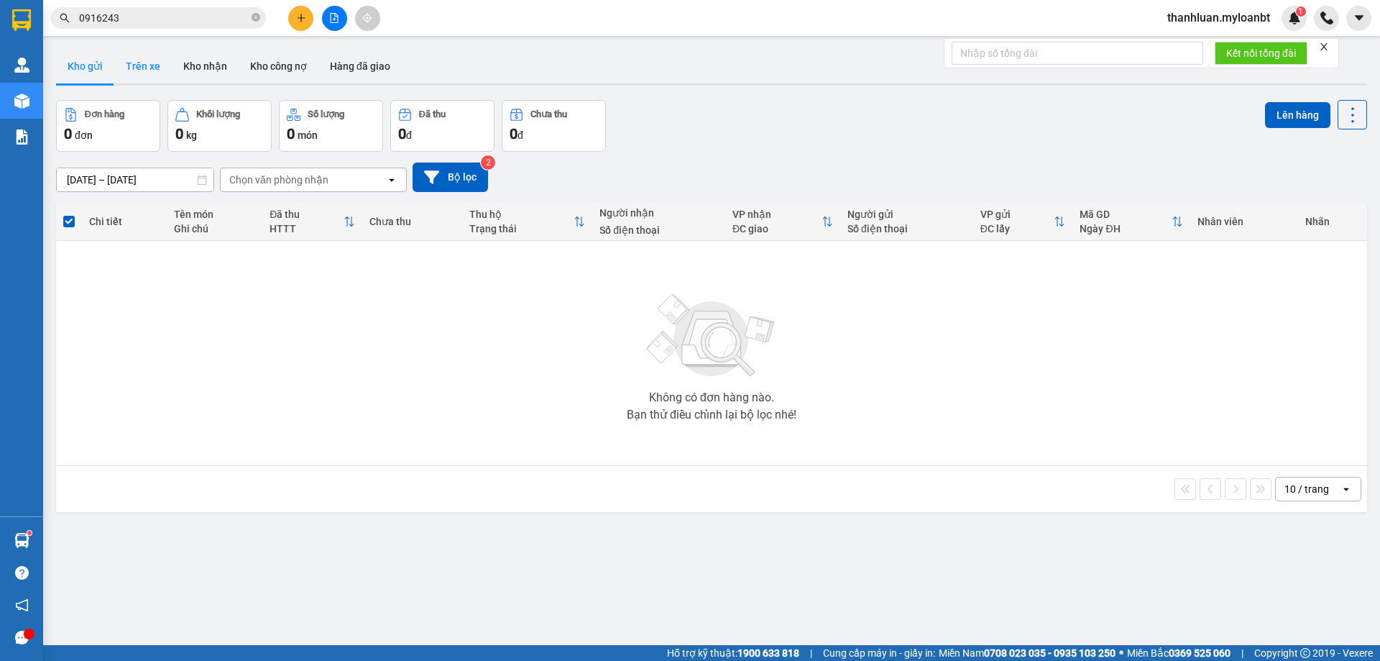
click at [156, 67] on button "Trên xe" at bounding box center [143, 66] width 58 height 35
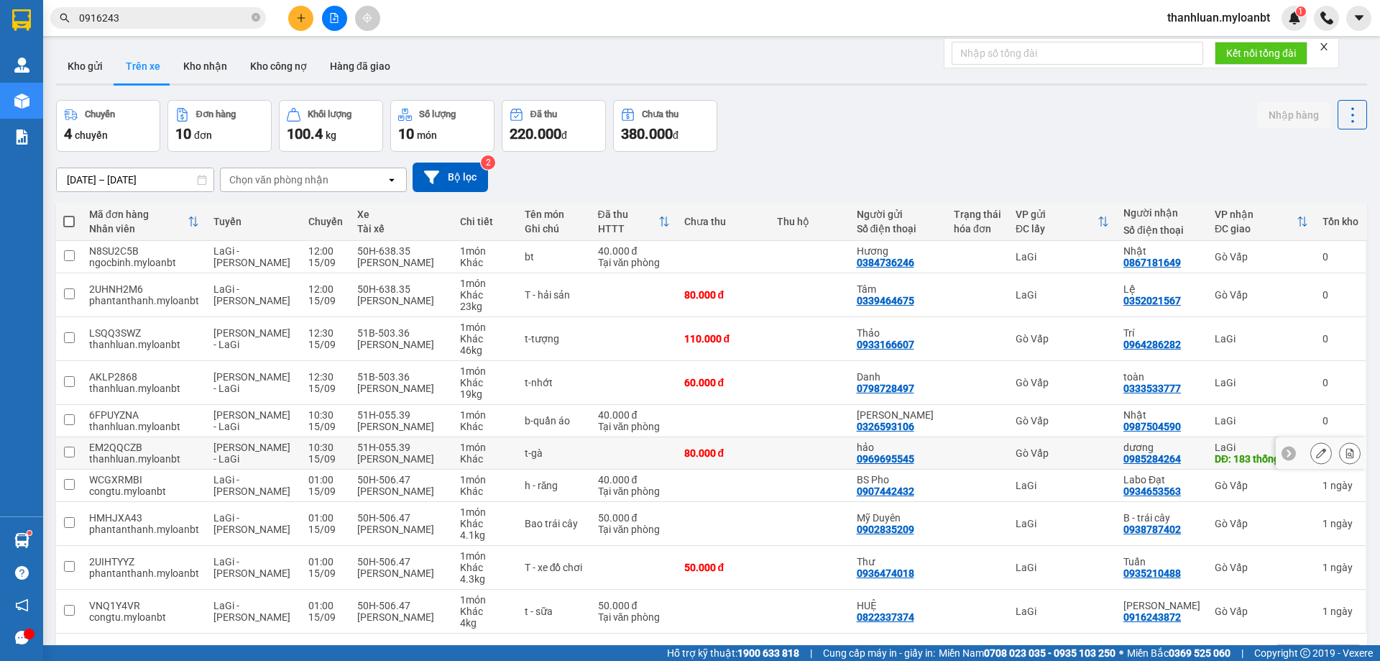
scroll to position [66, 0]
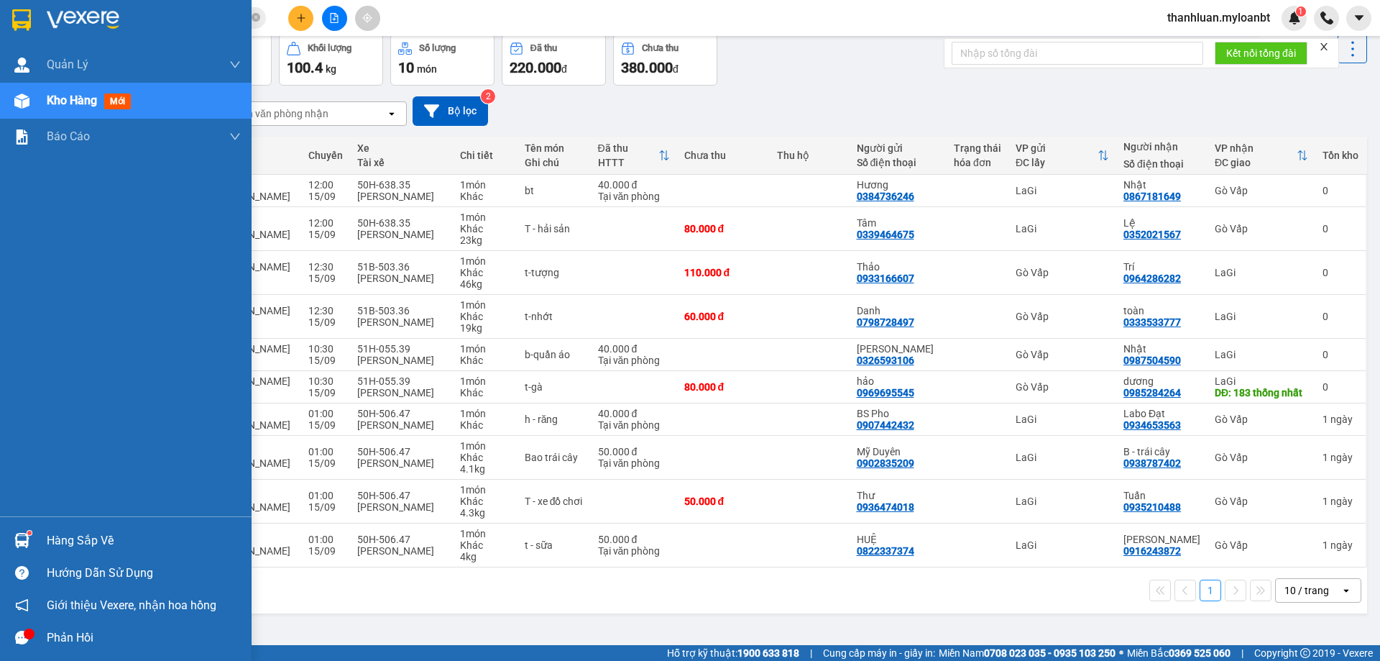
click at [21, 538] on img at bounding box center [21, 540] width 15 height 15
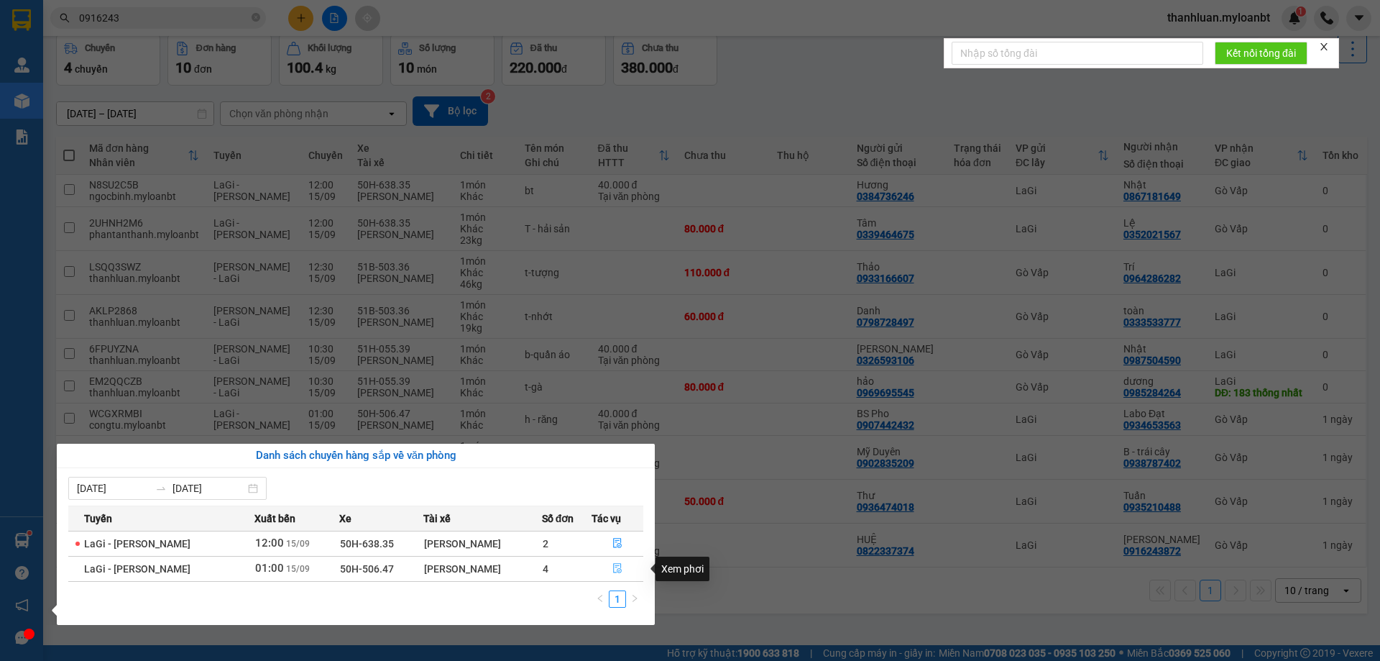
click at [615, 569] on icon "file-done" at bounding box center [617, 569] width 9 height 10
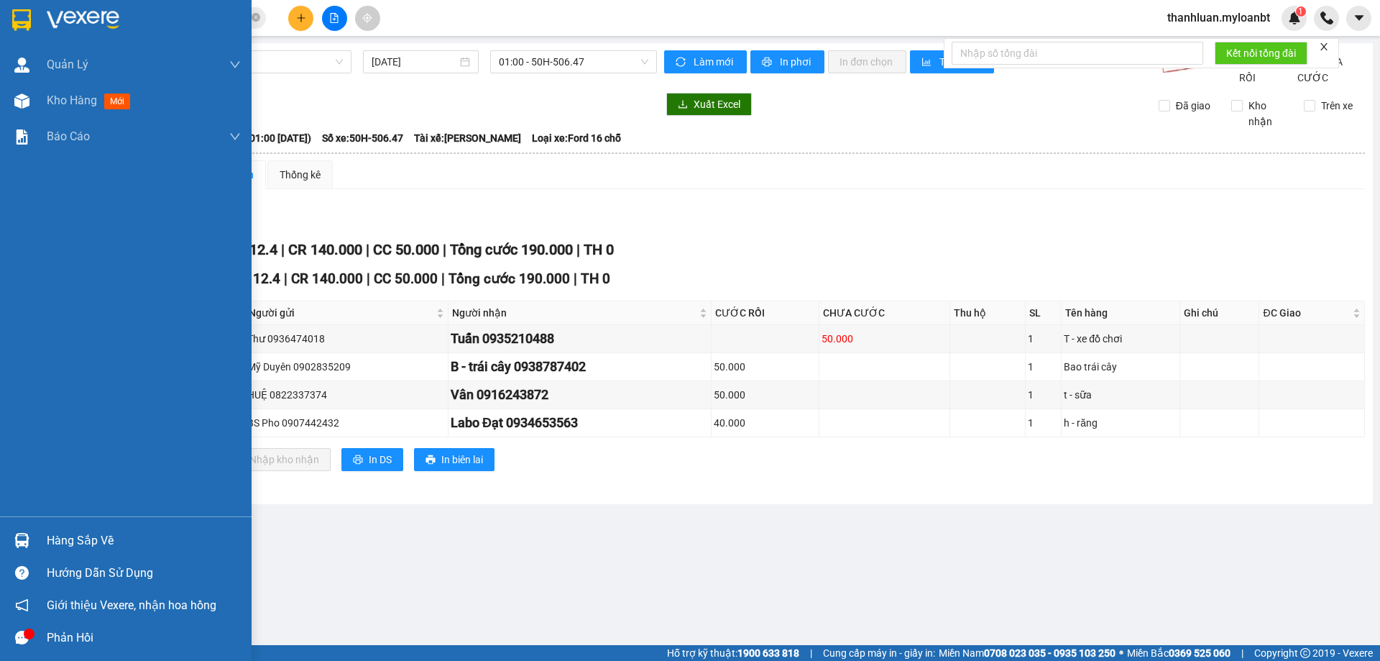
click at [30, 536] on div at bounding box center [21, 540] width 25 height 25
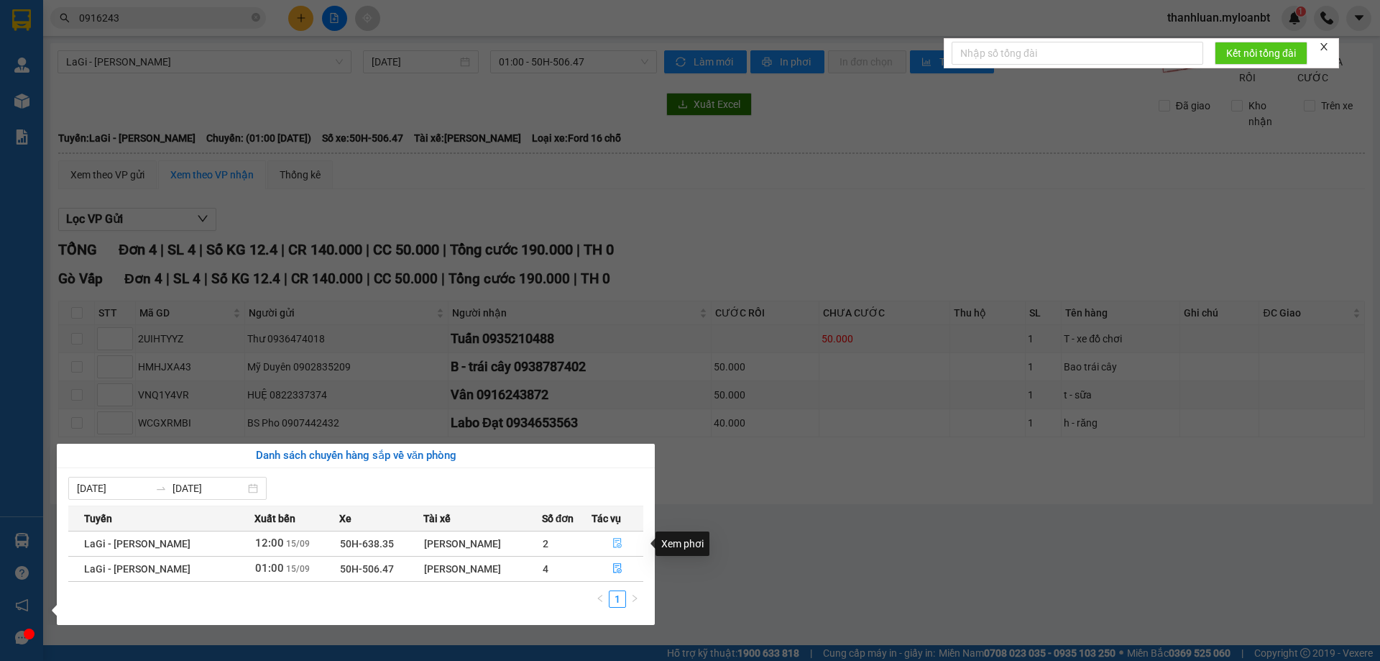
click at [613, 541] on icon "file-done" at bounding box center [618, 543] width 10 height 10
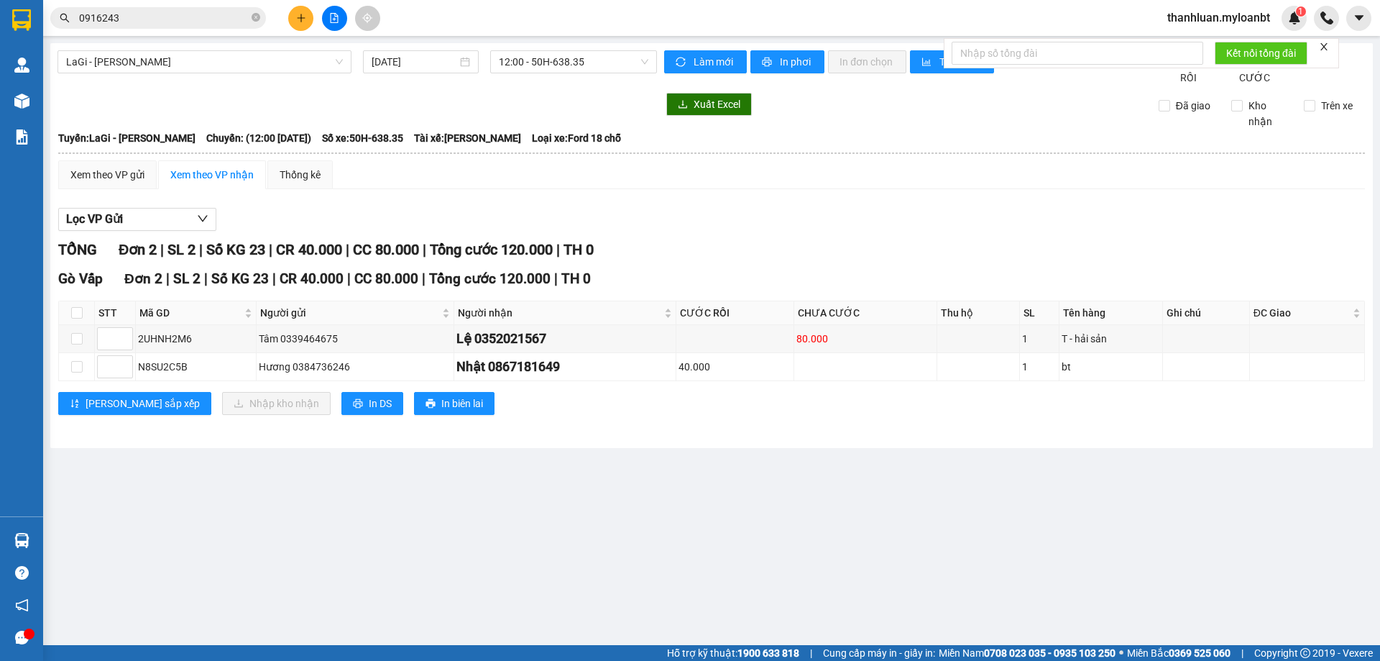
click at [966, 247] on div "Lọc VP Gửi TỔNG Đơn 2 | SL 2 | Số KG 23 | CR 40.000 | CC 80.000 | Tổng cước 12…" at bounding box center [711, 317] width 1307 height 232
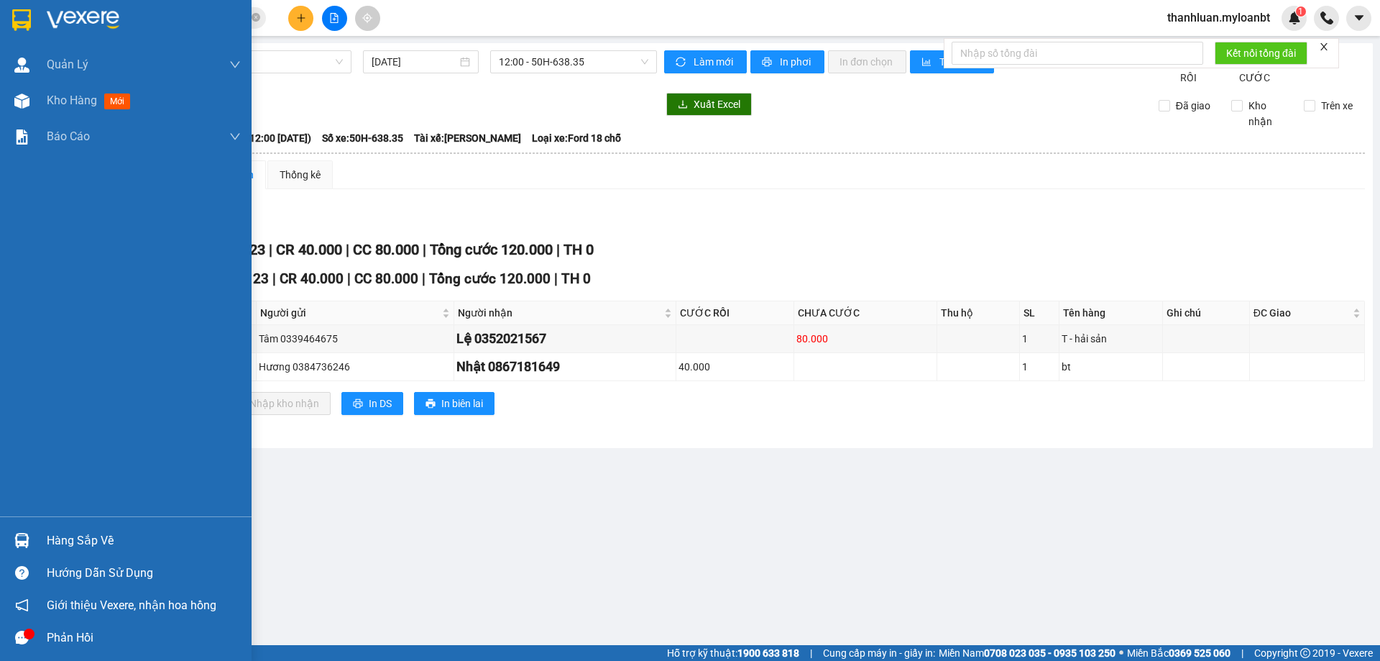
click at [25, 533] on img at bounding box center [21, 540] width 15 height 15
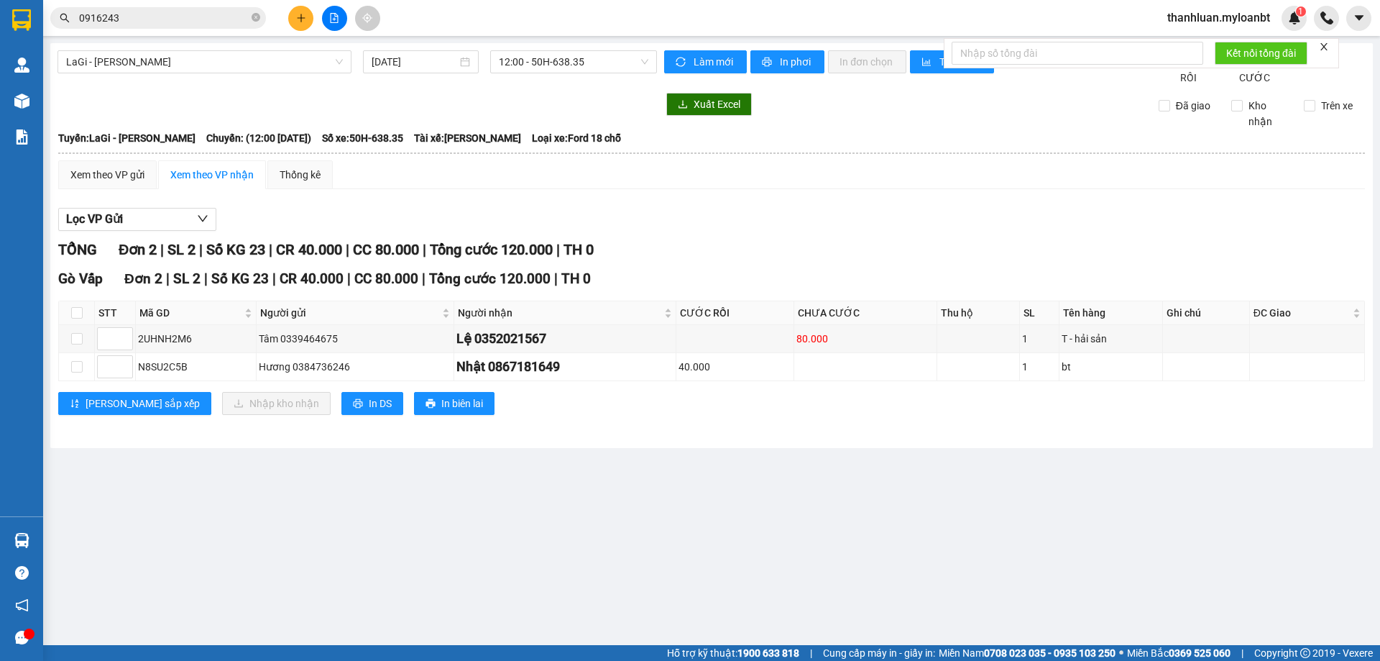
click at [897, 224] on section "Kết quả tìm kiếm ( 1 ) Bộ lọc Mã ĐH Trạng thái Món hàng Thu hộ Tổng cước Chưa c…" at bounding box center [690, 330] width 1380 height 661
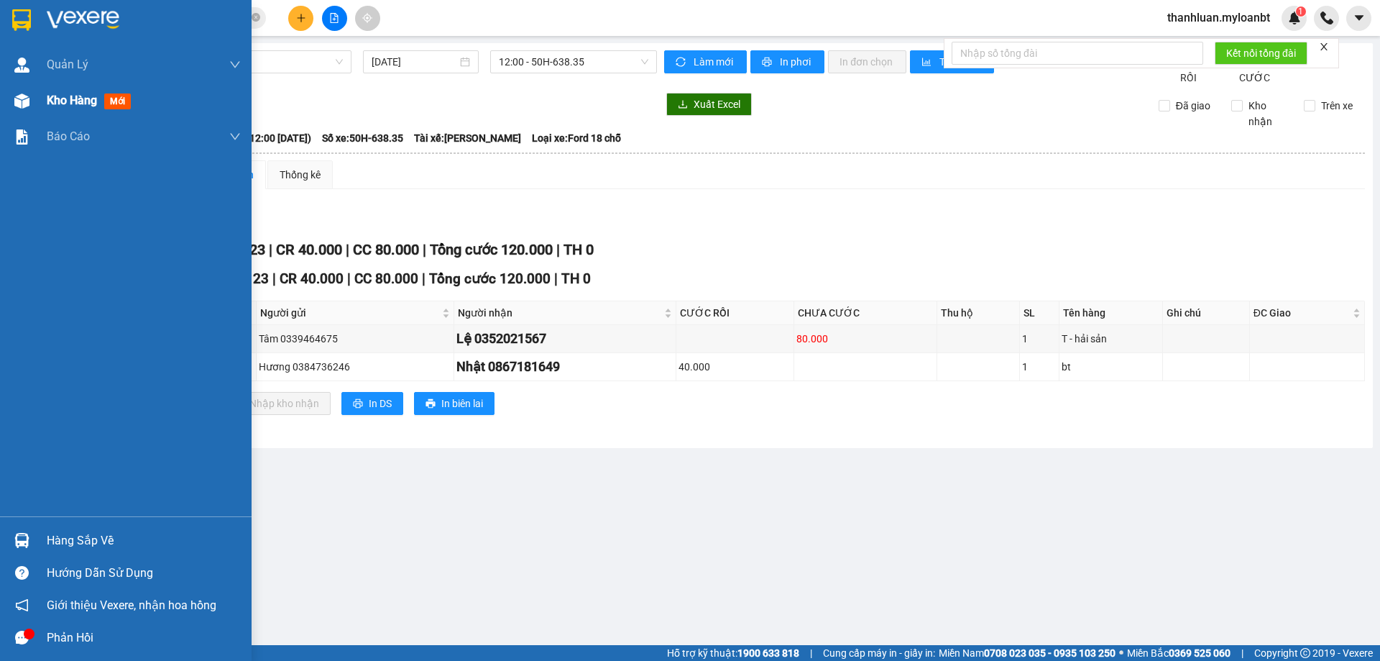
click at [17, 96] on img at bounding box center [21, 100] width 15 height 15
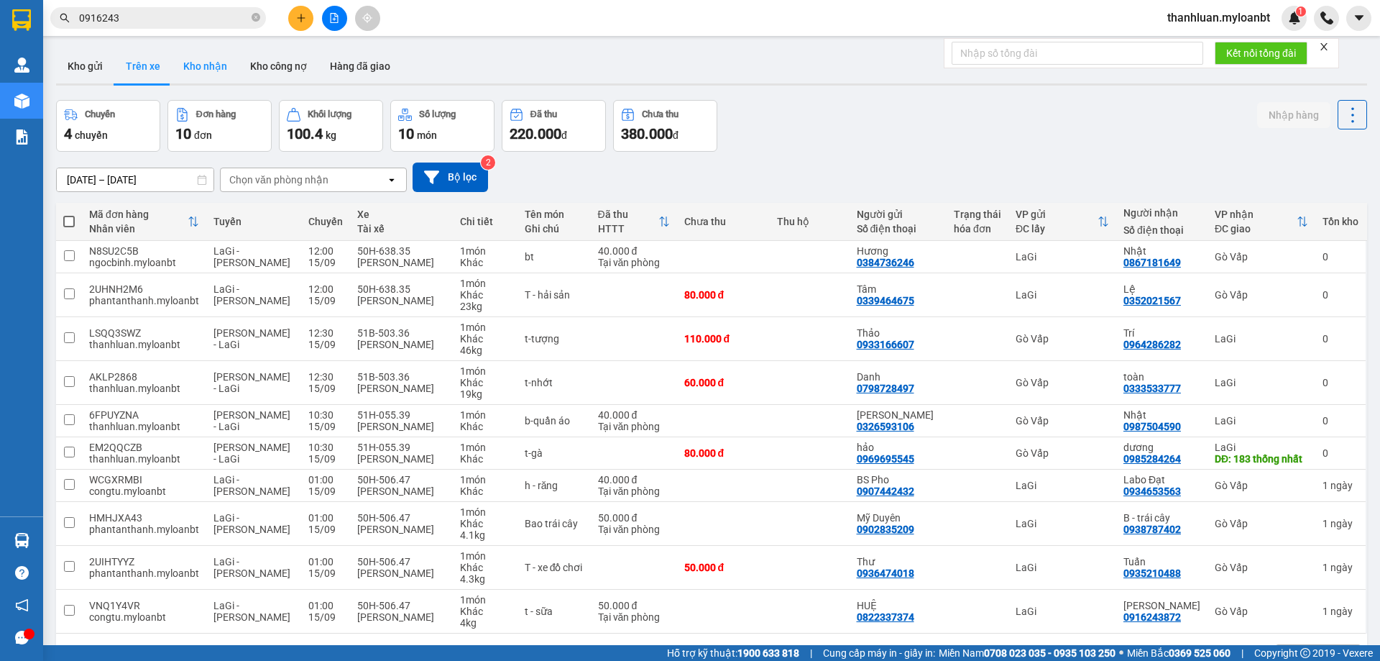
click at [203, 59] on button "Kho nhận" at bounding box center [205, 66] width 67 height 35
type input "17/08/2025 – 15/09/2025"
